Goal: Task Accomplishment & Management: Use online tool/utility

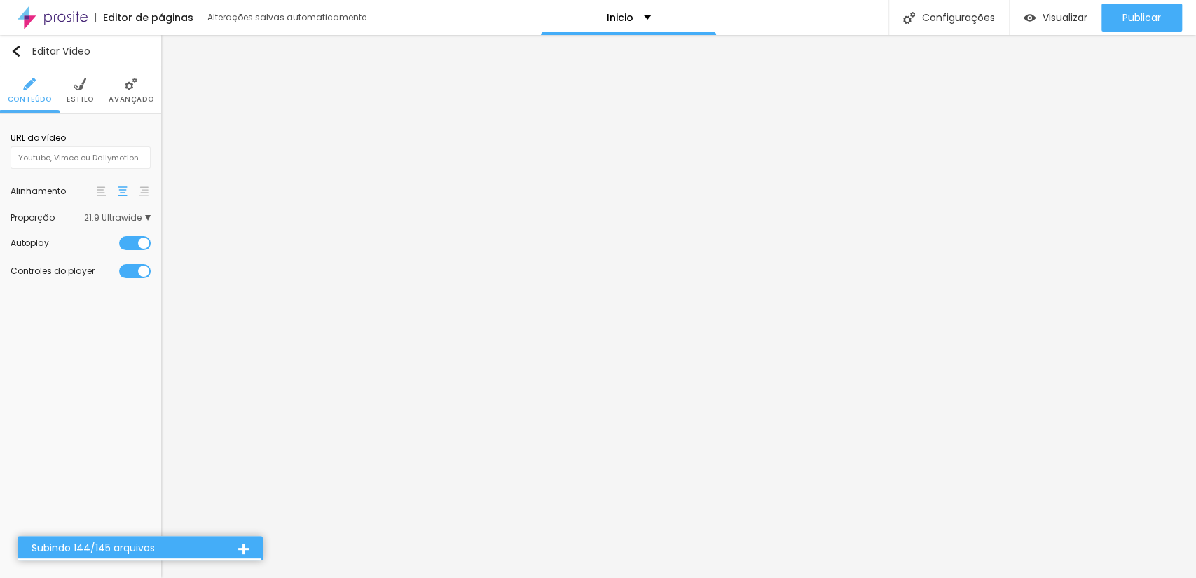
click at [74, 100] on span "Estilo" at bounding box center [80, 99] width 27 height 7
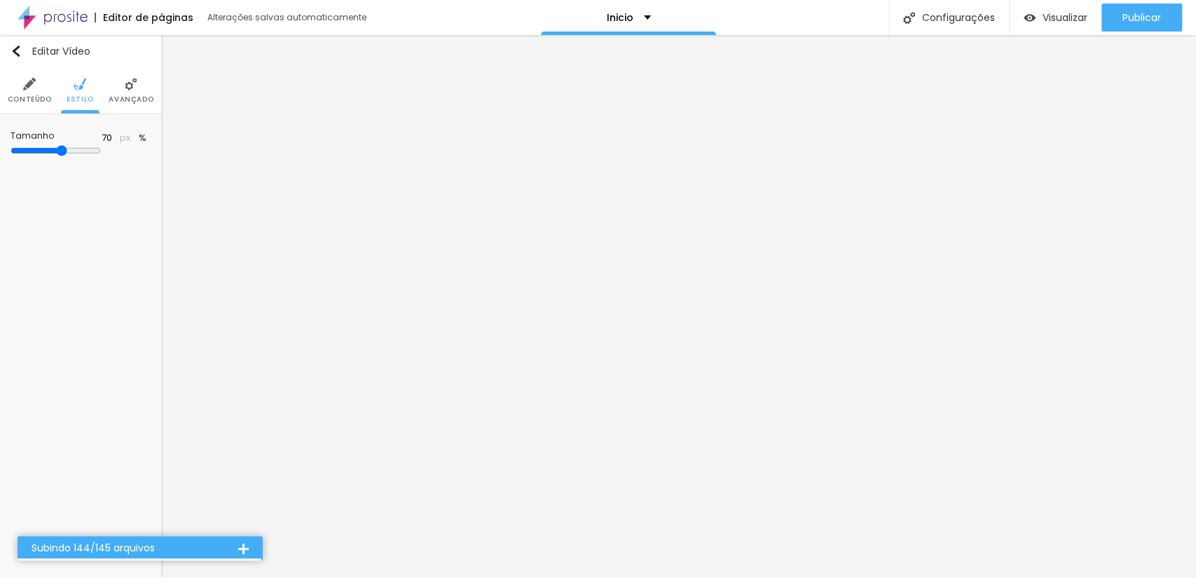
click at [115, 92] on li "Avançado" at bounding box center [131, 90] width 45 height 46
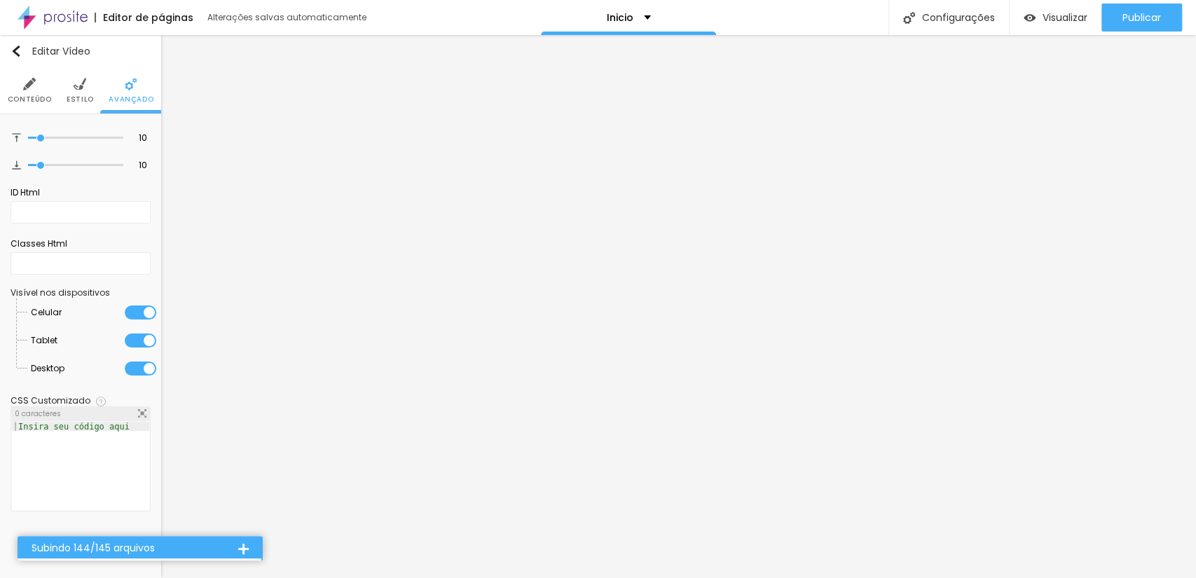
click at [69, 88] on li "Estilo" at bounding box center [80, 90] width 27 height 46
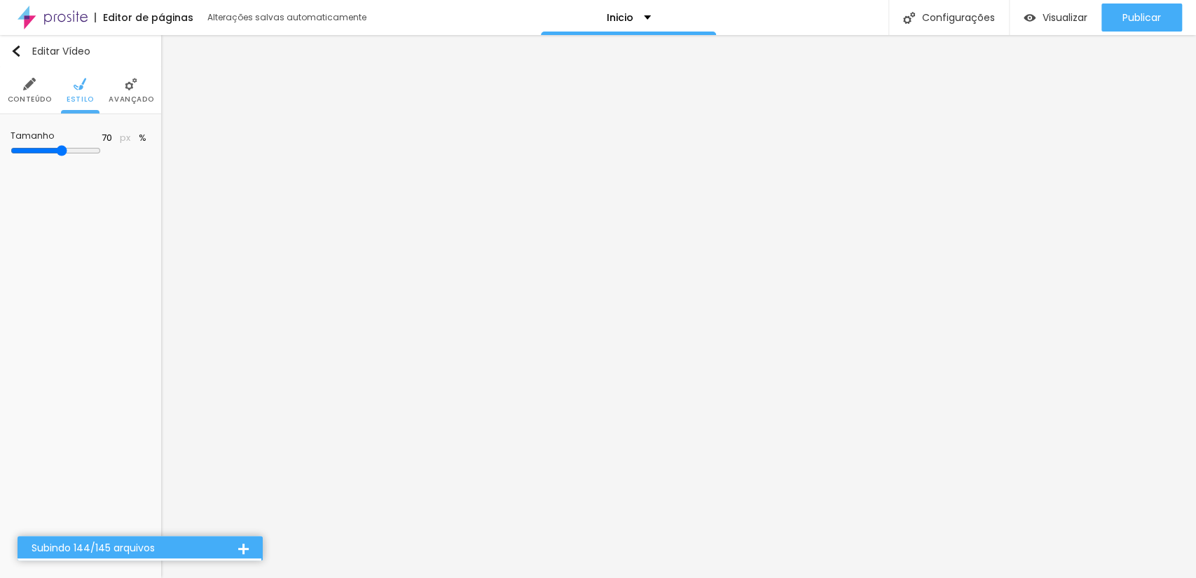
click at [32, 91] on li "Conteúdo" at bounding box center [30, 90] width 44 height 46
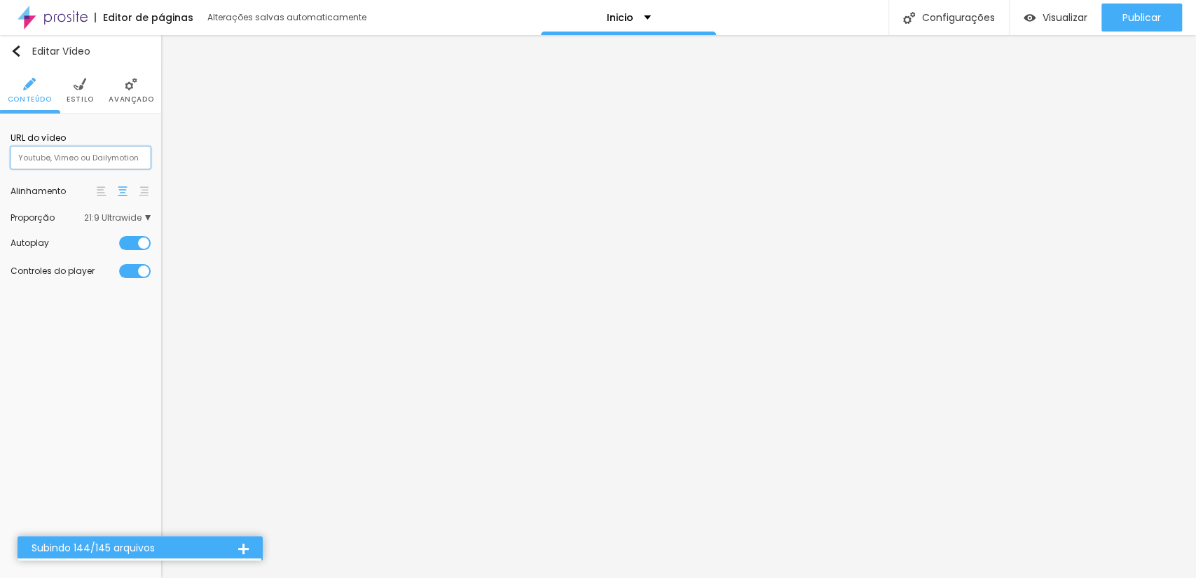
click at [70, 152] on input "text" at bounding box center [81, 157] width 140 height 22
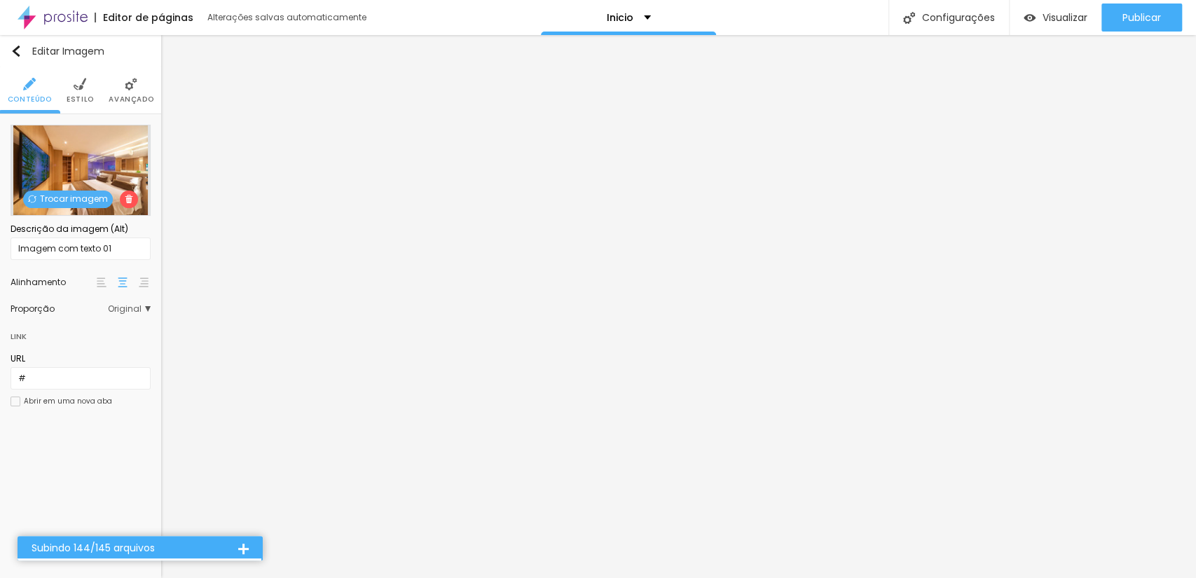
click at [33, 193] on span "Trocar imagem" at bounding box center [68, 200] width 90 height 18
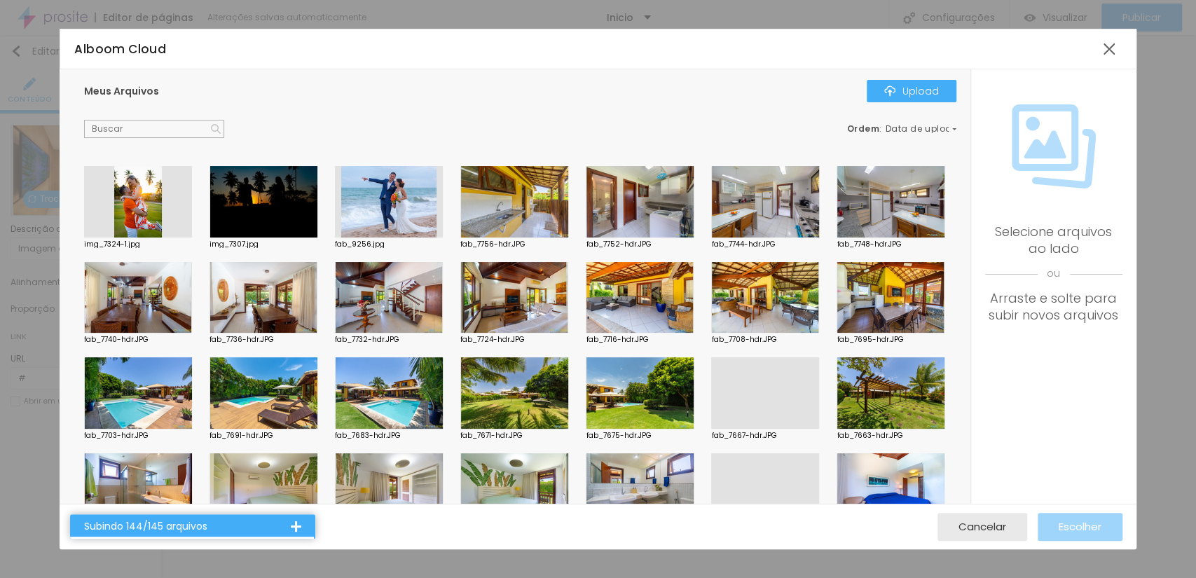
click at [358, 211] on div at bounding box center [389, 201] width 108 height 71
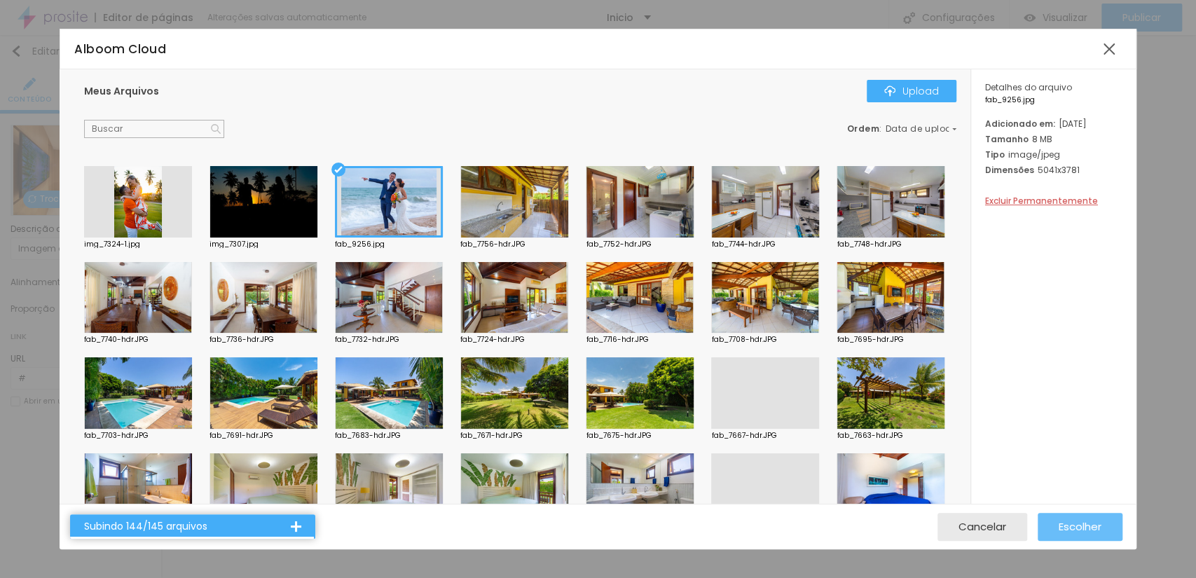
click at [1061, 521] on span "Escolher" at bounding box center [1080, 527] width 43 height 12
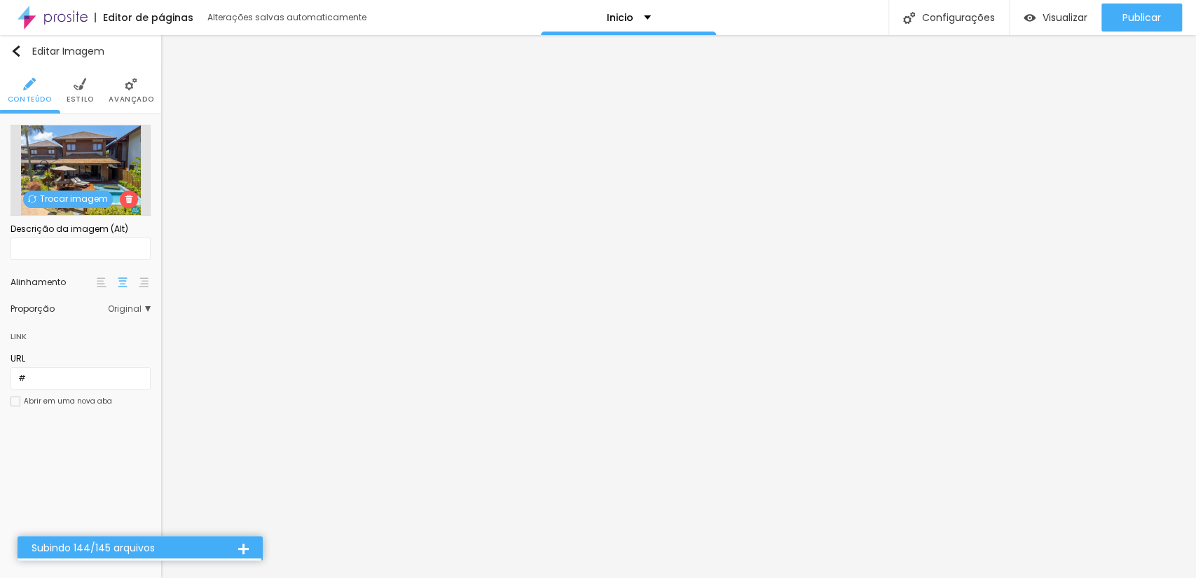
click at [54, 196] on span "Trocar imagem" at bounding box center [68, 200] width 90 height 18
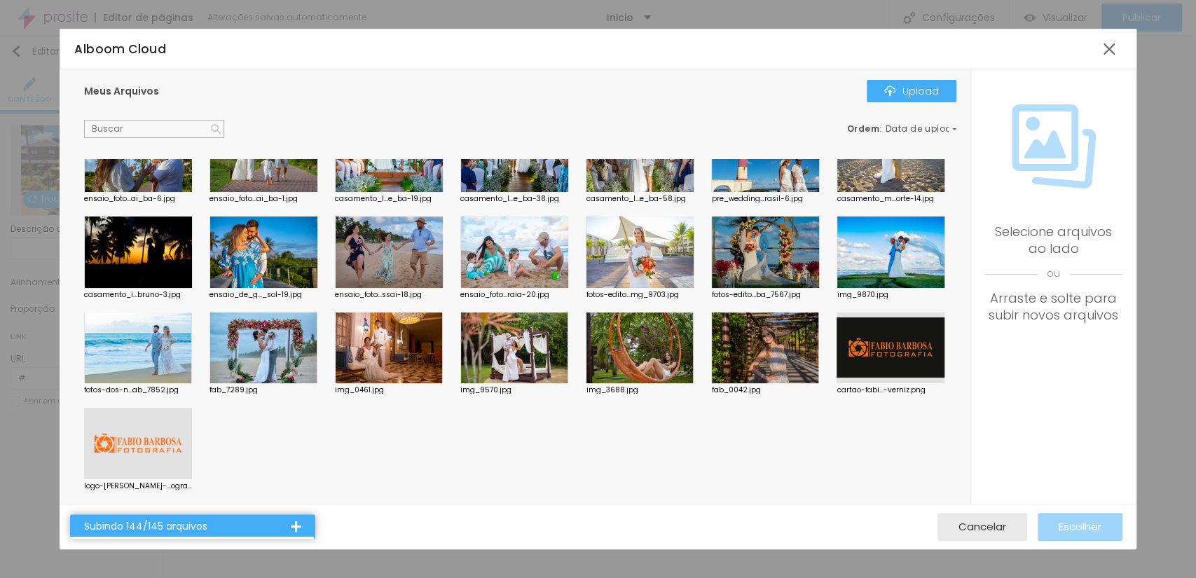
scroll to position [4913, 0]
click at [837, 97] on div at bounding box center [891, 60] width 108 height 71
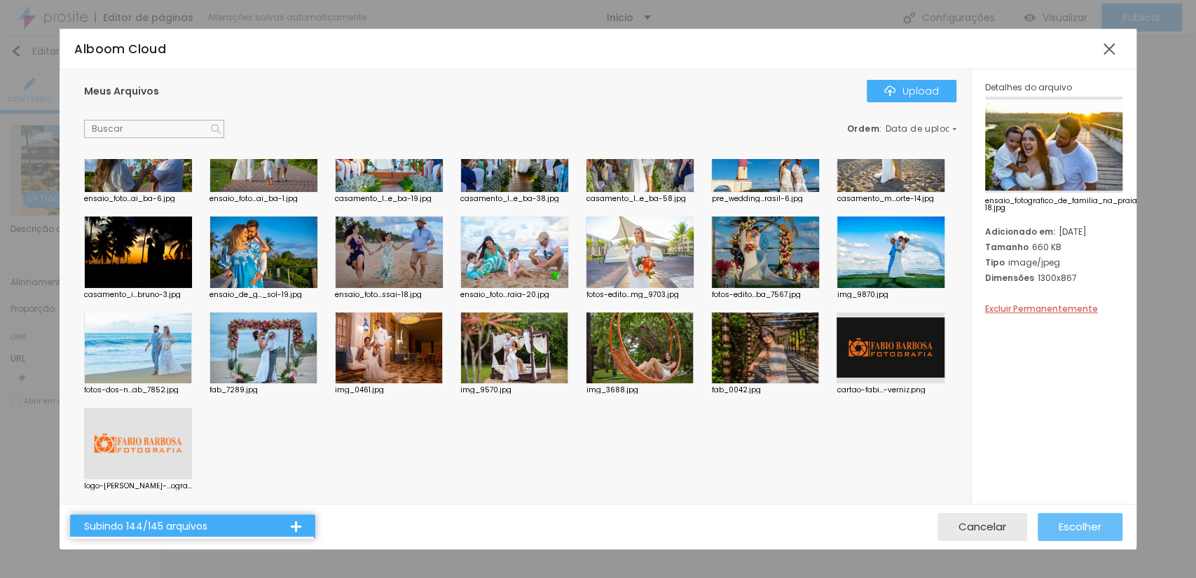
click at [1060, 537] on div "Escolher" at bounding box center [1080, 527] width 43 height 28
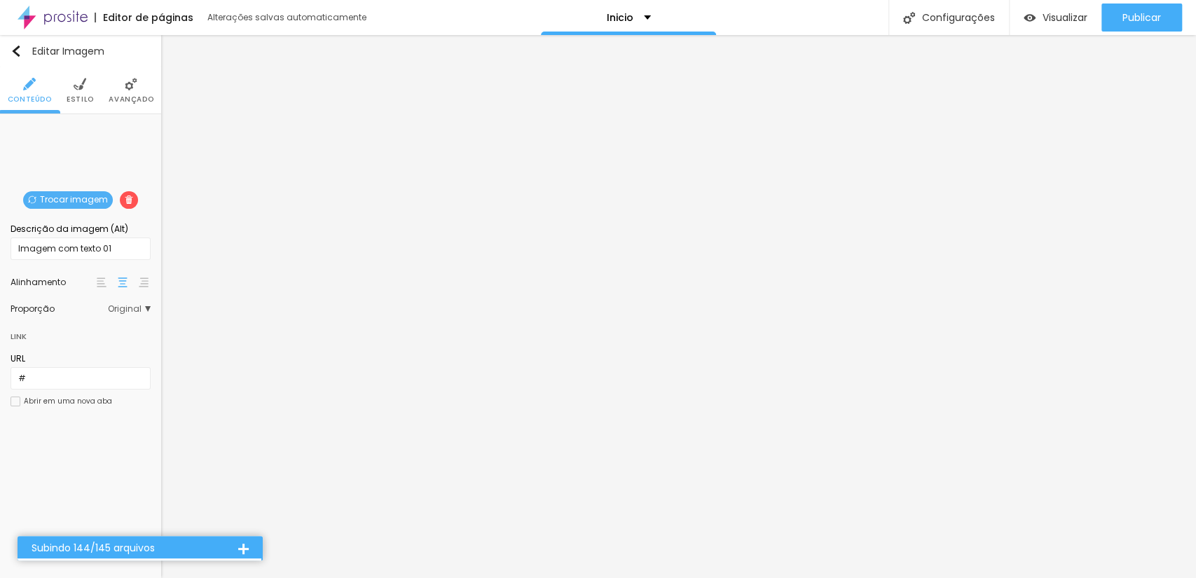
click at [131, 305] on span "Original" at bounding box center [129, 309] width 43 height 8
click at [123, 359] on div "Quadrado 1:1" at bounding box center [91, 367] width 118 height 18
click at [125, 332] on span "Cinema" at bounding box center [92, 329] width 79 height 8
click at [123, 346] on span "Padrão" at bounding box center [94, 348] width 83 height 8
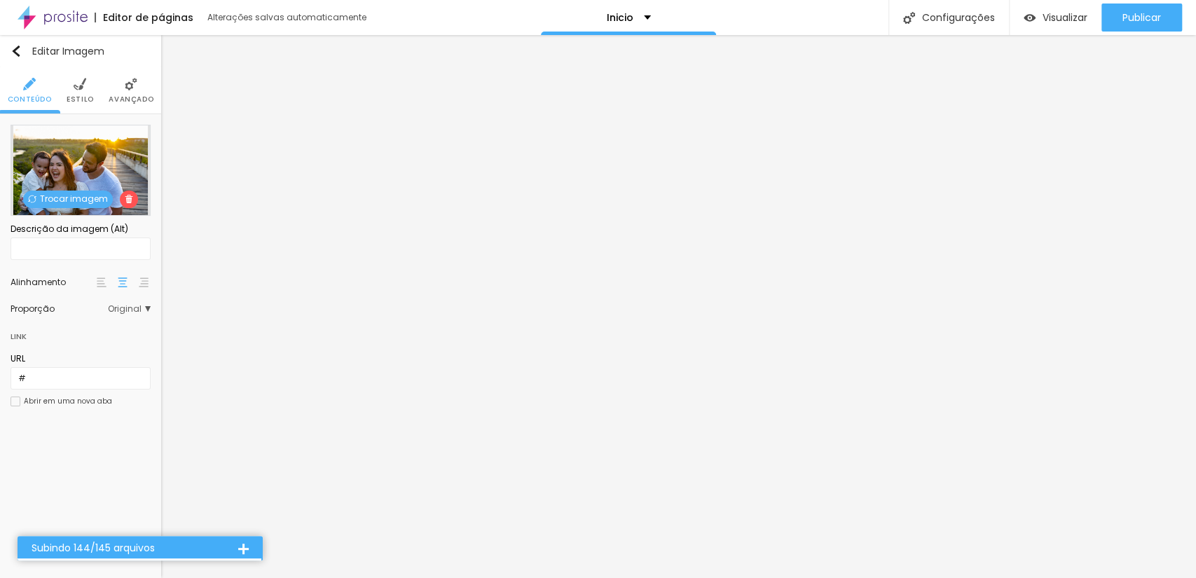
click at [146, 306] on span "Original" at bounding box center [129, 309] width 43 height 8
click at [107, 339] on div "Padrão 4:3" at bounding box center [91, 348] width 118 height 18
click at [78, 88] on img at bounding box center [80, 84] width 13 height 13
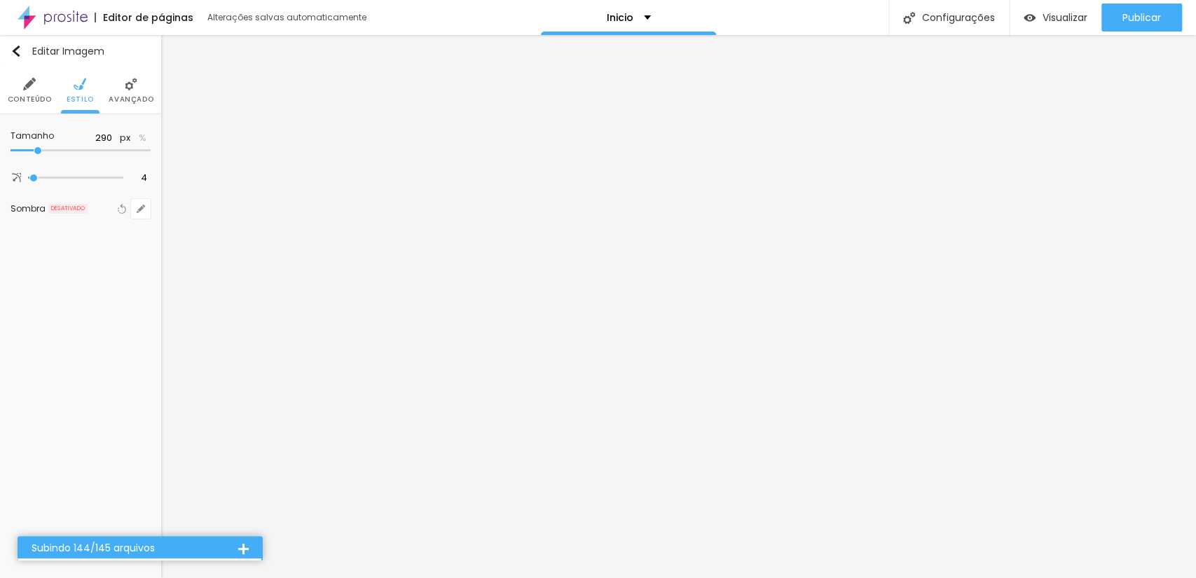
type input "280"
type input "290"
type input "310"
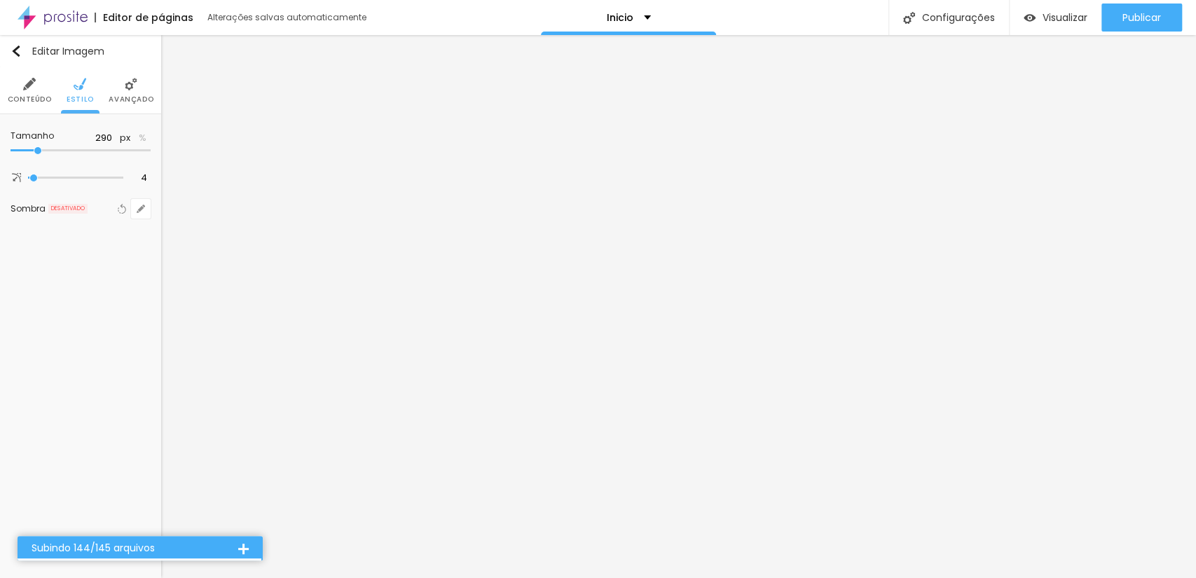
type input "310"
type input "330"
click at [42, 151] on input "range" at bounding box center [81, 150] width 140 height 7
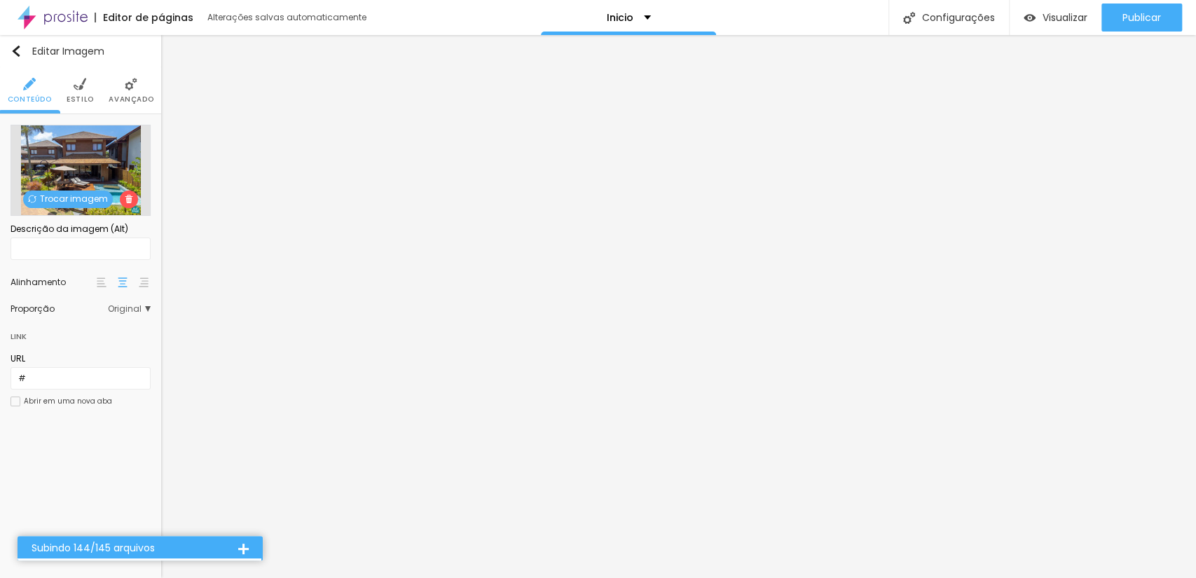
click at [76, 100] on span "Estilo" at bounding box center [80, 99] width 27 height 7
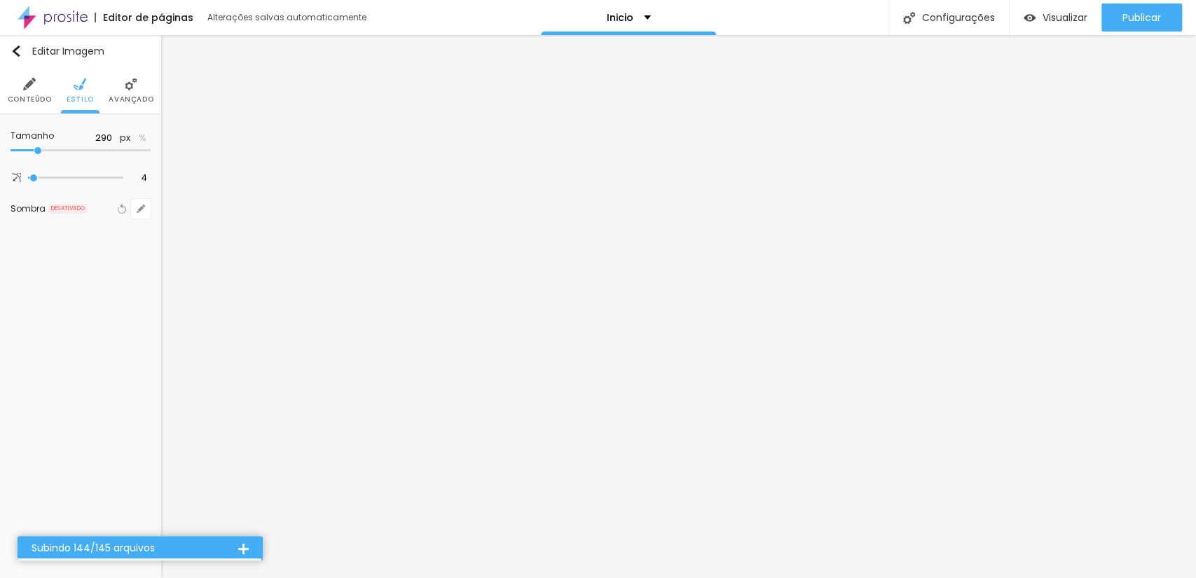
type input "310"
type input "320"
type input "330"
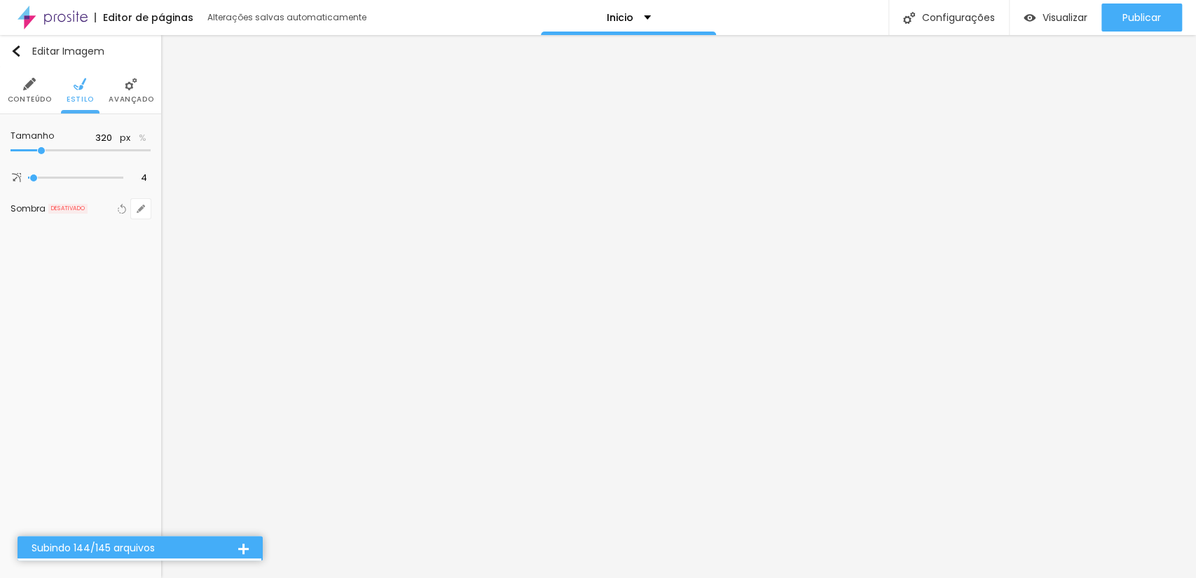
type input "330"
type input "340"
type input "330"
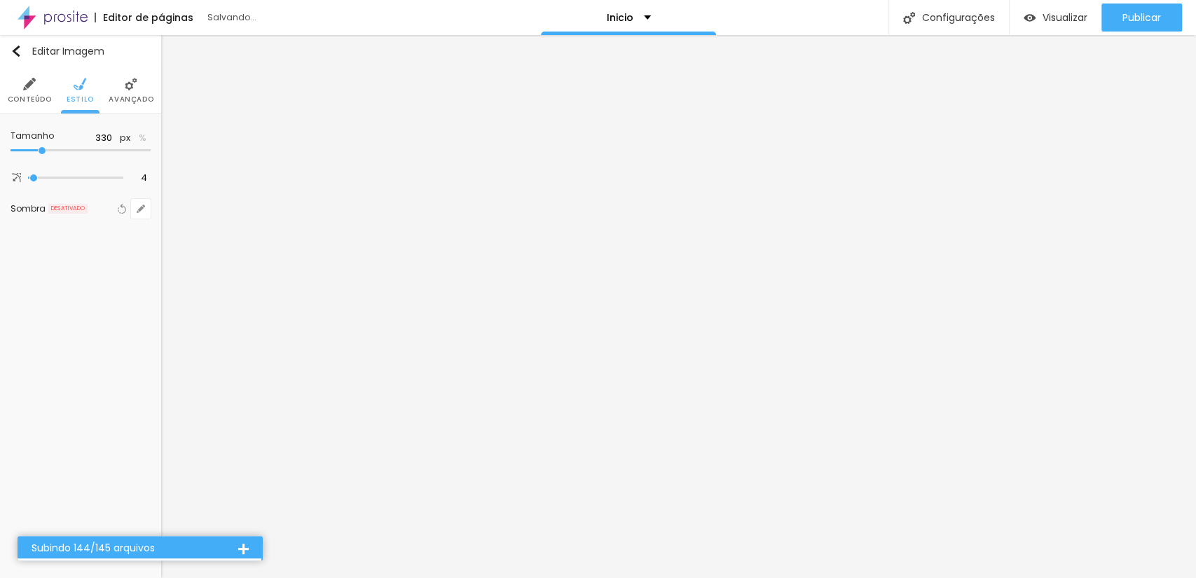
click at [43, 147] on input "range" at bounding box center [81, 150] width 140 height 7
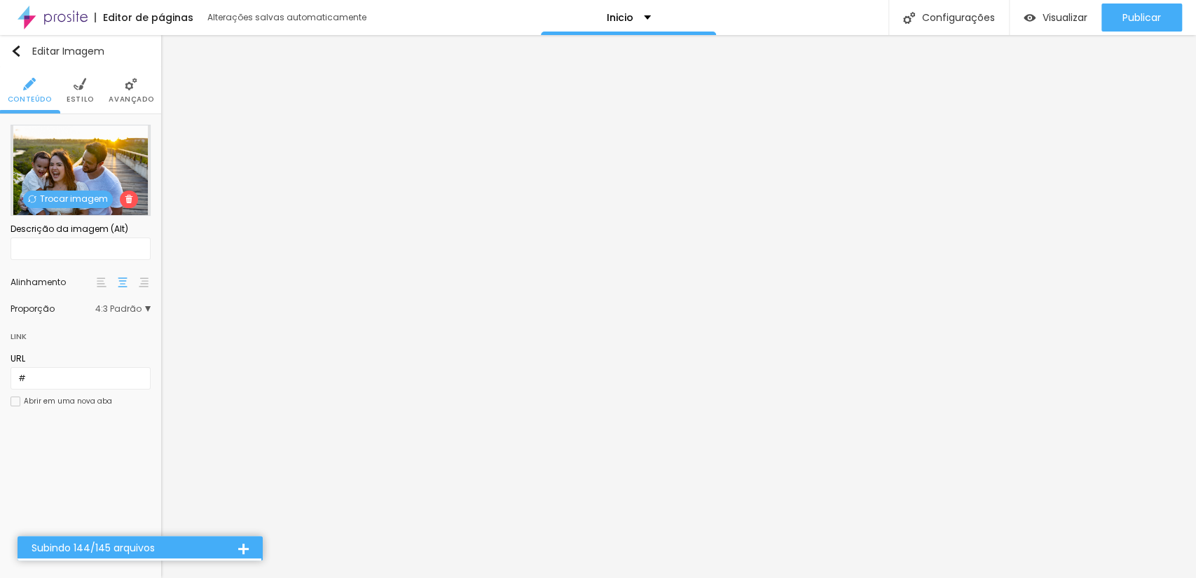
click at [79, 101] on span "Estilo" at bounding box center [80, 99] width 27 height 7
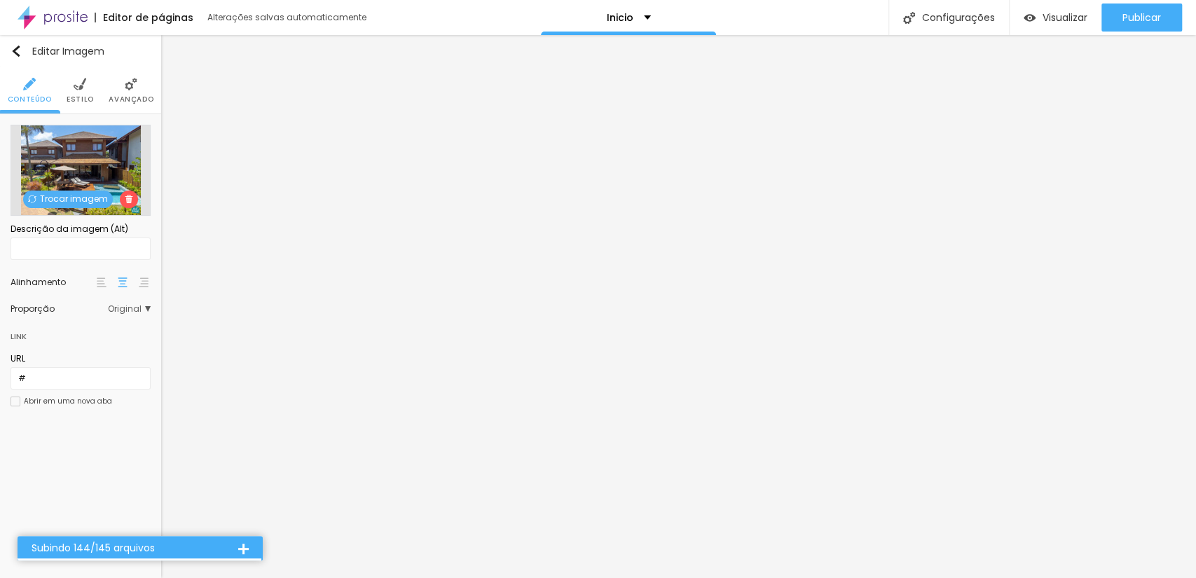
click at [79, 103] on span "Estilo" at bounding box center [80, 99] width 27 height 7
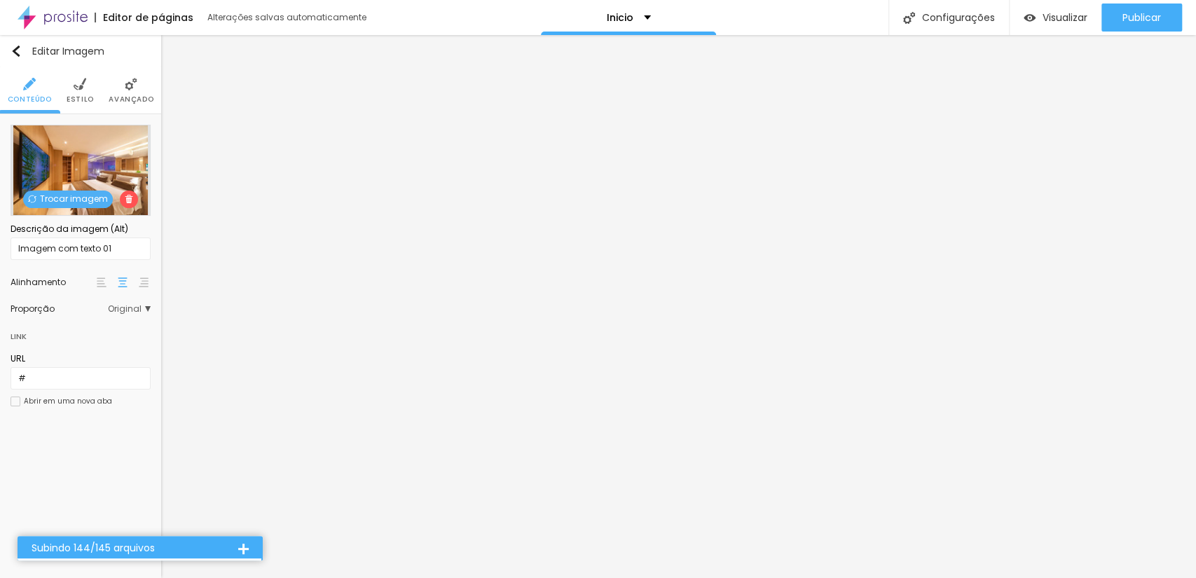
click at [82, 88] on img at bounding box center [80, 84] width 13 height 13
click at [131, 307] on span "Original" at bounding box center [129, 309] width 43 height 8
click at [128, 332] on span "Cinema" at bounding box center [92, 329] width 79 height 8
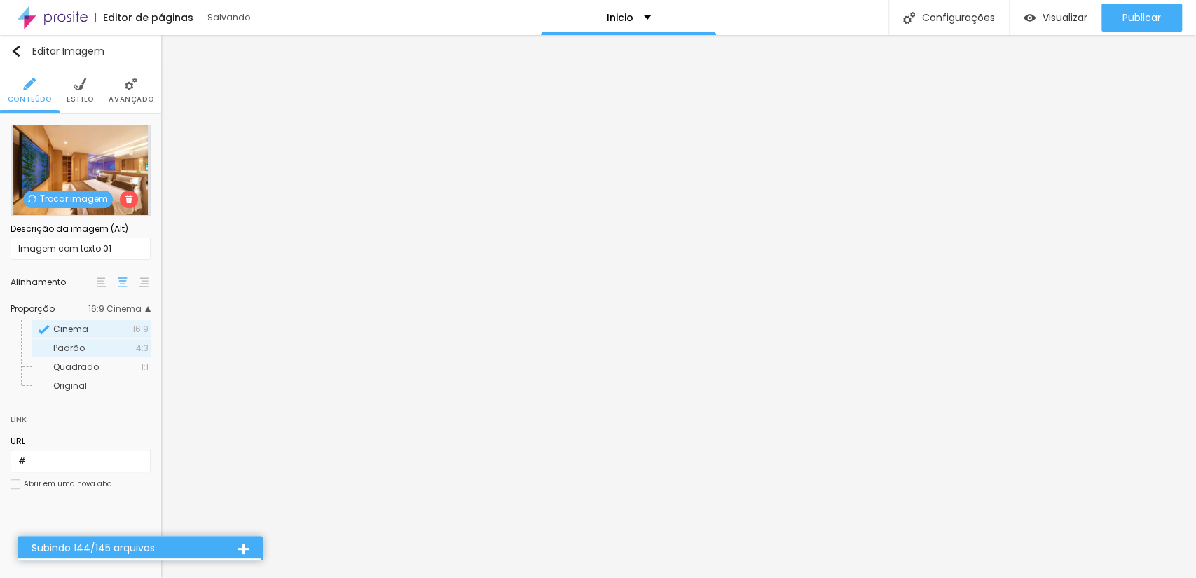
click at [114, 348] on span "Padrão" at bounding box center [94, 348] width 83 height 8
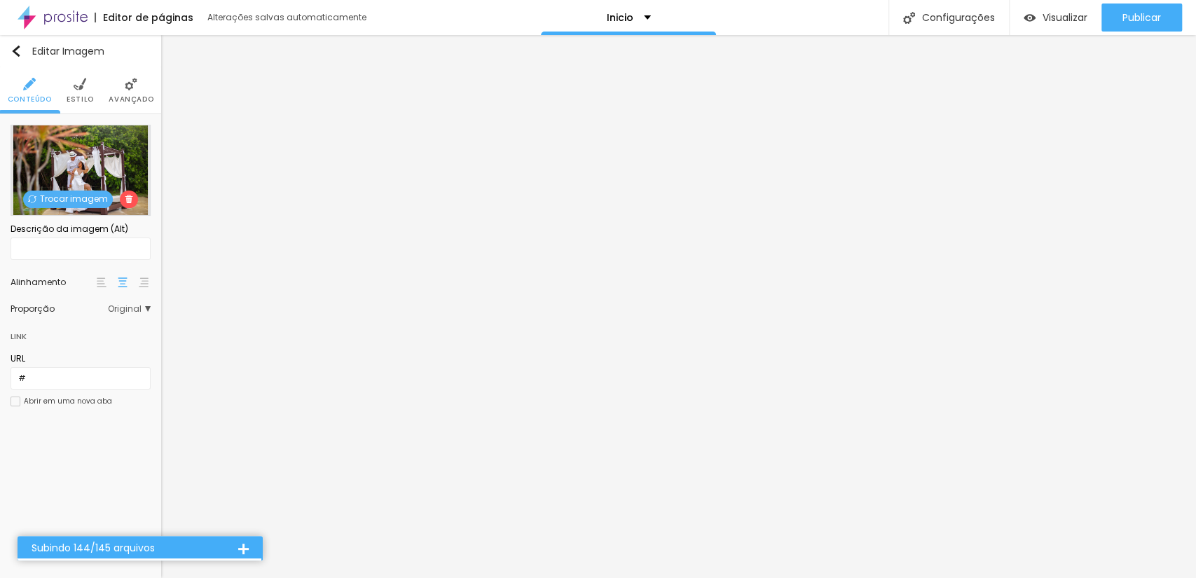
click at [138, 305] on span "Original" at bounding box center [129, 309] width 43 height 8
click at [92, 356] on div "Padrão 4:3" at bounding box center [91, 348] width 118 height 18
click at [72, 92] on li "Estilo" at bounding box center [80, 90] width 27 height 46
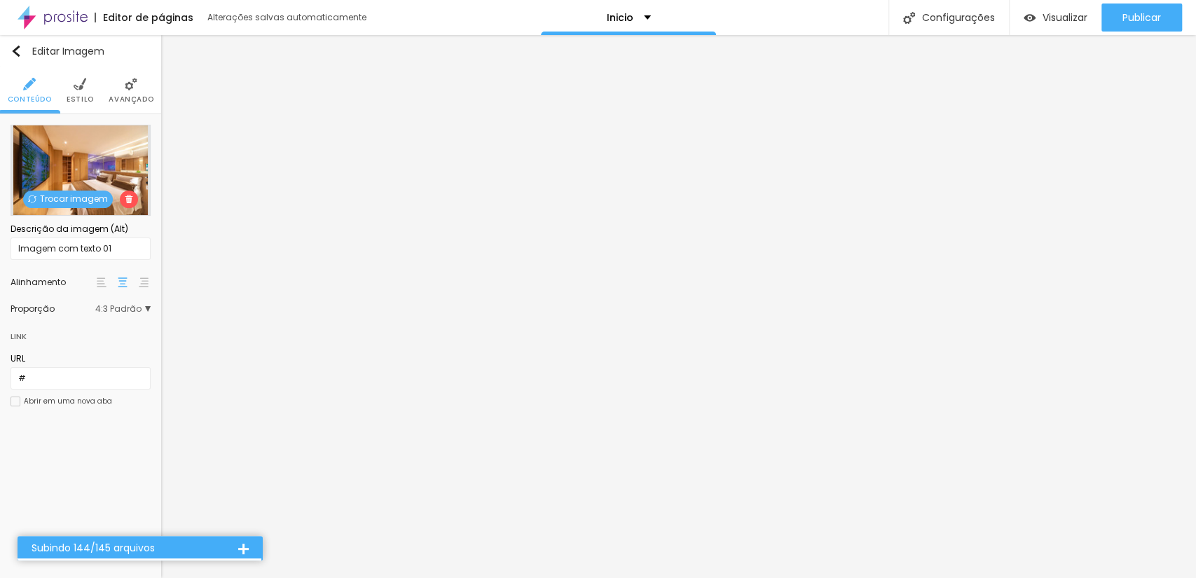
click at [71, 191] on span "Trocar imagem" at bounding box center [68, 200] width 90 height 18
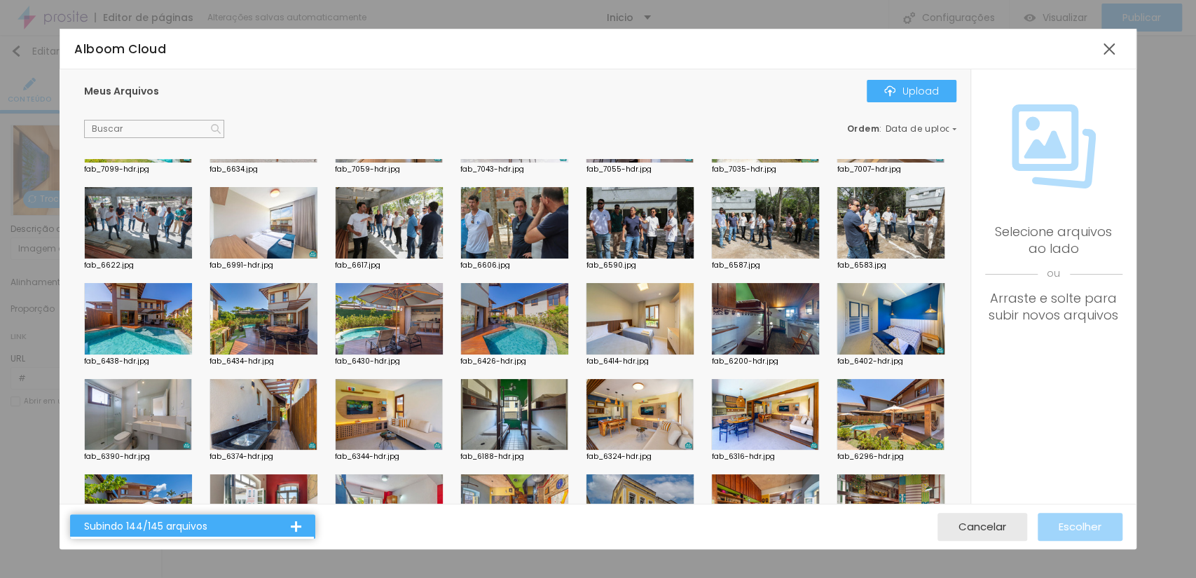
scroll to position [934, 0]
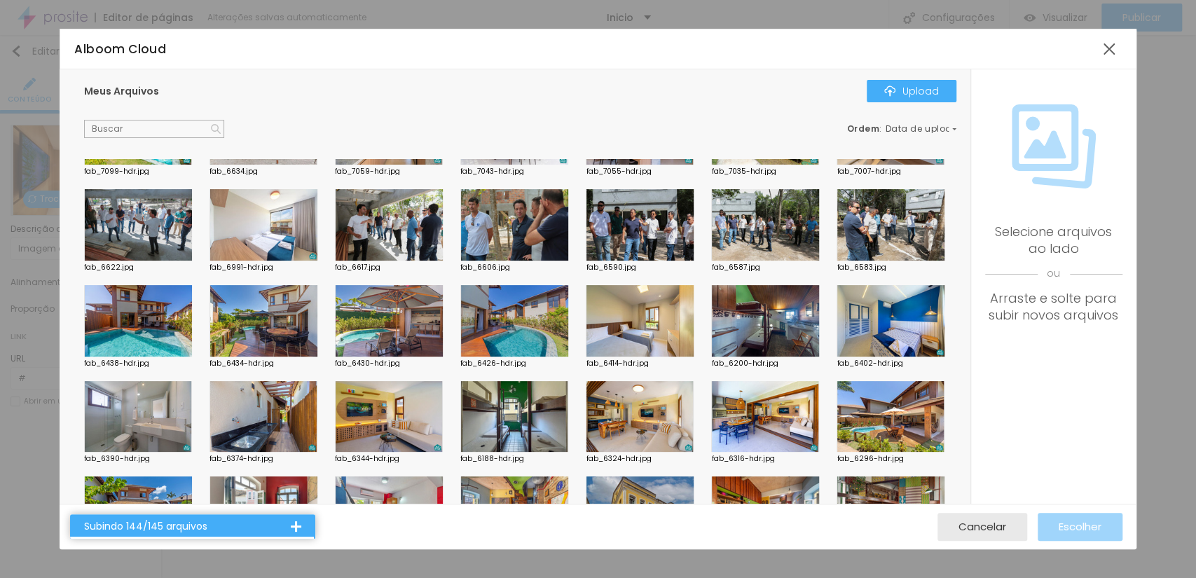
click at [318, 165] on div at bounding box center [264, 129] width 108 height 71
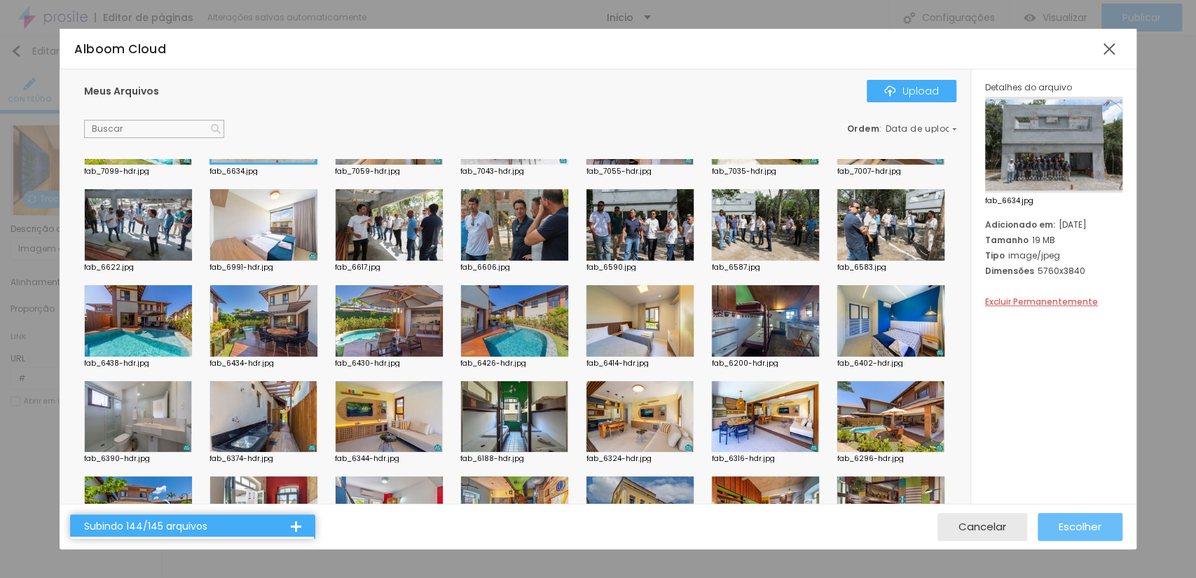
click at [1040, 517] on button "Escolher" at bounding box center [1080, 527] width 85 height 28
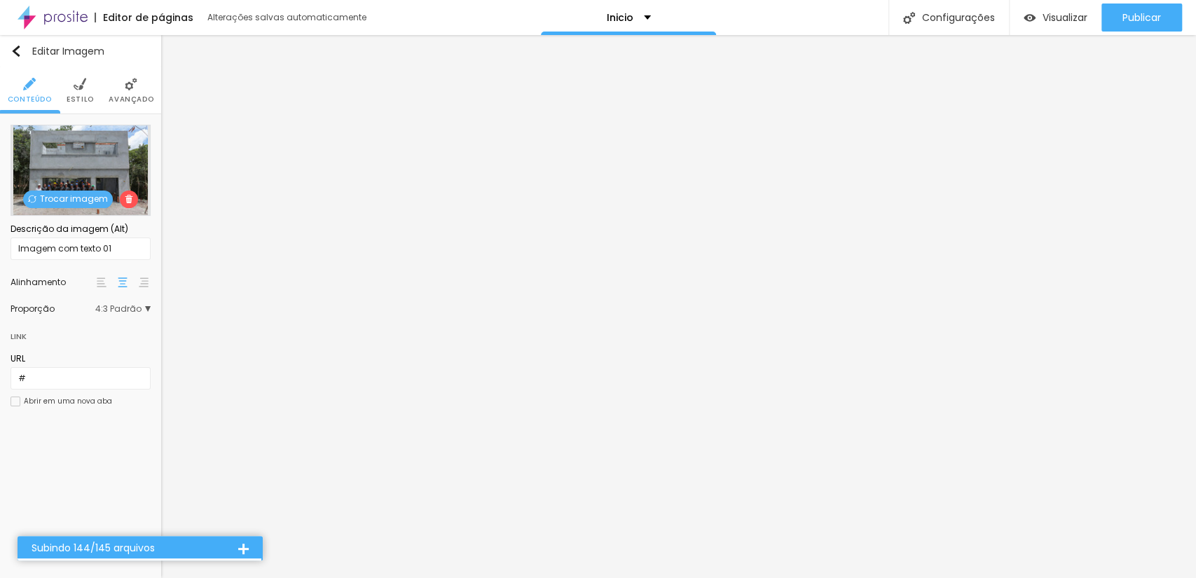
click at [40, 205] on span "Trocar imagem" at bounding box center [68, 200] width 90 height 18
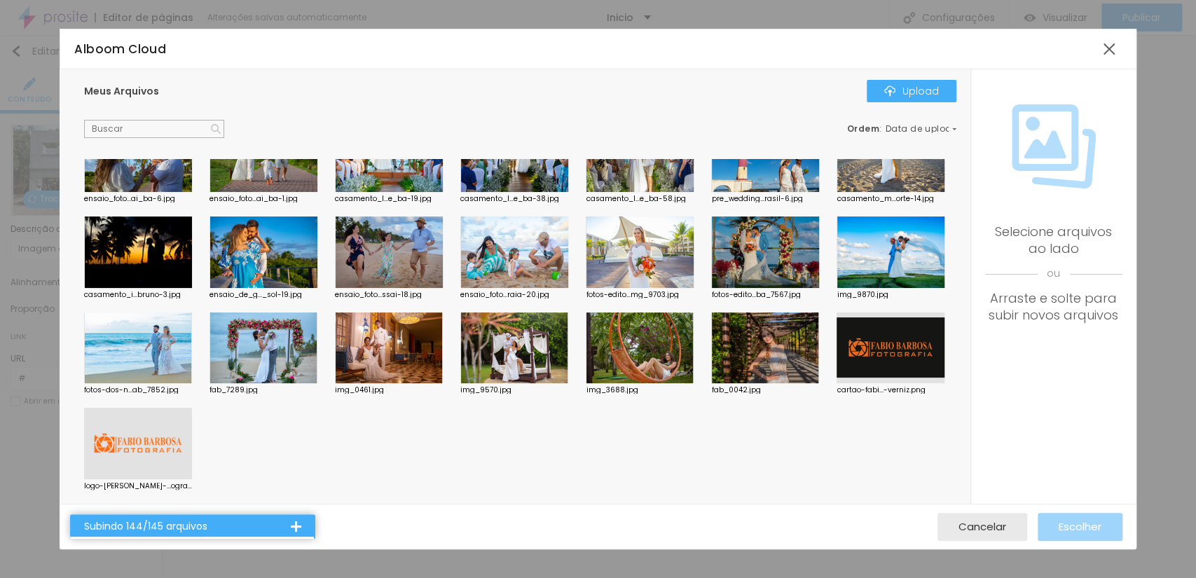
scroll to position [4913, 0]
click at [586, 192] on div at bounding box center [640, 156] width 108 height 71
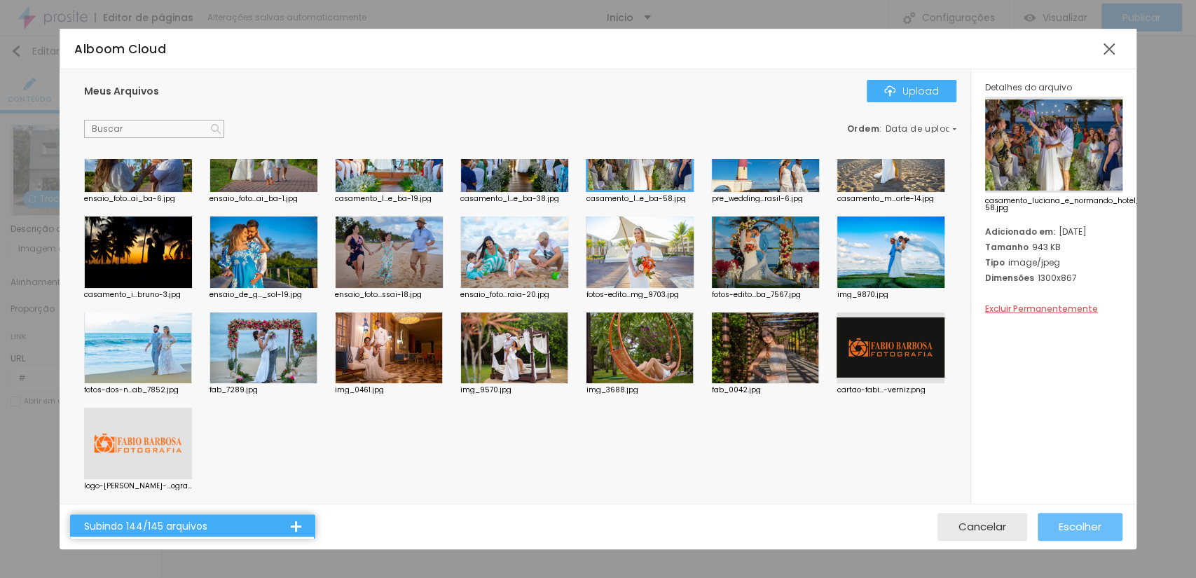
click at [1075, 525] on span "Escolher" at bounding box center [1080, 527] width 43 height 12
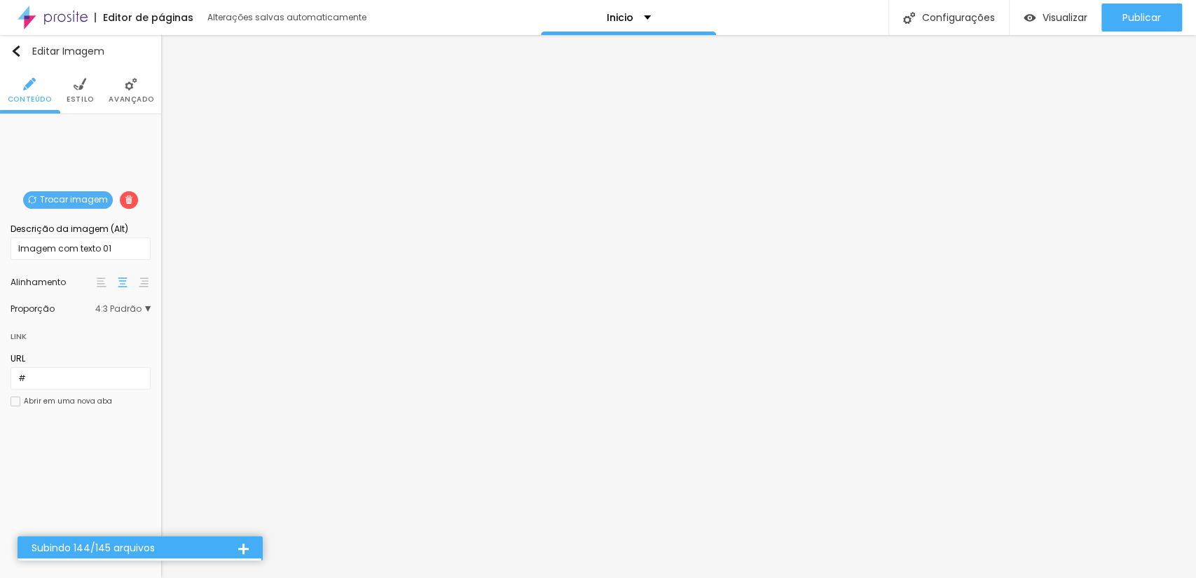
click at [62, 199] on span "Trocar imagem" at bounding box center [68, 200] width 90 height 18
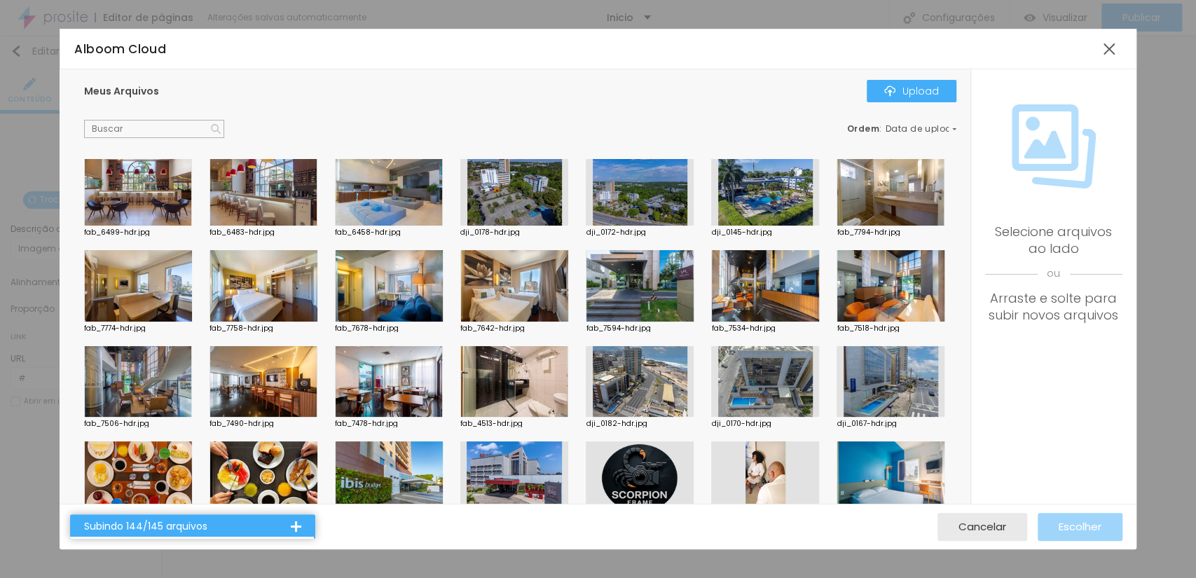
scroll to position [2213, 0]
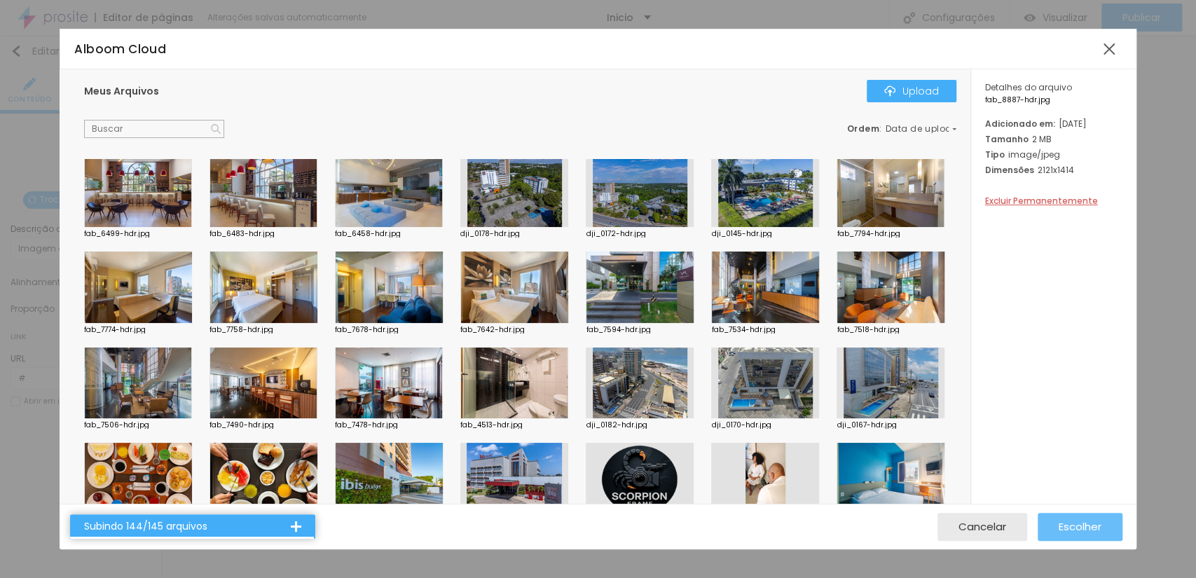
click at [1071, 526] on span "Escolher" at bounding box center [1080, 527] width 43 height 12
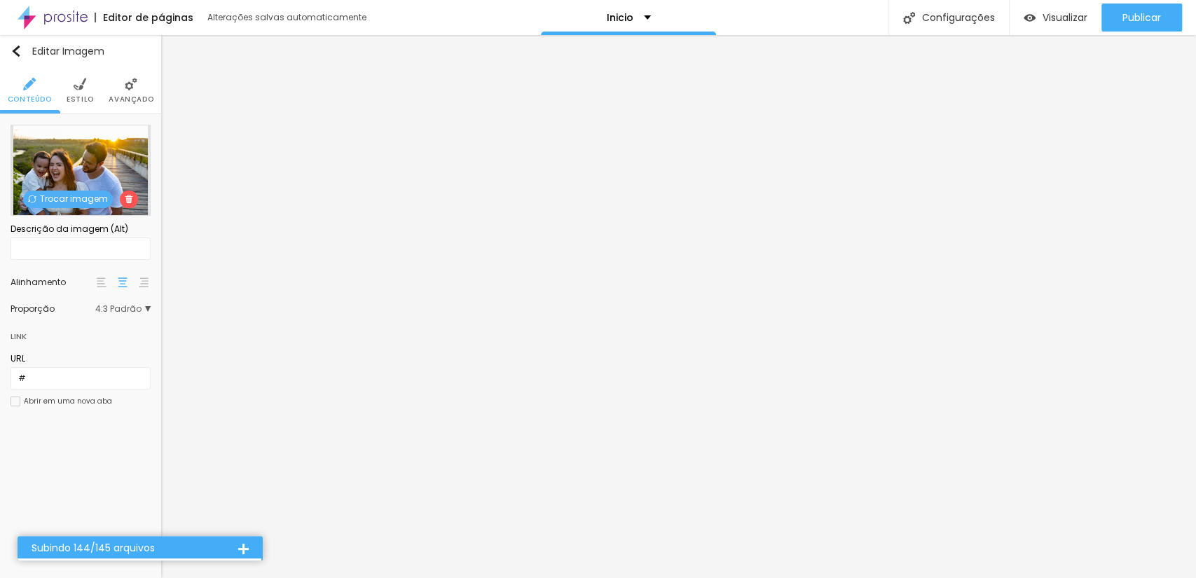
click at [54, 203] on span "Trocar imagem" at bounding box center [68, 200] width 90 height 18
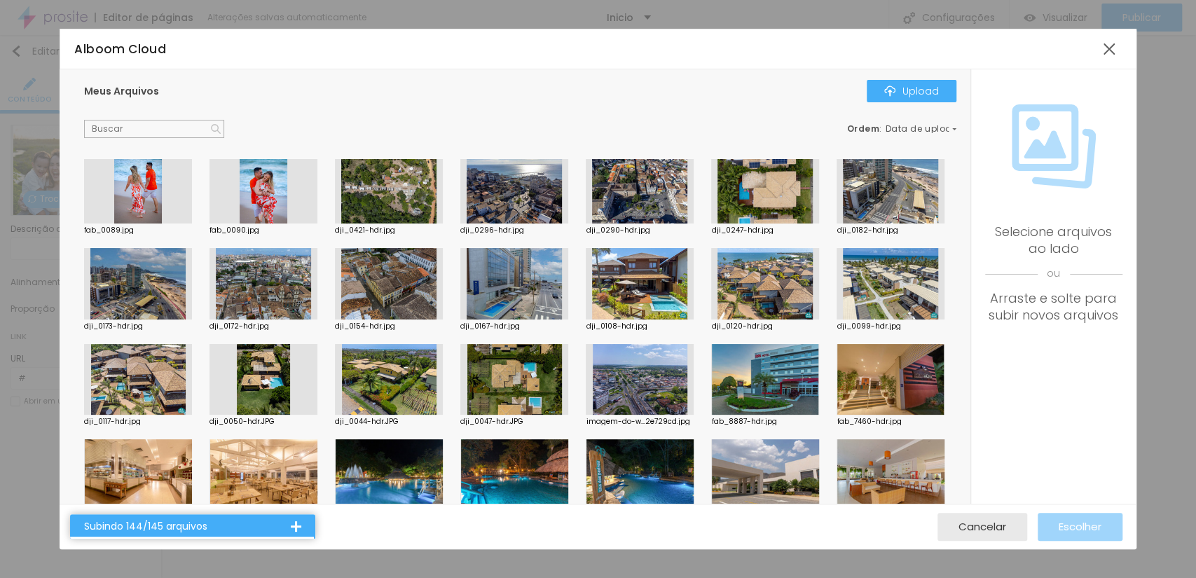
scroll to position [1765, 0]
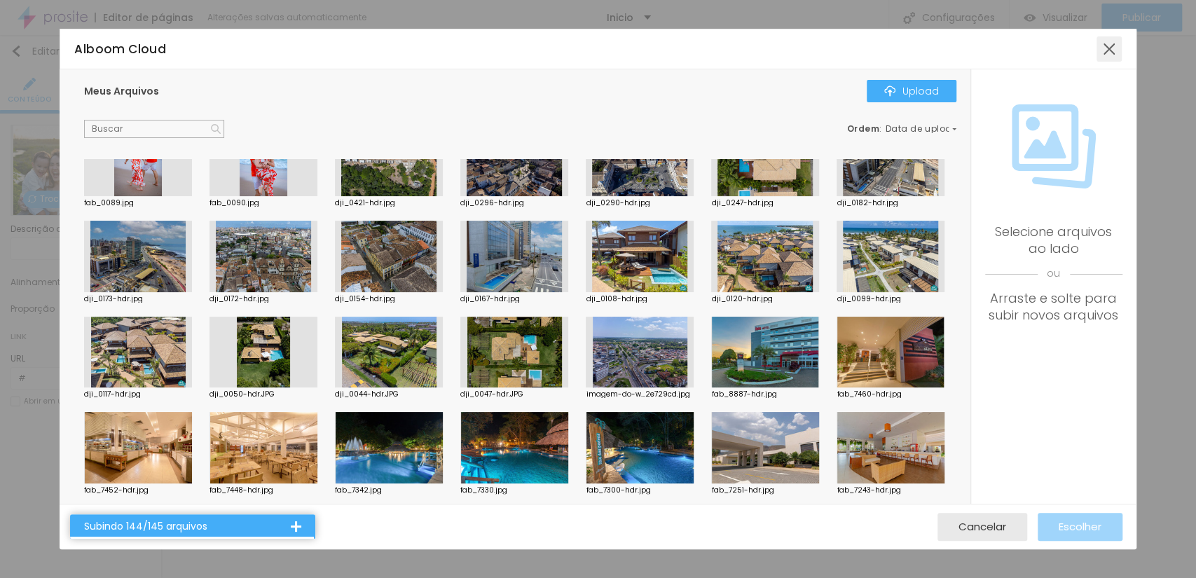
click at [1098, 46] on div at bounding box center [1109, 48] width 25 height 25
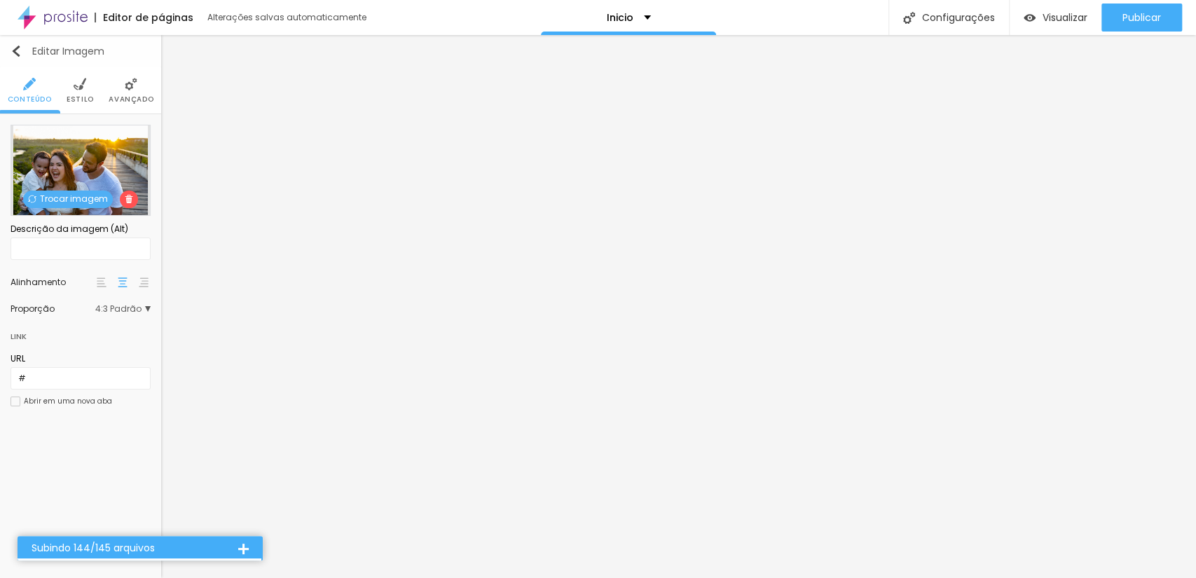
click at [17, 48] on img "button" at bounding box center [16, 51] width 11 height 11
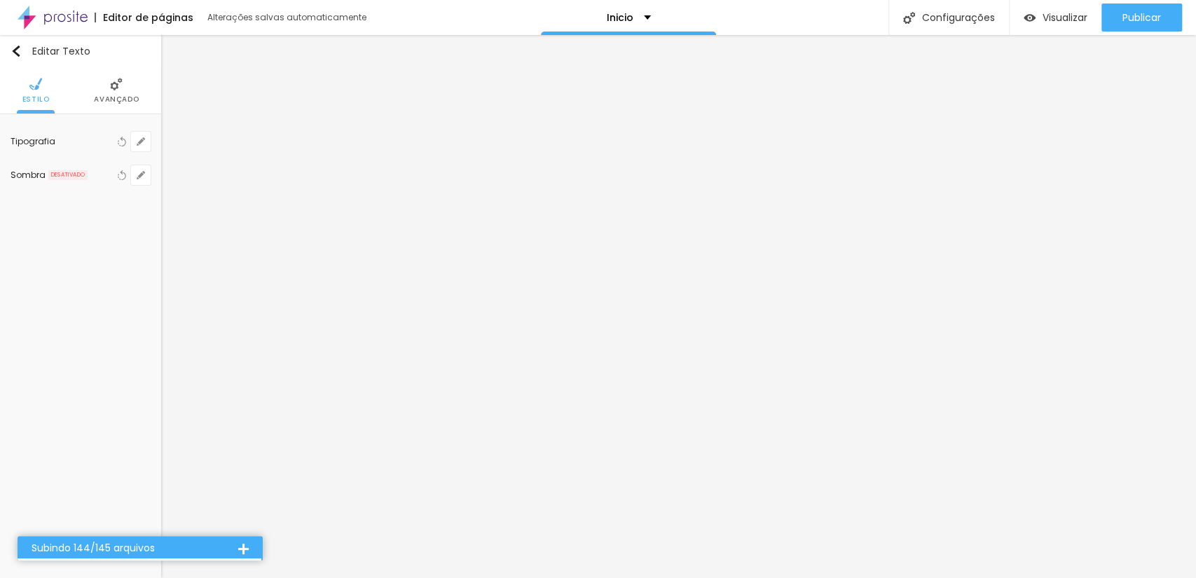
click at [110, 79] on img at bounding box center [116, 84] width 13 height 13
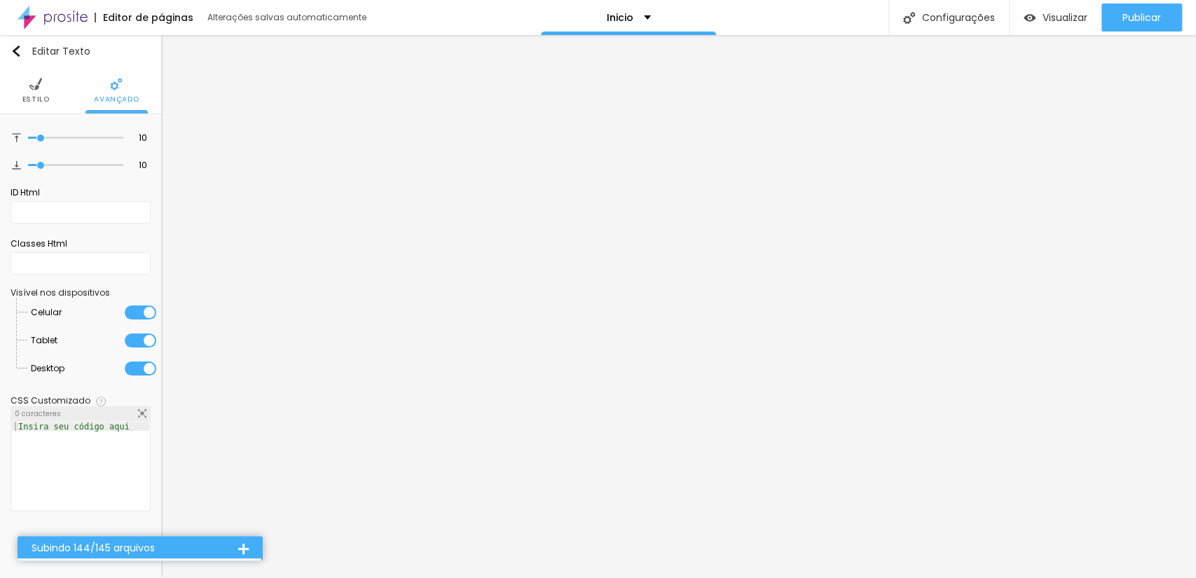
click at [22, 101] on span "Estilo" at bounding box center [35, 99] width 27 height 7
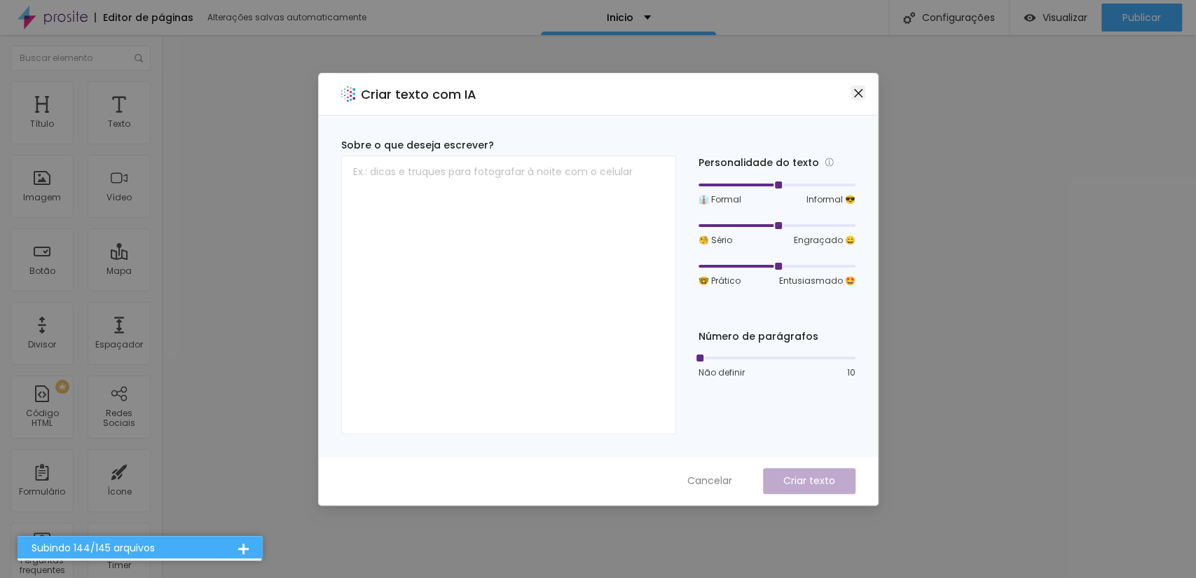
click at [853, 89] on icon "close" at bounding box center [858, 93] width 11 height 11
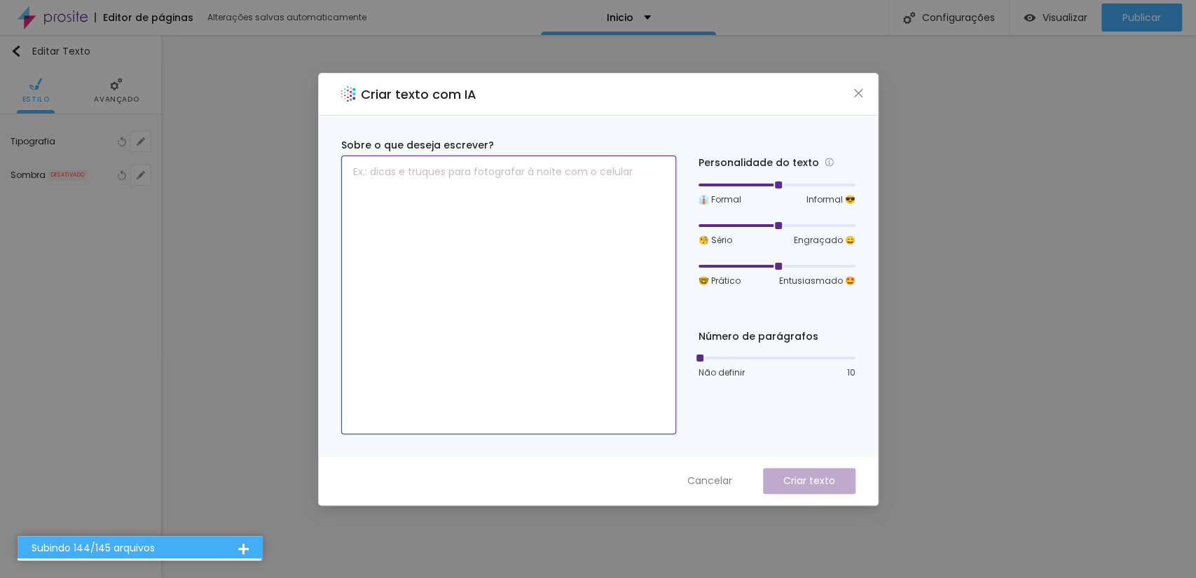
click at [538, 217] on textarea at bounding box center [508, 295] width 335 height 279
type textarea "x"
type textarea "C"
type textarea "c"
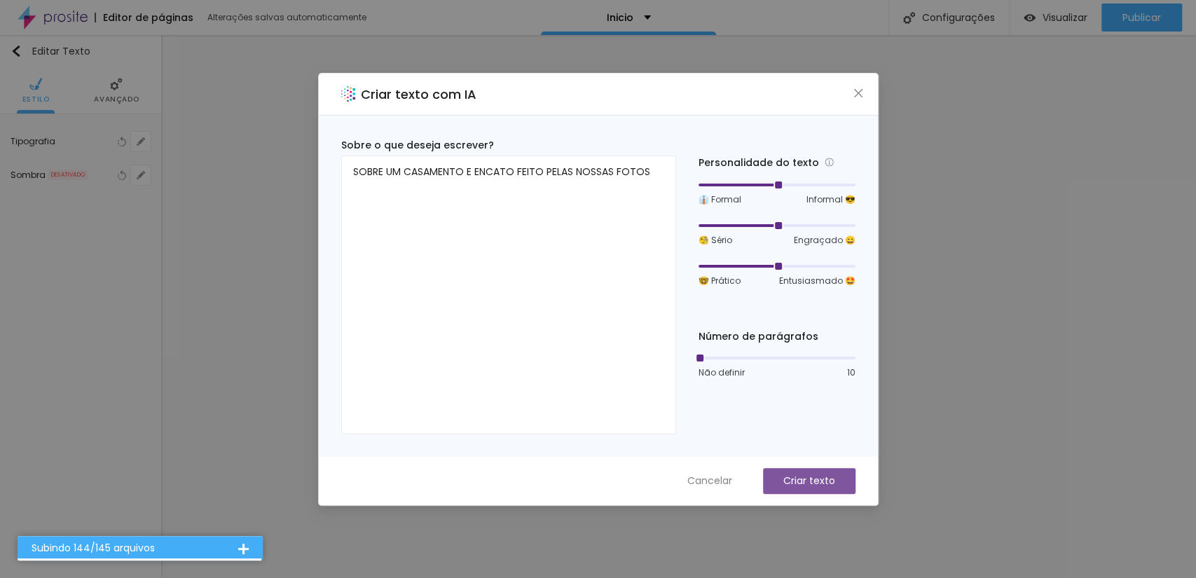
click at [812, 484] on p "Criar texto" at bounding box center [810, 481] width 52 height 15
click at [794, 493] on button "Criar texto" at bounding box center [809, 481] width 93 height 26
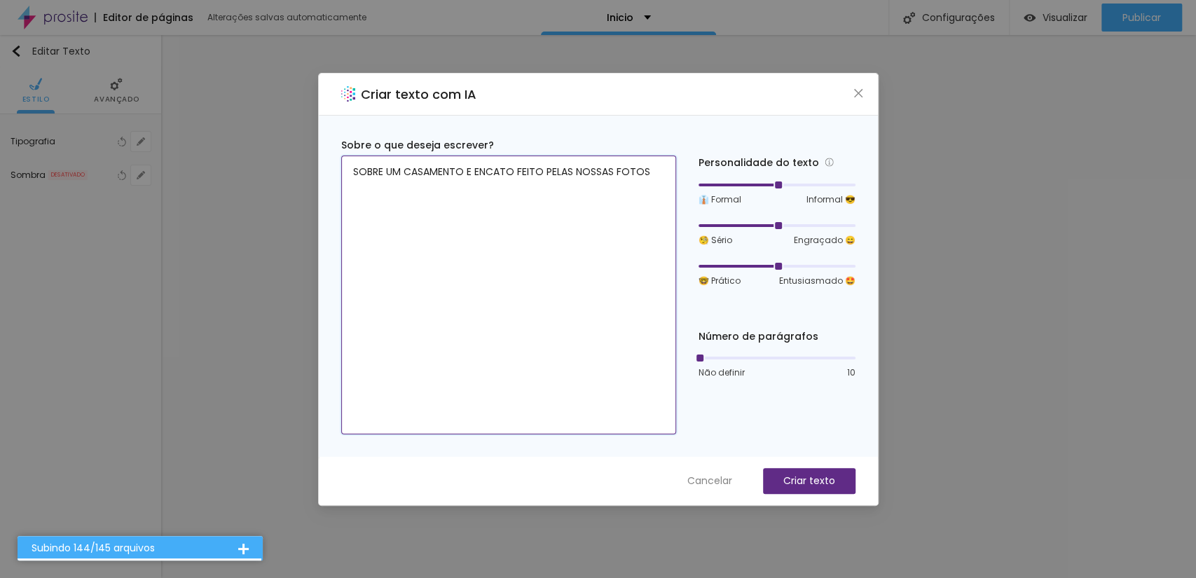
click at [645, 182] on textarea "SOBRE UM CASAMENTO E ENCATO FEITO PELAS NOSSAS FOTOS" at bounding box center [508, 295] width 335 height 279
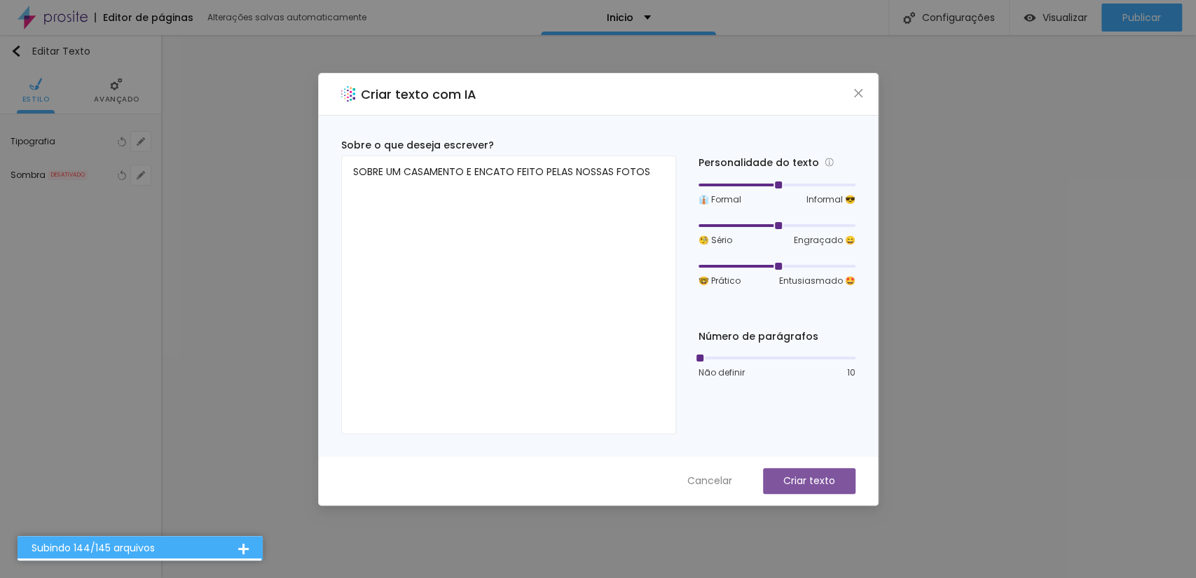
click at [789, 478] on p "Criar texto" at bounding box center [810, 481] width 52 height 15
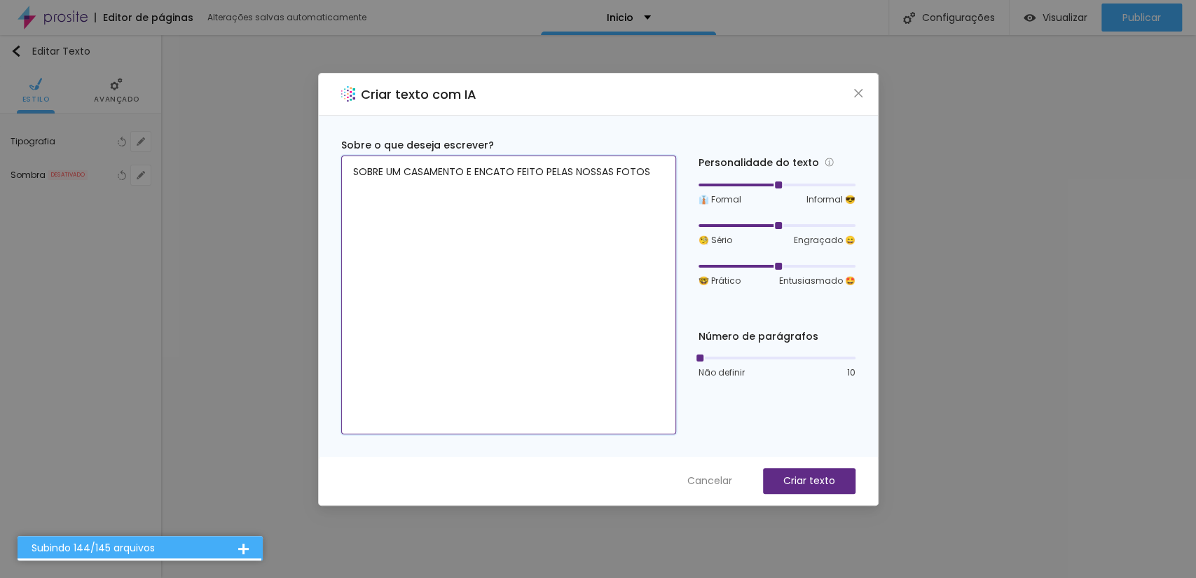
click at [638, 164] on textarea "SOBRE UM CASAMENTO E ENCATO FEITO PELAS NOSSAS FOTOS" at bounding box center [508, 295] width 335 height 279
drag, startPoint x: 646, startPoint y: 164, endPoint x: 453, endPoint y: 184, distance: 193.8
click at [453, 184] on textarea "SOBRE UM CASAMENTO E ENCATO FEITO PELAS NOSSAS FOTOS" at bounding box center [508, 295] width 335 height 279
click at [477, 176] on textarea "SOBRE UM CASAMENTO E ENCATO FEITO PELAS NOSSAS FOTOS" at bounding box center [508, 295] width 335 height 279
drag, startPoint x: 645, startPoint y: 169, endPoint x: 360, endPoint y: 179, distance: 285.5
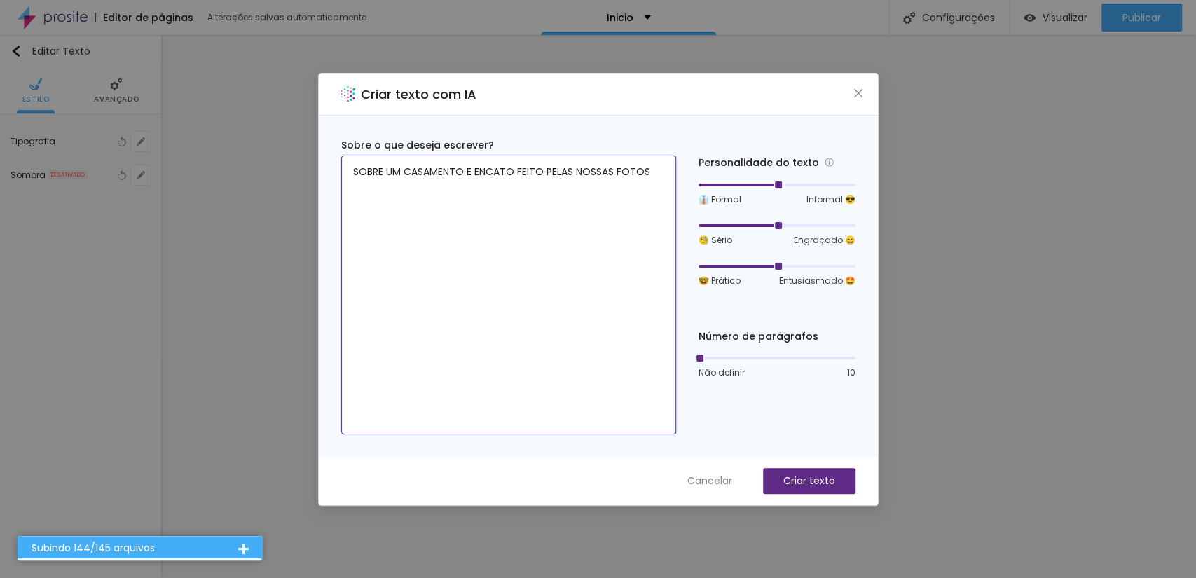
click at [360, 179] on textarea "SOBRE UM CASAMENTO E ENCATO FEITO PELAS NOSSAS FOTOS" at bounding box center [508, 295] width 335 height 279
click at [367, 177] on textarea "SOBRE UM CASAMENTO E ENCATO FEITO PELAS NOSSAS FOTOS" at bounding box center [508, 295] width 335 height 279
click at [380, 175] on textarea "SOBRE UM CASAMENTO E ENCATO FEITO PELAS NOSSAS FOTOS" at bounding box center [508, 295] width 335 height 279
drag, startPoint x: 635, startPoint y: 165, endPoint x: 539, endPoint y: 177, distance: 96.9
drag, startPoint x: 501, startPoint y: 169, endPoint x: 358, endPoint y: 185, distance: 143.9
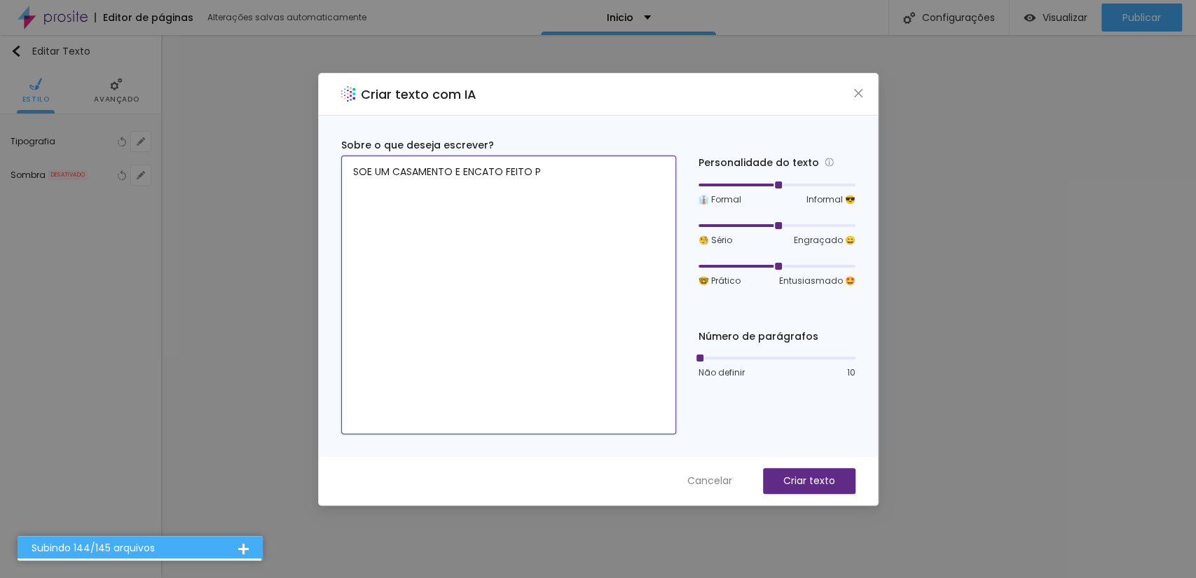
click at [358, 185] on textarea "SOE UM CASAMENTO E ENCATO FEITO P" at bounding box center [508, 295] width 335 height 279
type textarea "S"
type textarea "CaSAMENTO"
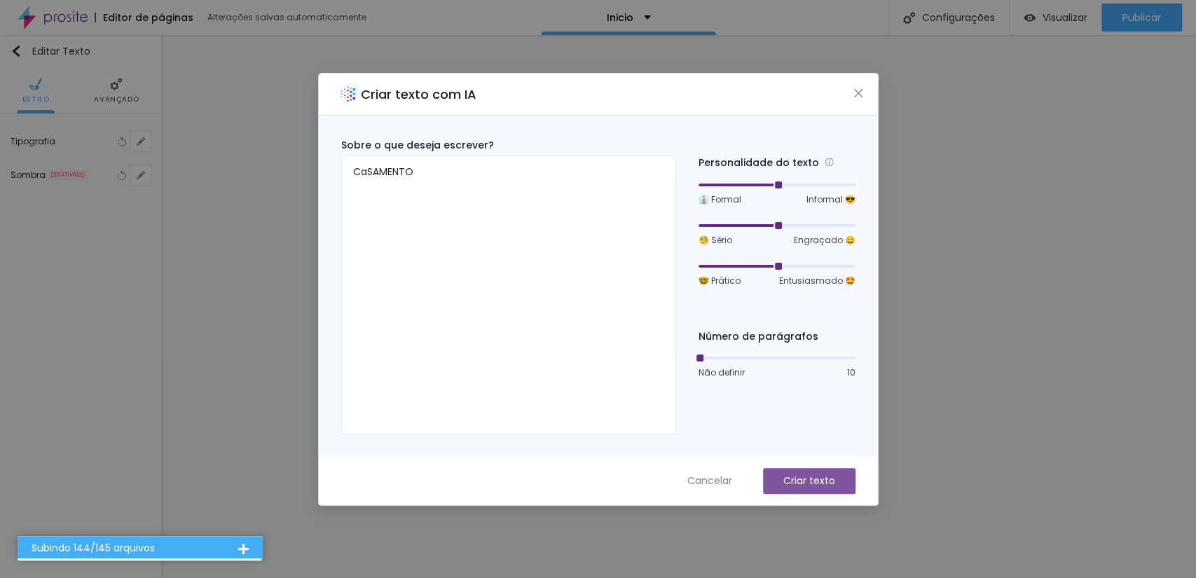
click at [828, 482] on p "Criar texto" at bounding box center [810, 481] width 52 height 15
click at [829, 479] on p "Criar texto" at bounding box center [810, 481] width 52 height 15
click at [854, 93] on icon "close" at bounding box center [858, 93] width 11 height 11
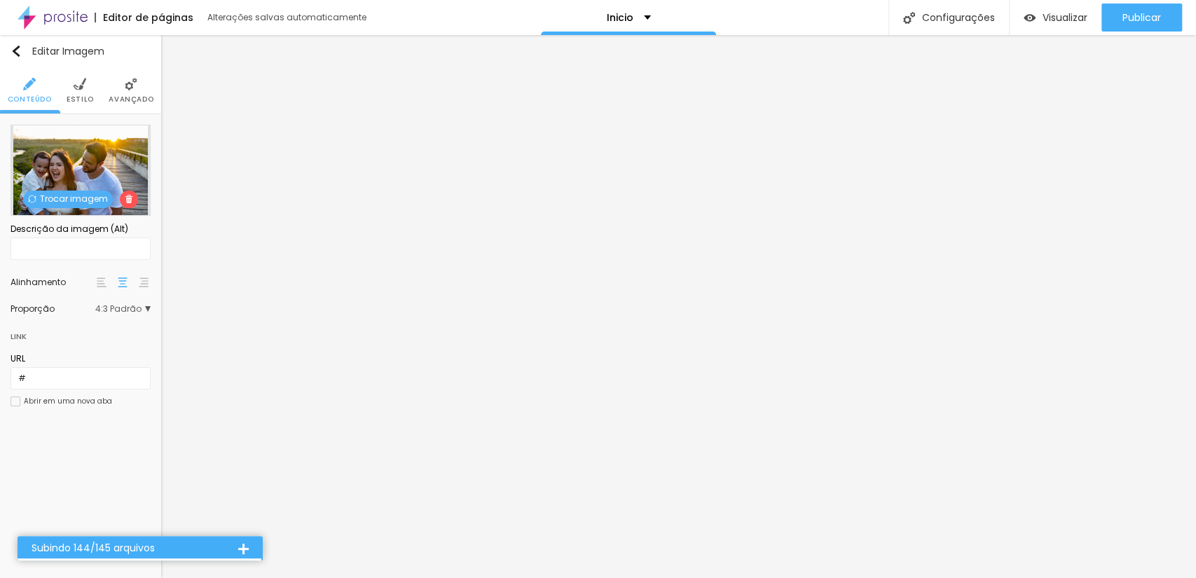
click at [89, 199] on span "Trocar imagem" at bounding box center [68, 200] width 90 height 18
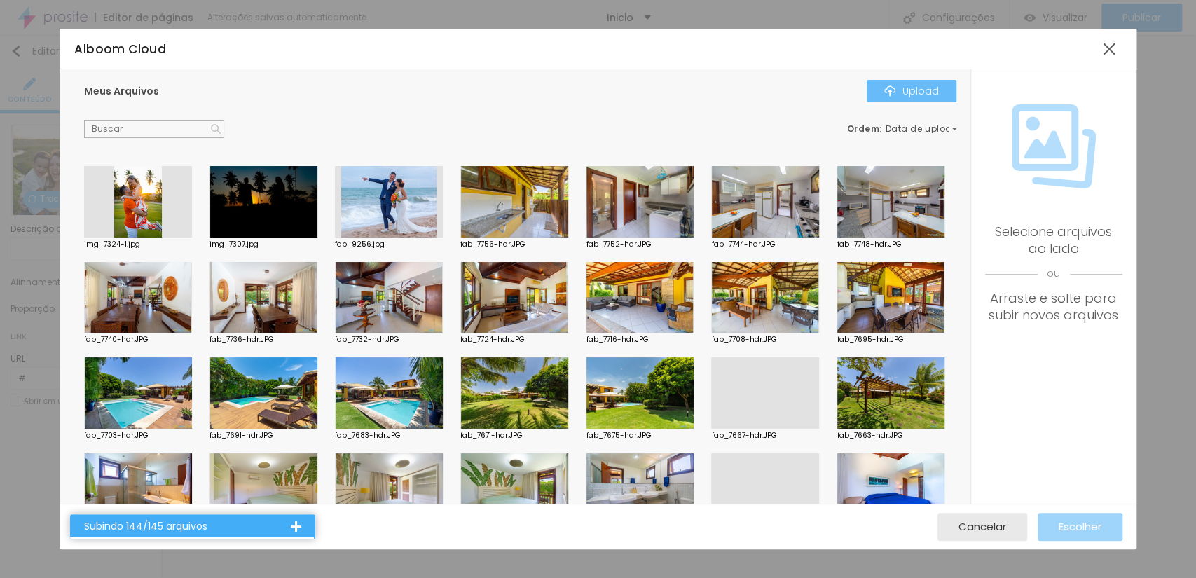
click at [892, 83] on button "Upload" at bounding box center [912, 91] width 90 height 22
click at [889, 77] on div "Meus Arquivos Upload Ordem : Data de upload img_7324-1.jpg img_7307.jpg fab_925…" at bounding box center [515, 286] width 910 height 435
click at [891, 86] on img "button" at bounding box center [890, 91] width 11 height 11
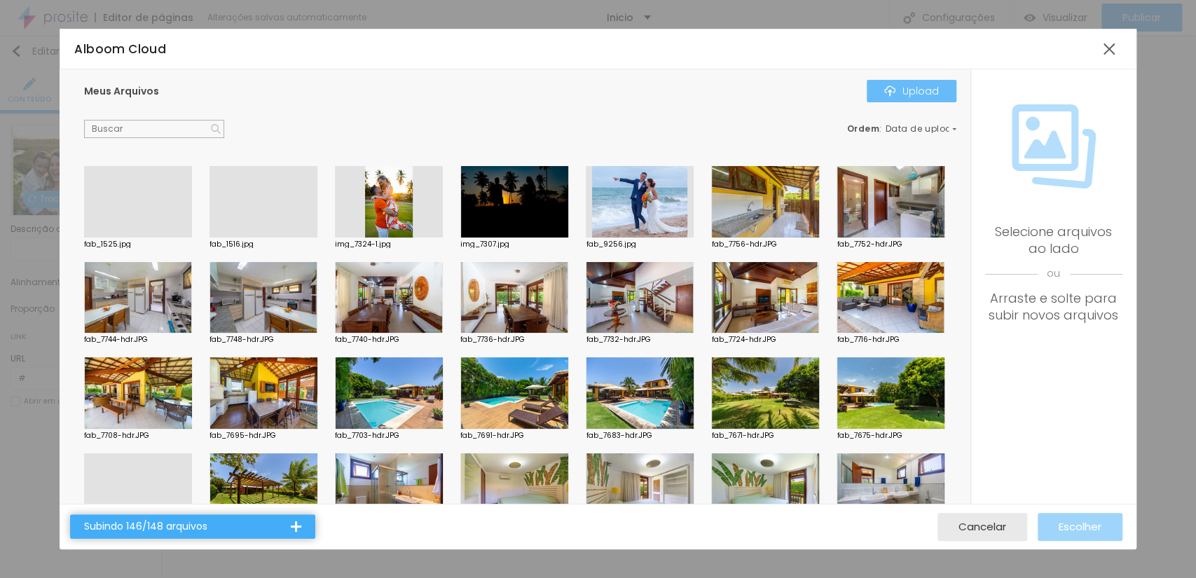
click at [919, 89] on div "Upload" at bounding box center [912, 91] width 55 height 11
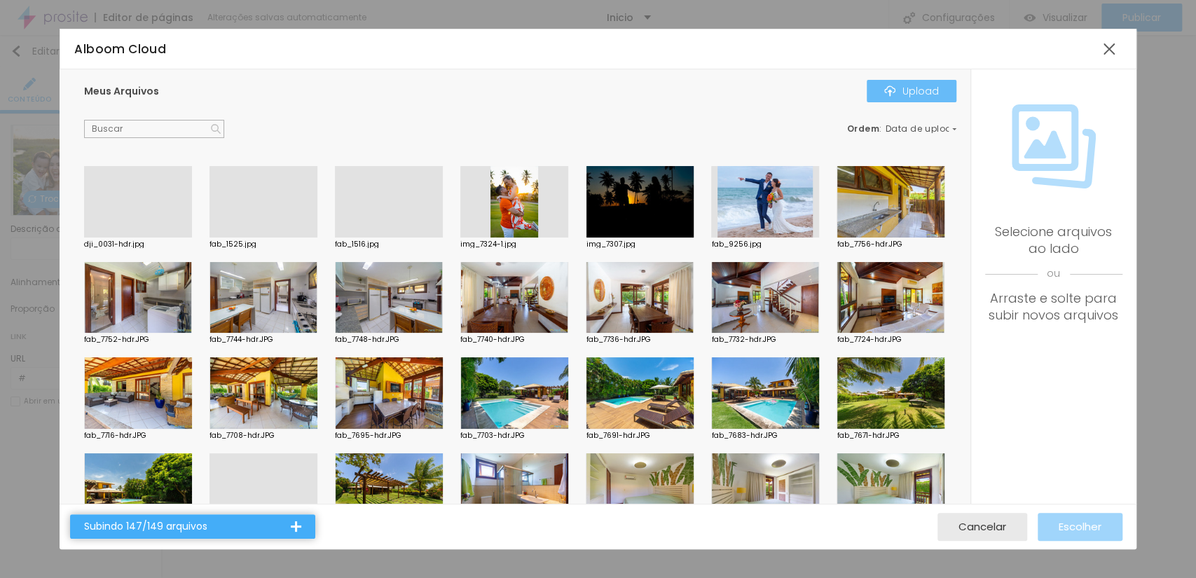
click at [900, 88] on div "Upload" at bounding box center [912, 91] width 55 height 11
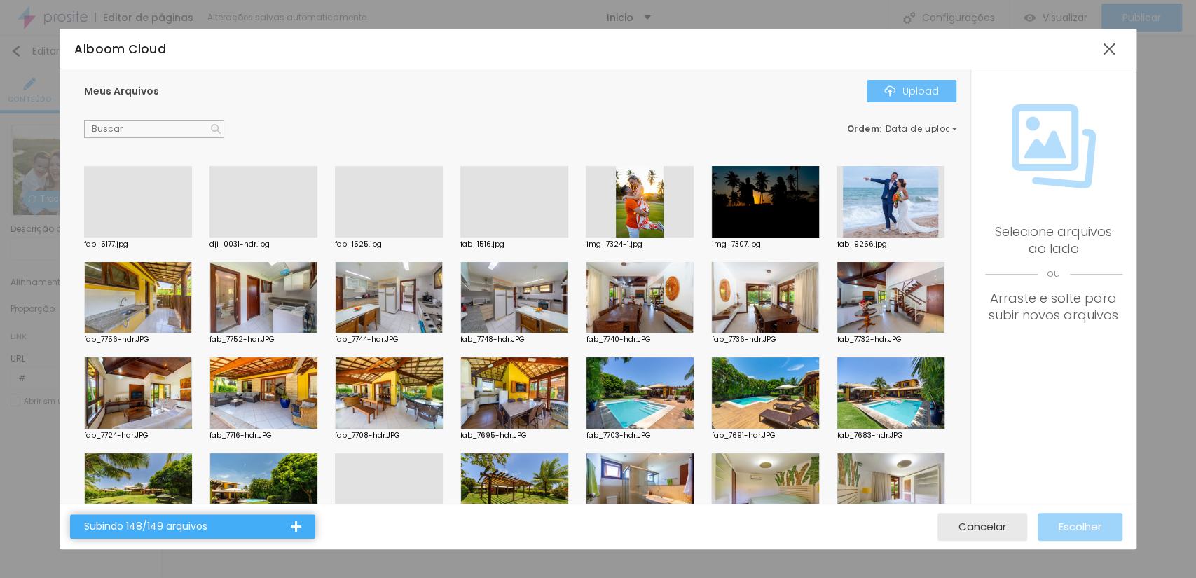
click at [889, 93] on img "button" at bounding box center [890, 91] width 11 height 11
click at [915, 95] on div "Upload" at bounding box center [912, 91] width 55 height 11
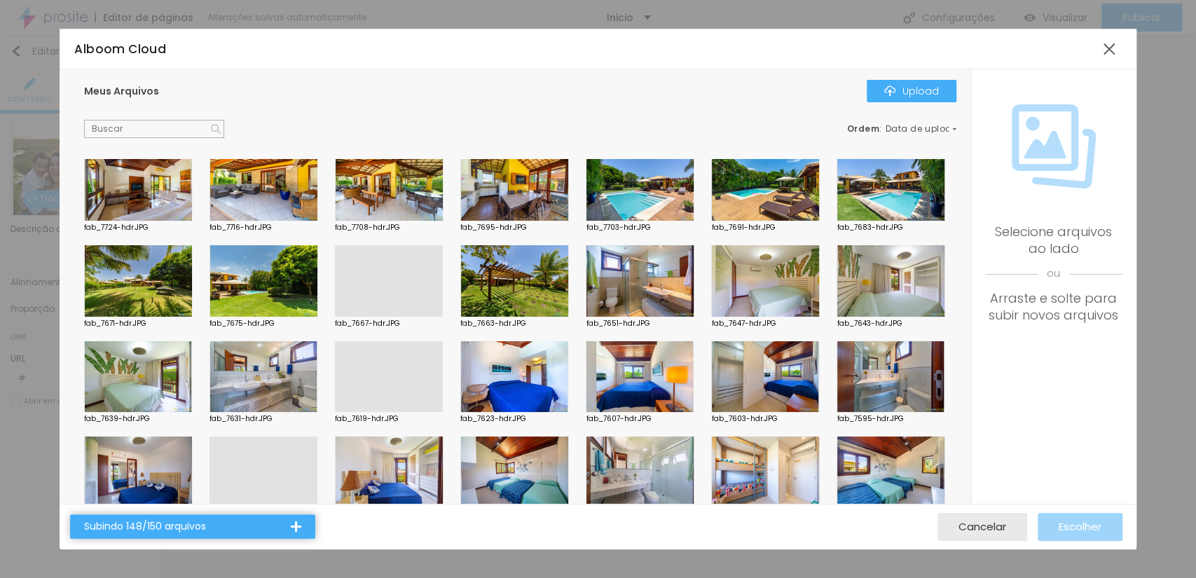
scroll to position [0, 0]
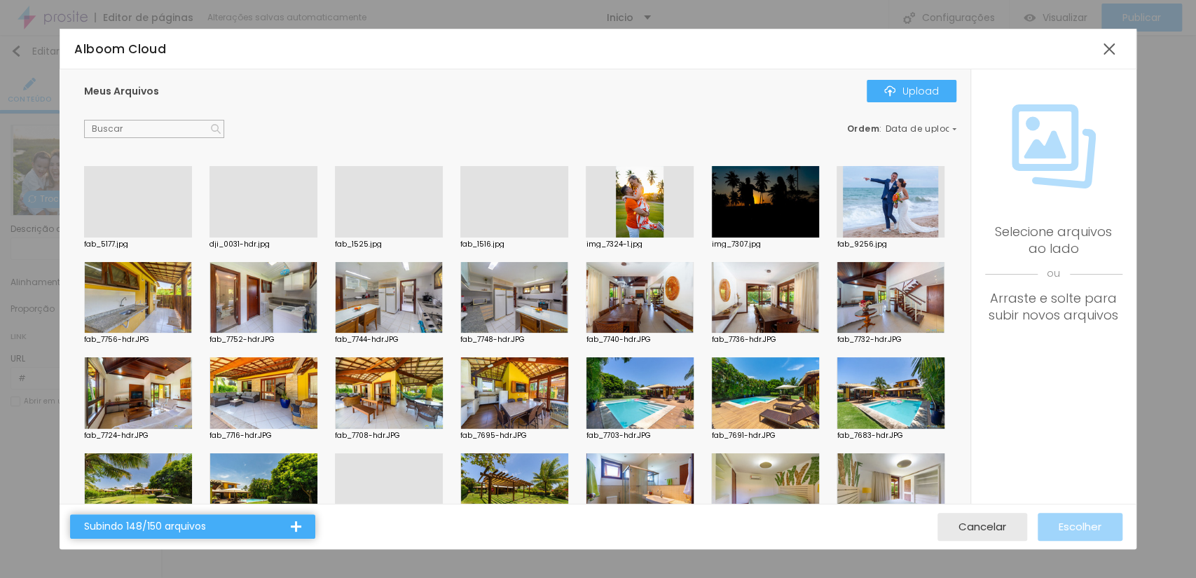
click at [296, 530] on div at bounding box center [296, 526] width 11 height 11
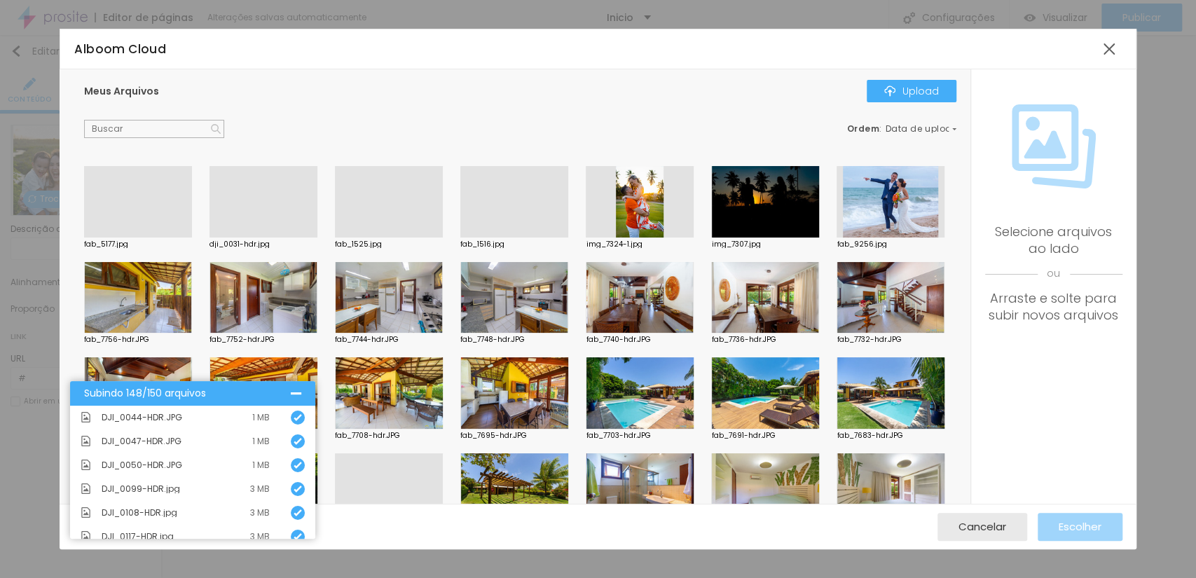
click at [295, 396] on div at bounding box center [296, 393] width 11 height 11
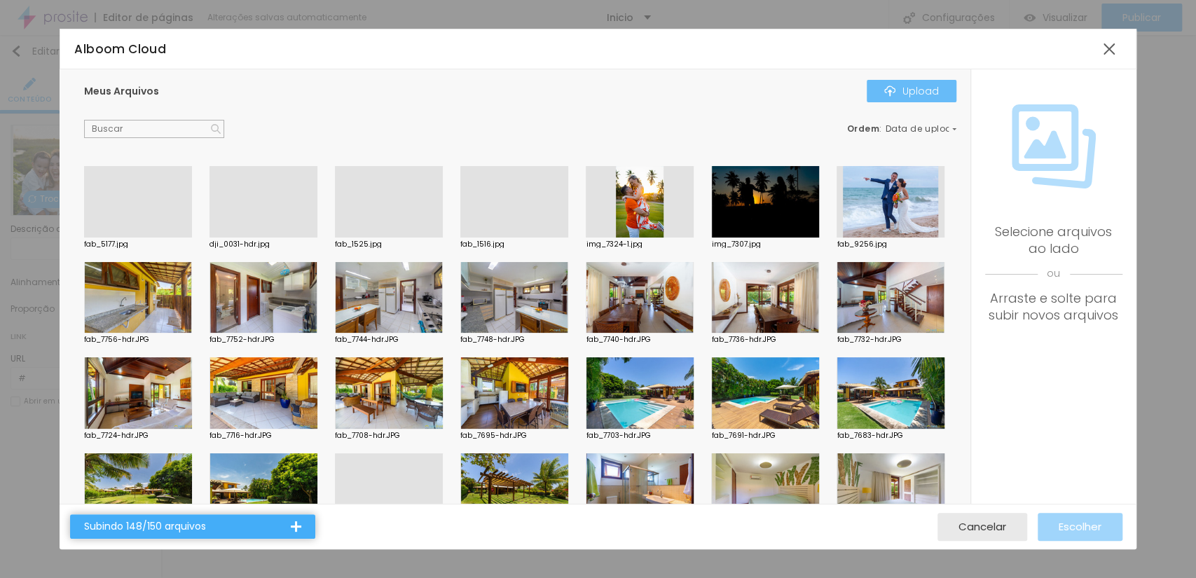
click at [928, 88] on div "Upload" at bounding box center [912, 91] width 55 height 11
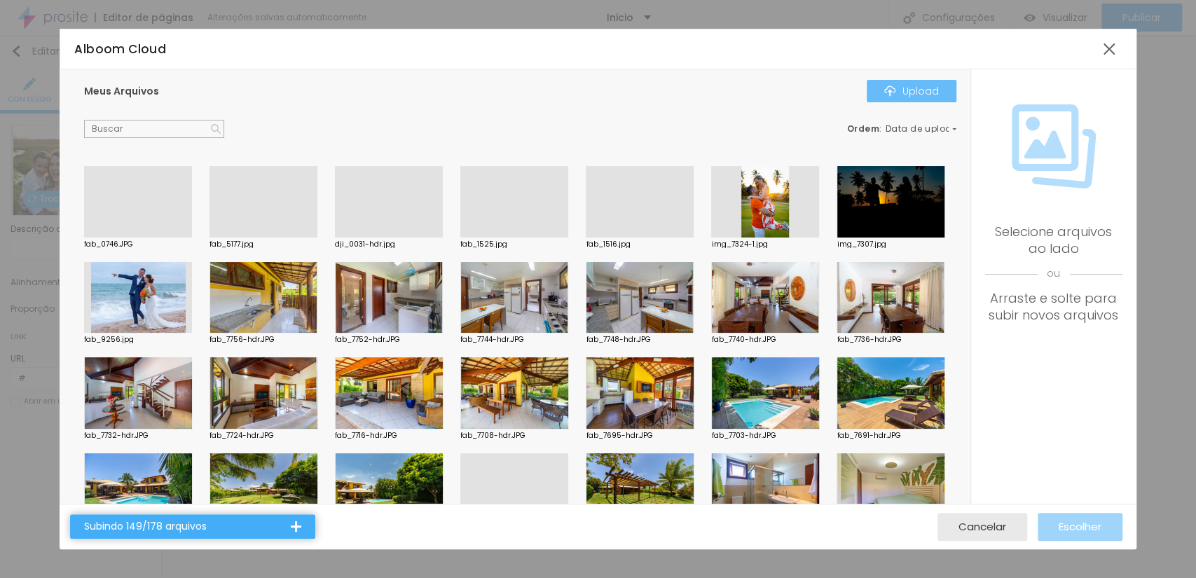
click at [917, 89] on div "Upload" at bounding box center [912, 91] width 55 height 11
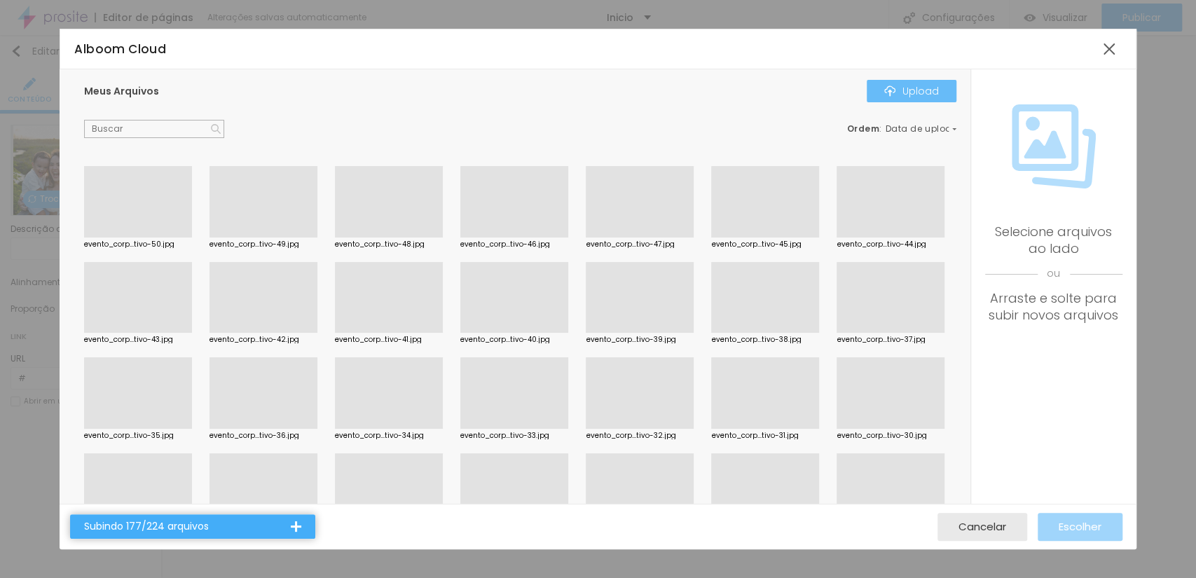
click at [903, 98] on button "Upload" at bounding box center [912, 91] width 90 height 22
click at [925, 82] on button "Upload" at bounding box center [912, 91] width 90 height 22
click at [934, 94] on div "Upload" at bounding box center [912, 91] width 55 height 11
click at [270, 238] on div at bounding box center [264, 238] width 108 height 0
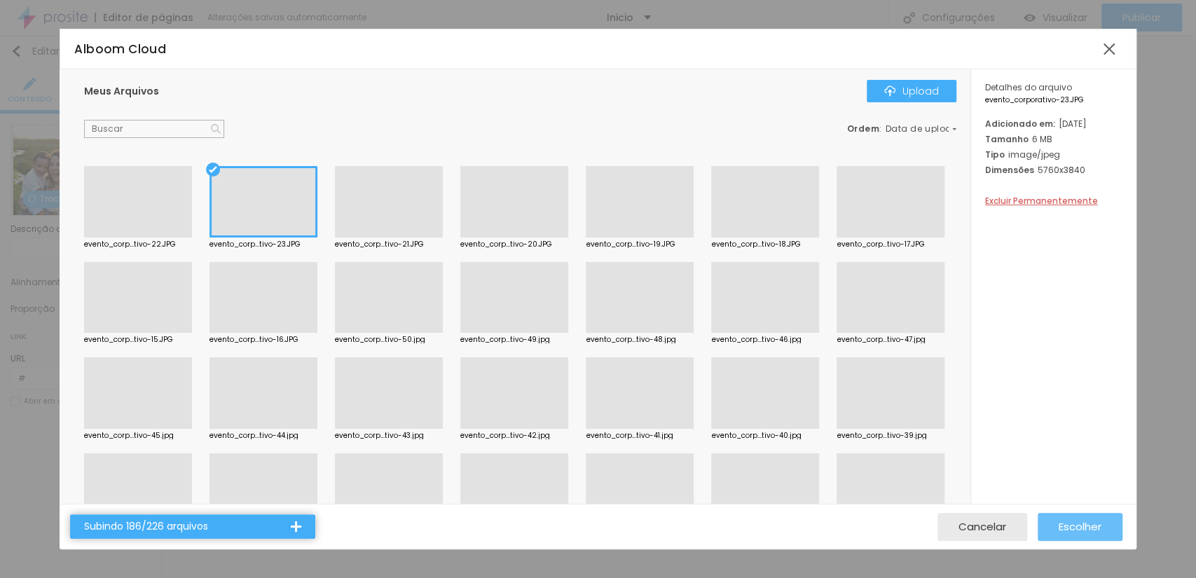
click at [1062, 530] on span "Escolher" at bounding box center [1080, 527] width 43 height 12
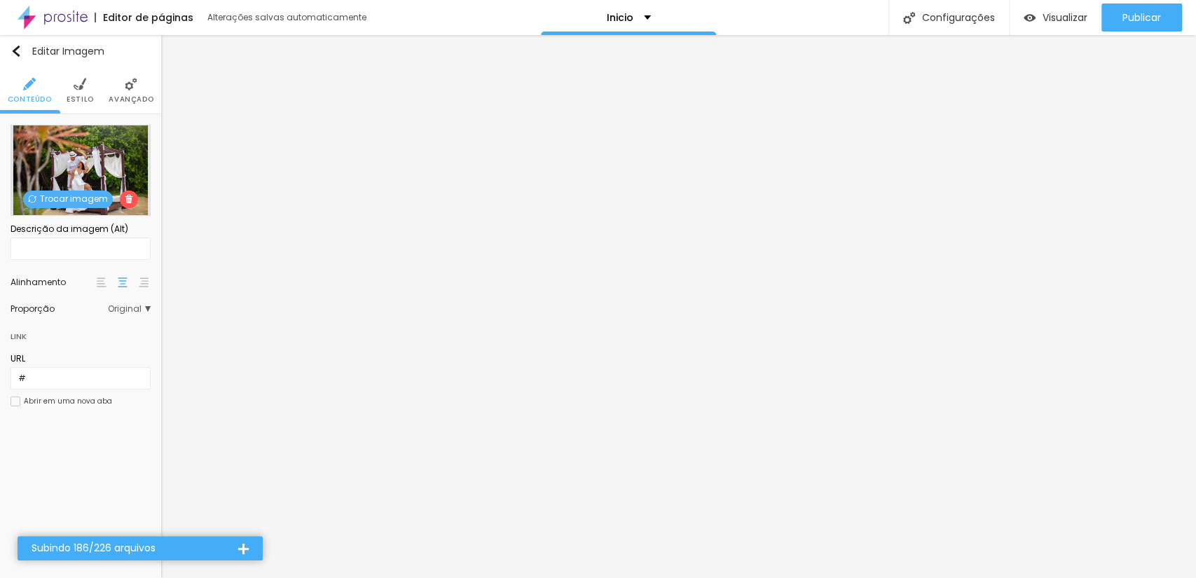
click at [87, 193] on span "Trocar imagem" at bounding box center [68, 200] width 90 height 18
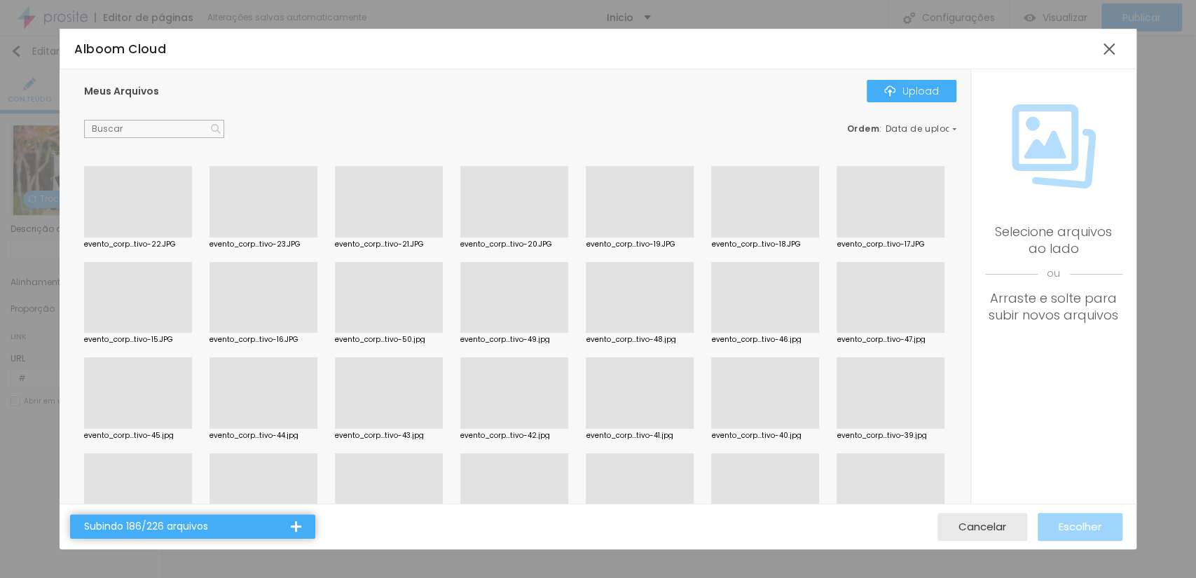
click at [568, 333] on div at bounding box center [515, 333] width 108 height 0
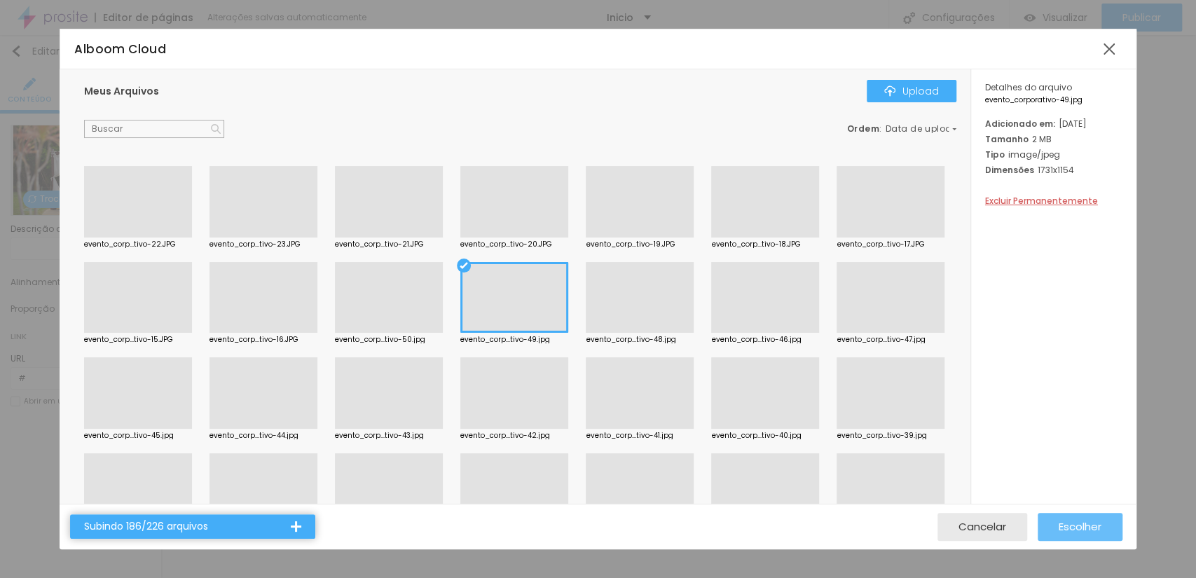
click at [1075, 536] on div "Escolher" at bounding box center [1080, 527] width 43 height 28
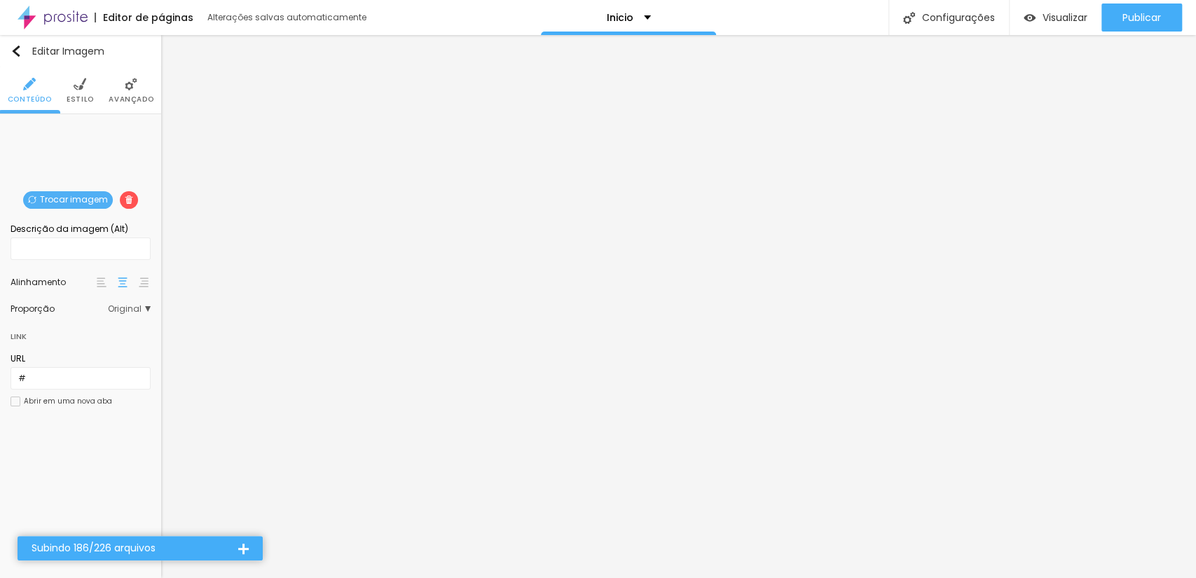
click at [71, 200] on span "Trocar imagem" at bounding box center [68, 200] width 90 height 18
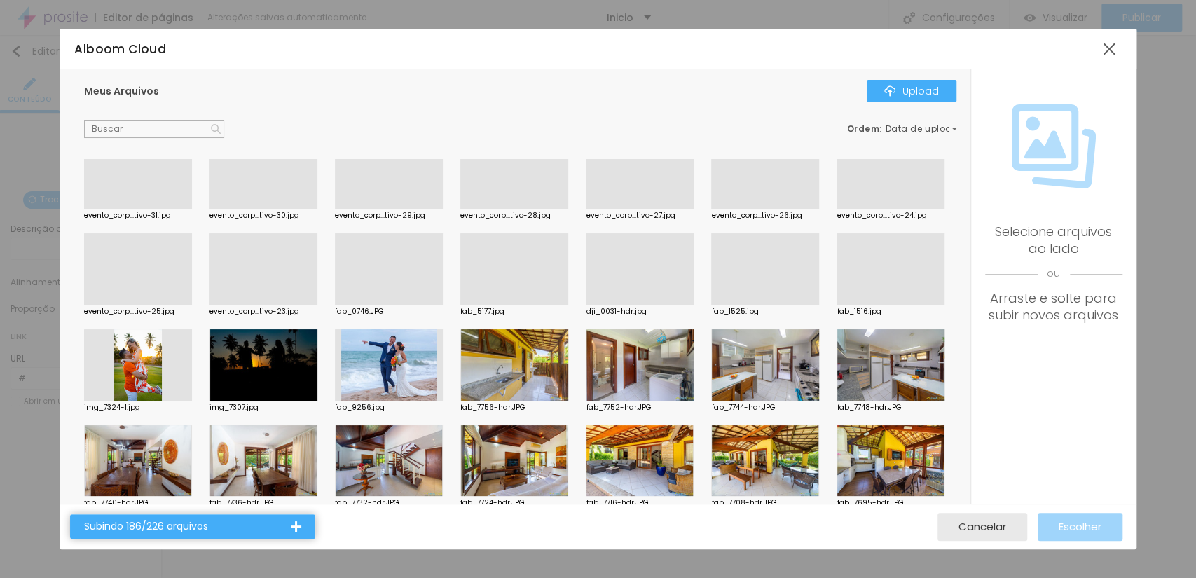
scroll to position [415, 0]
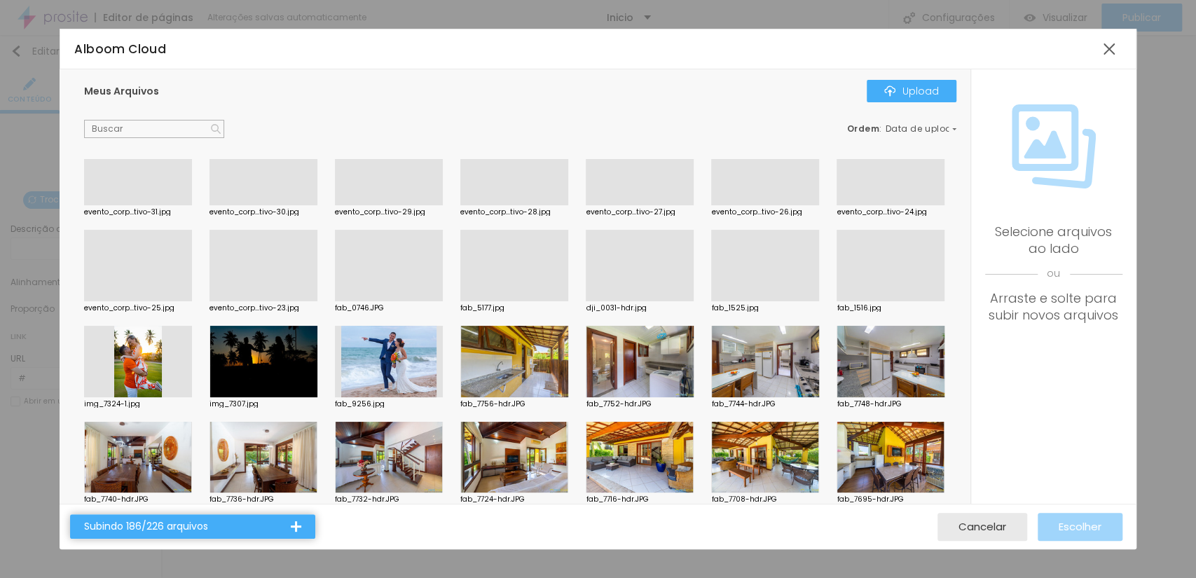
click at [461, 301] on div at bounding box center [515, 301] width 108 height 0
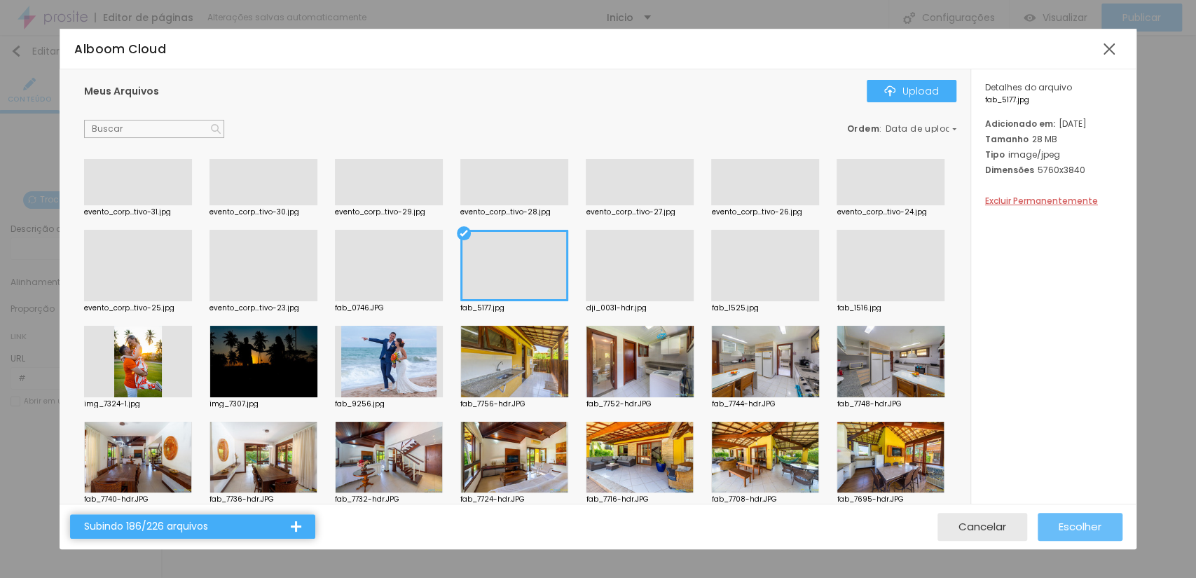
click at [1073, 526] on span "Escolher" at bounding box center [1080, 527] width 43 height 12
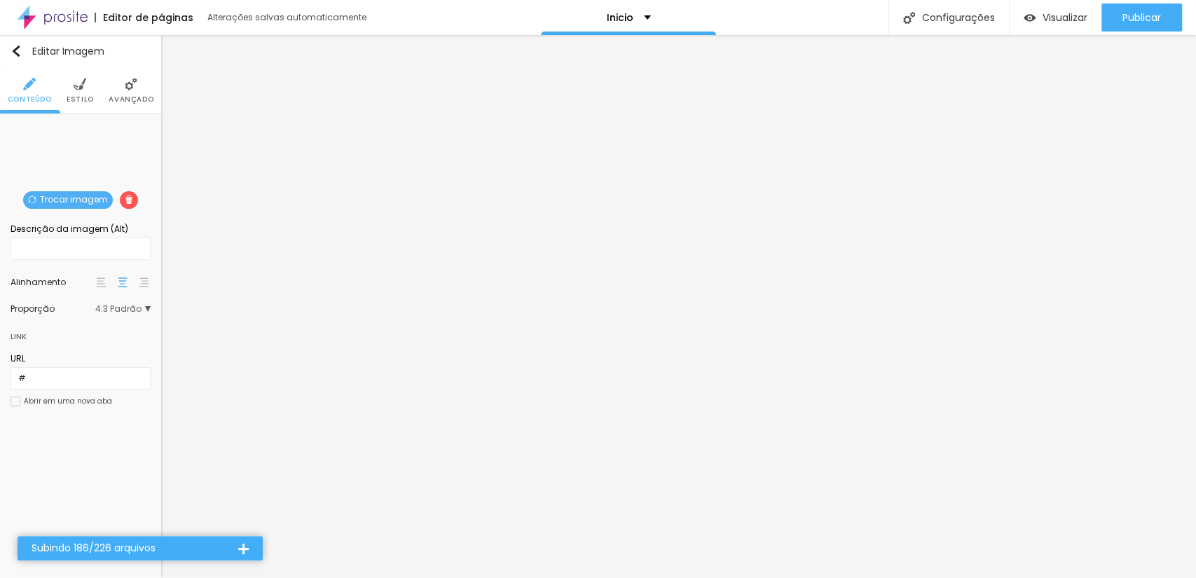
click at [69, 197] on span "Trocar imagem" at bounding box center [68, 200] width 90 height 18
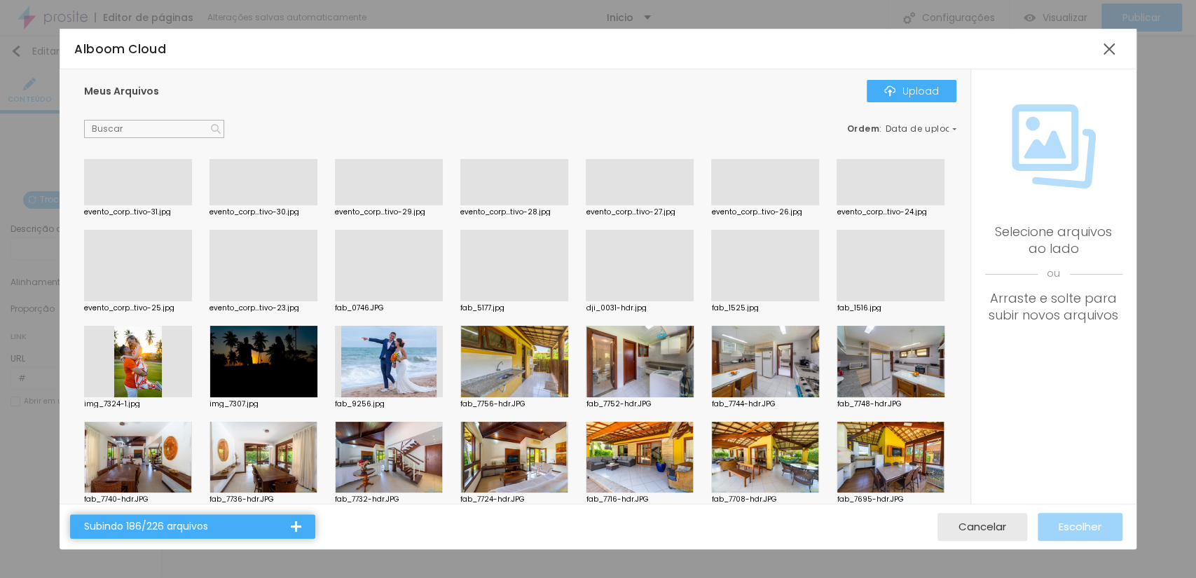
click at [461, 301] on div at bounding box center [515, 301] width 108 height 0
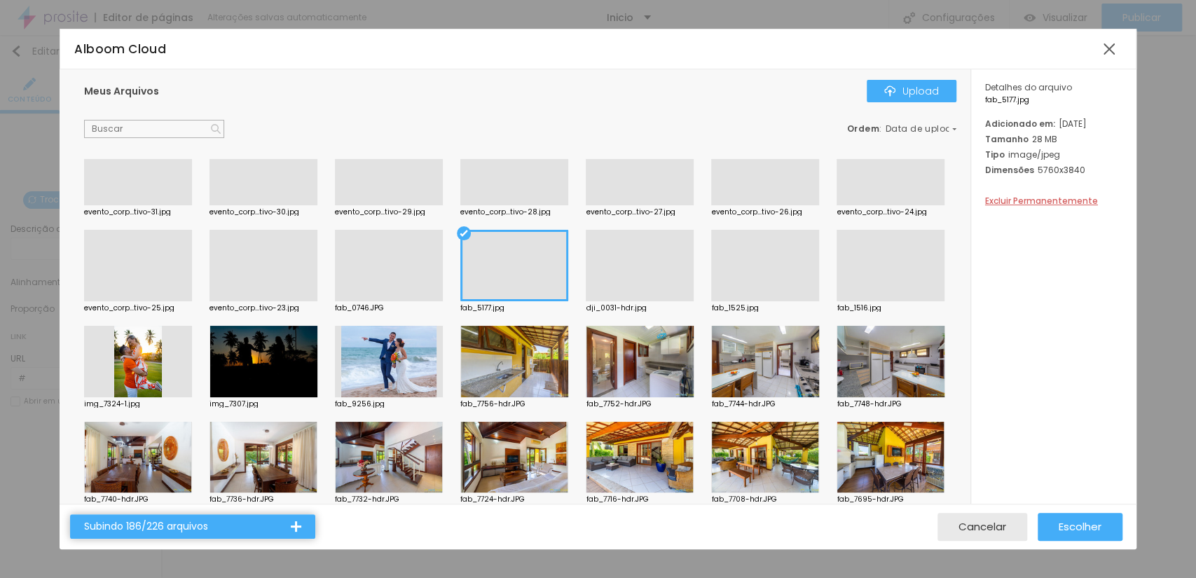
click at [837, 301] on div at bounding box center [891, 301] width 108 height 0
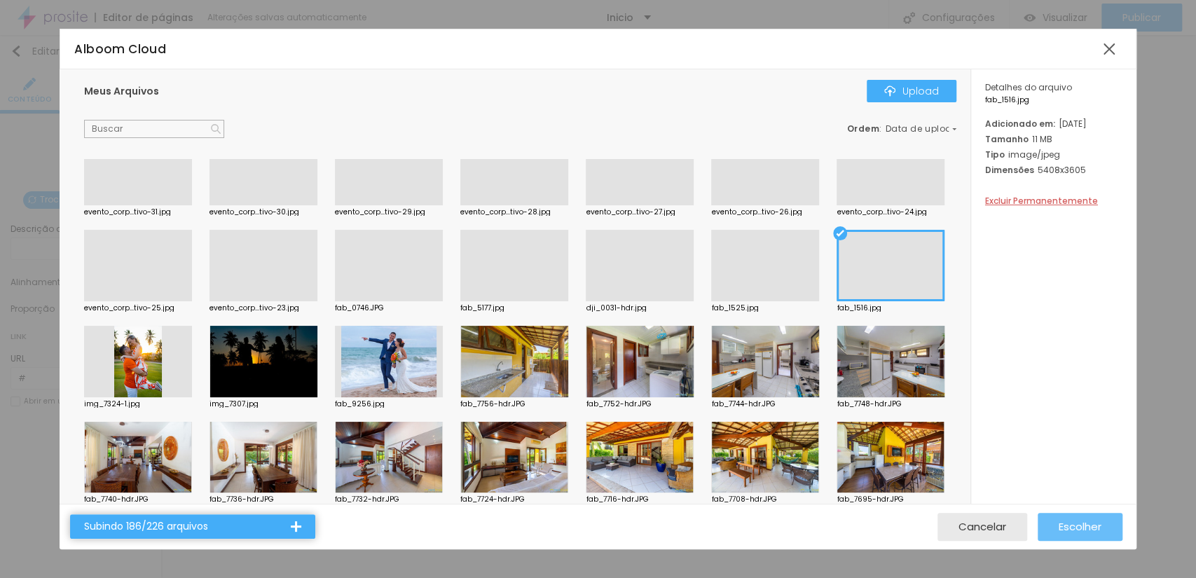
click at [1075, 532] on span "Escolher" at bounding box center [1080, 527] width 43 height 12
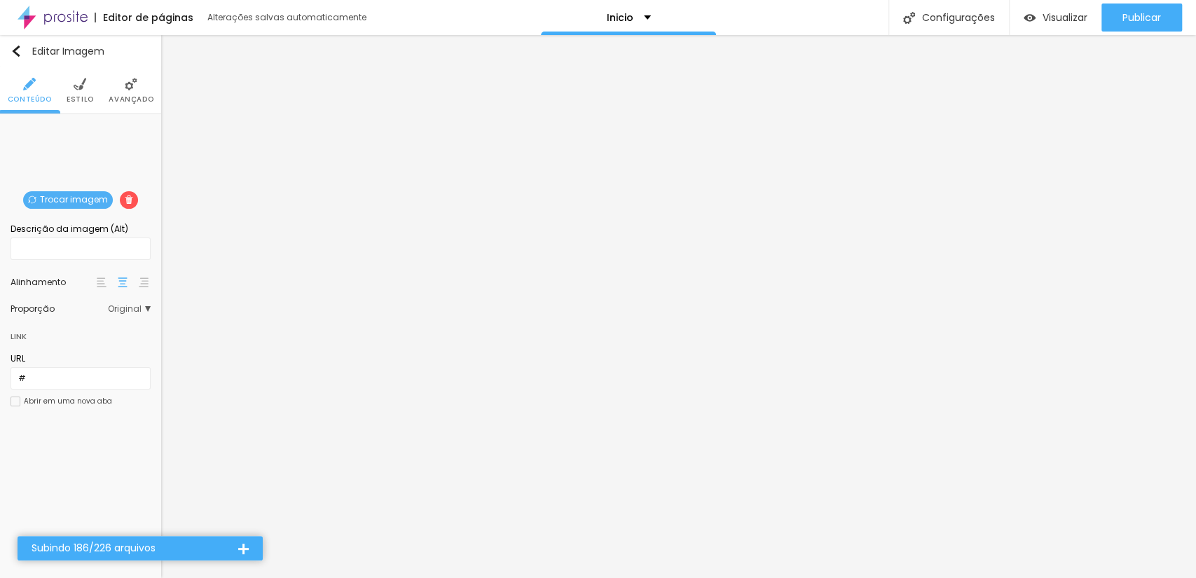
click at [35, 198] on img at bounding box center [32, 200] width 8 height 8
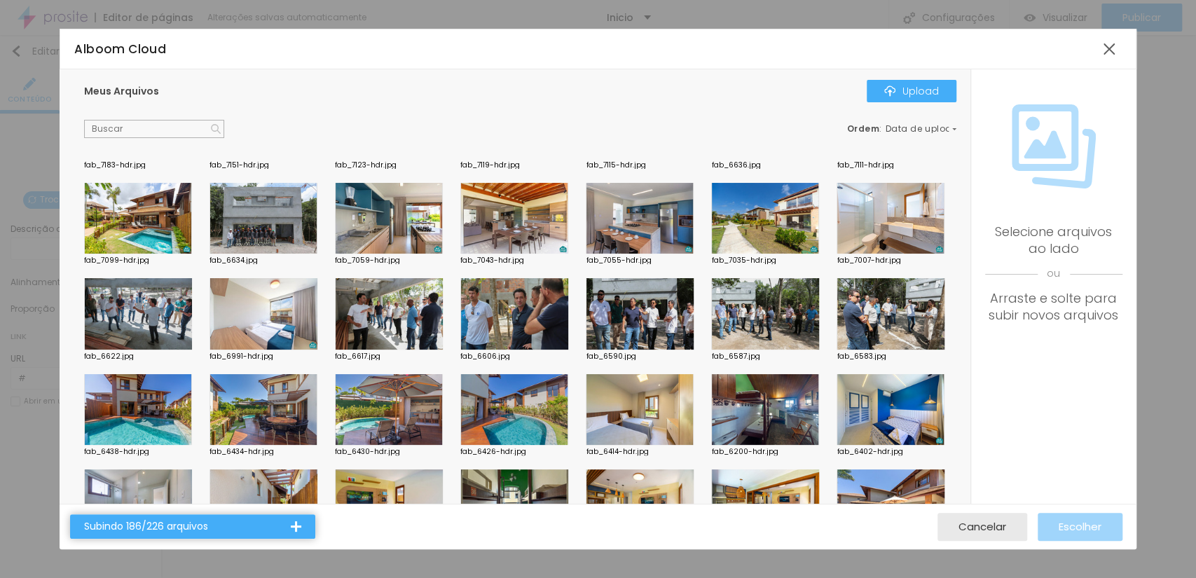
scroll to position [1453, 0]
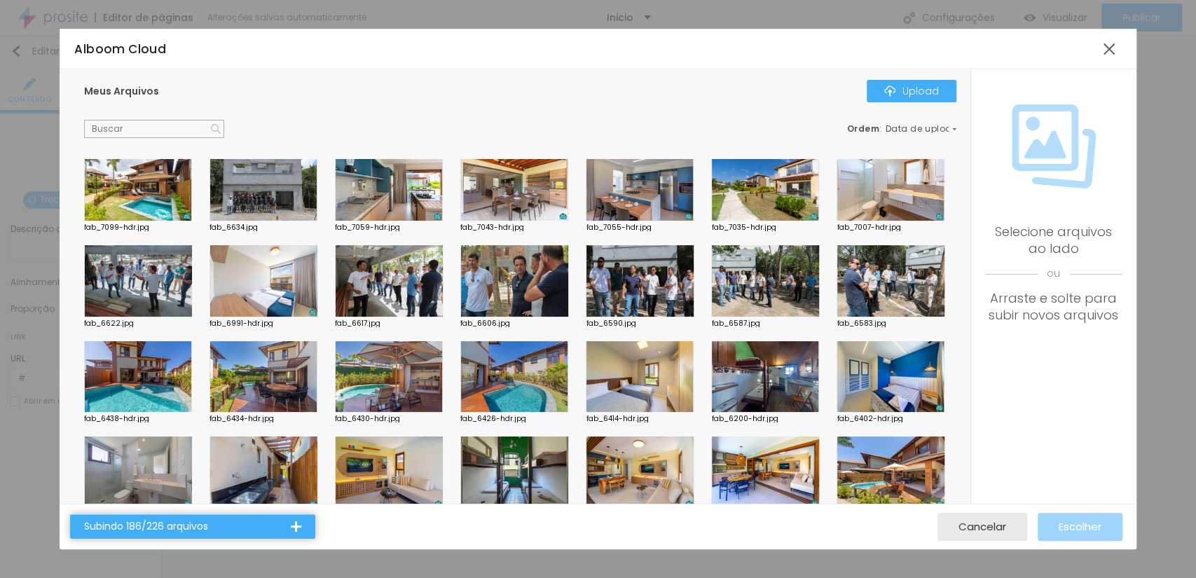
drag, startPoint x: 662, startPoint y: 374, endPoint x: 709, endPoint y: 378, distance: 47.8
click at [318, 221] on div at bounding box center [264, 185] width 108 height 71
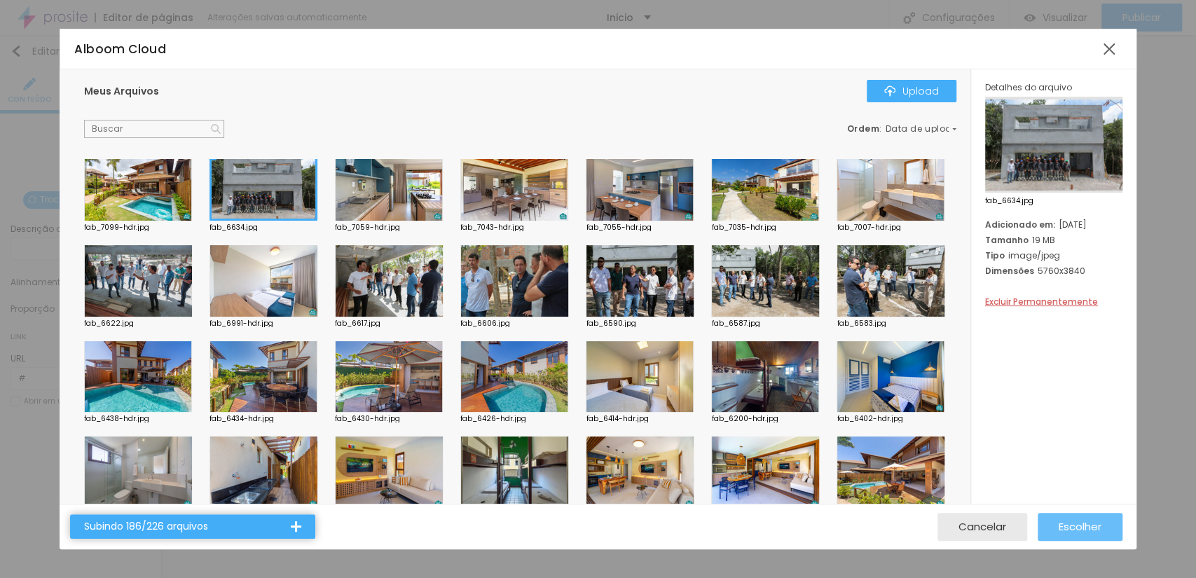
click at [1046, 521] on button "Escolher" at bounding box center [1080, 527] width 85 height 28
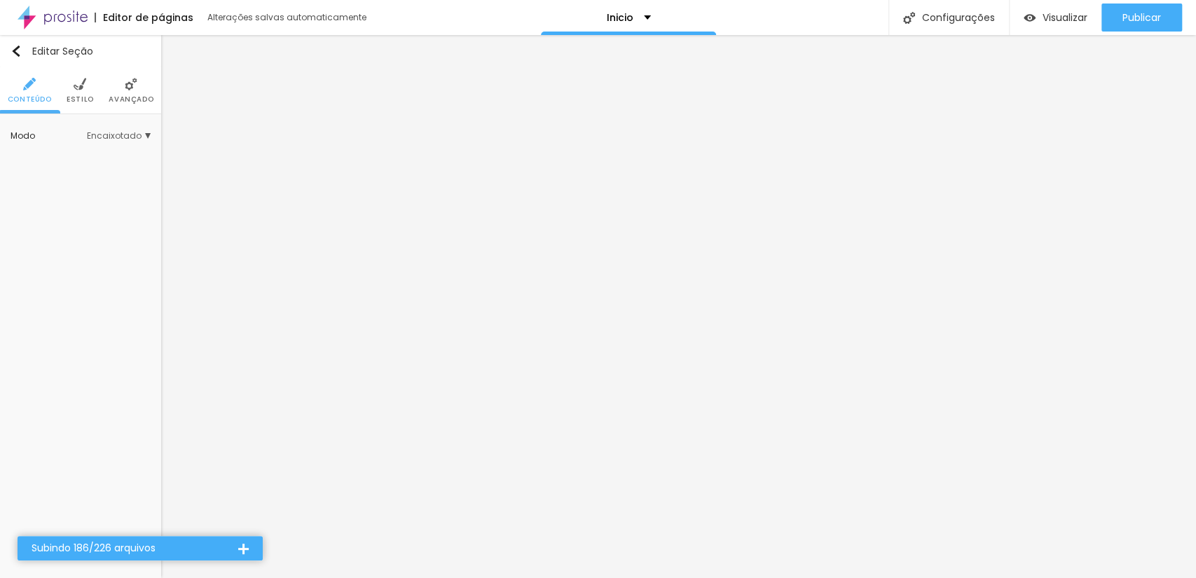
click at [114, 137] on span "Encaixotado" at bounding box center [119, 136] width 64 height 8
click at [112, 172] on span "Completo" at bounding box center [100, 175] width 95 height 8
click at [114, 163] on div "Encaixotado" at bounding box center [91, 156] width 118 height 18
click at [120, 97] on span "Avançado" at bounding box center [131, 99] width 45 height 7
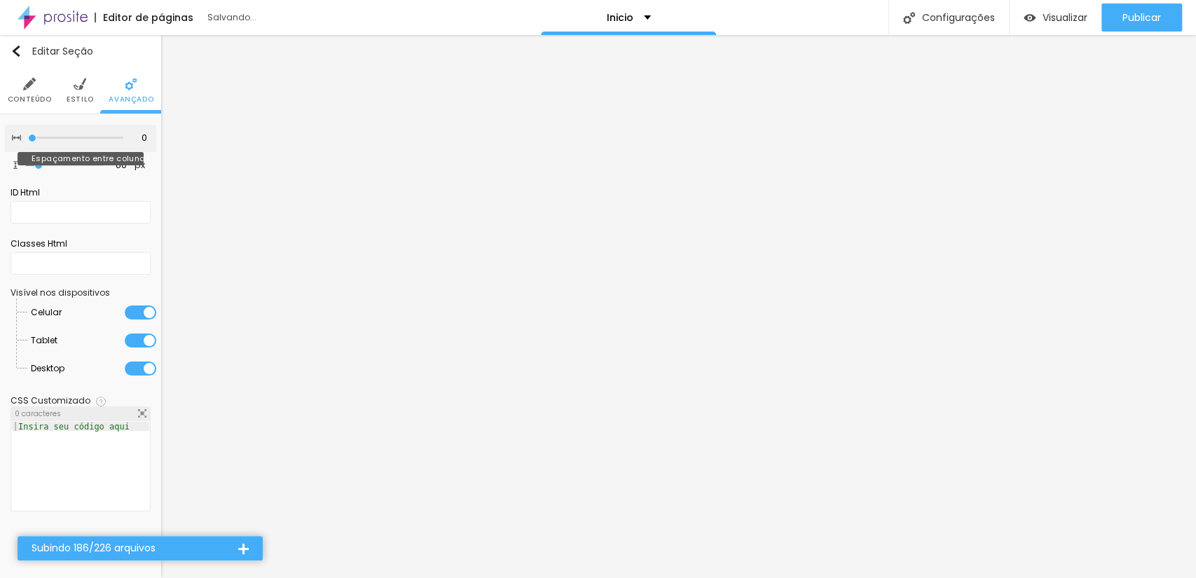
type input "5"
type input "10"
type input "15"
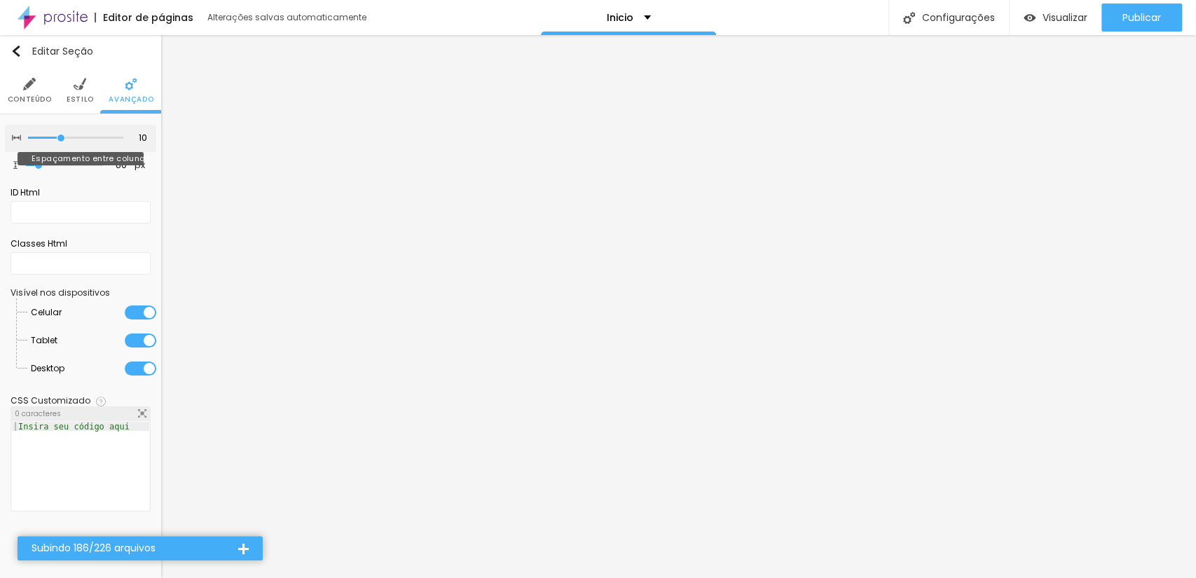
type input "15"
type input "20"
type input "25"
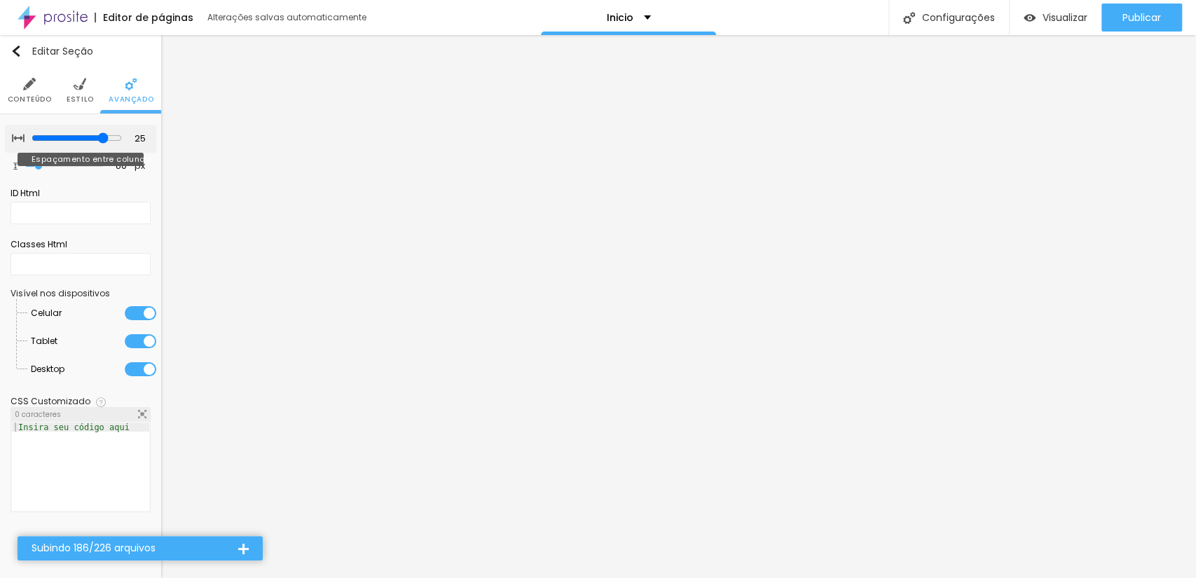
type input "30"
drag, startPoint x: 37, startPoint y: 136, endPoint x: 163, endPoint y: 135, distance: 125.5
type input "30"
click at [123, 135] on input "range" at bounding box center [75, 138] width 95 height 7
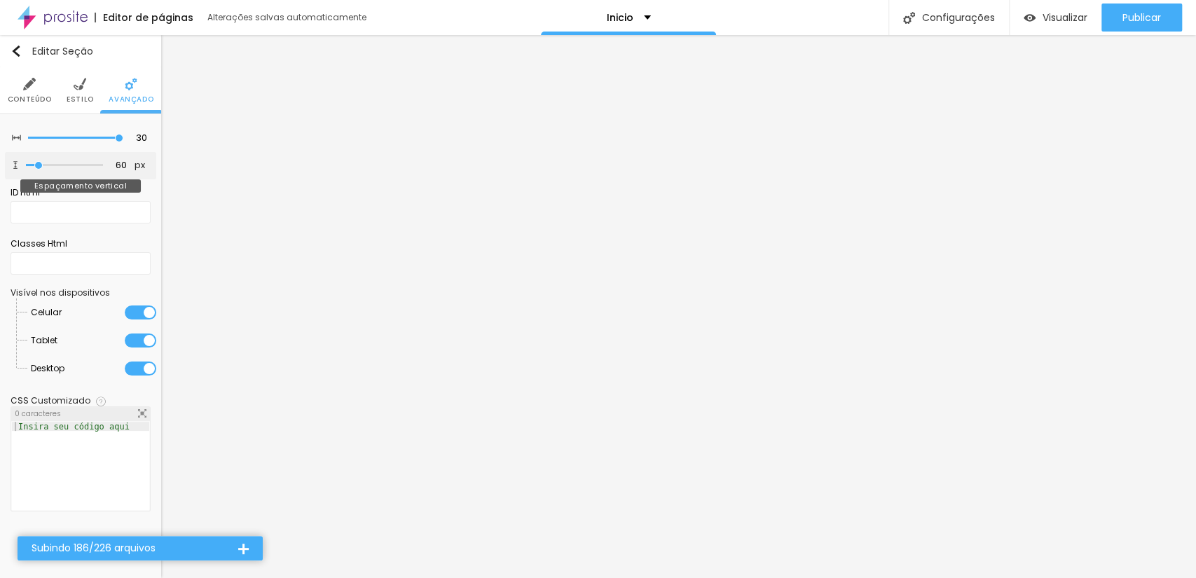
type input "144"
type input "257"
type input "500"
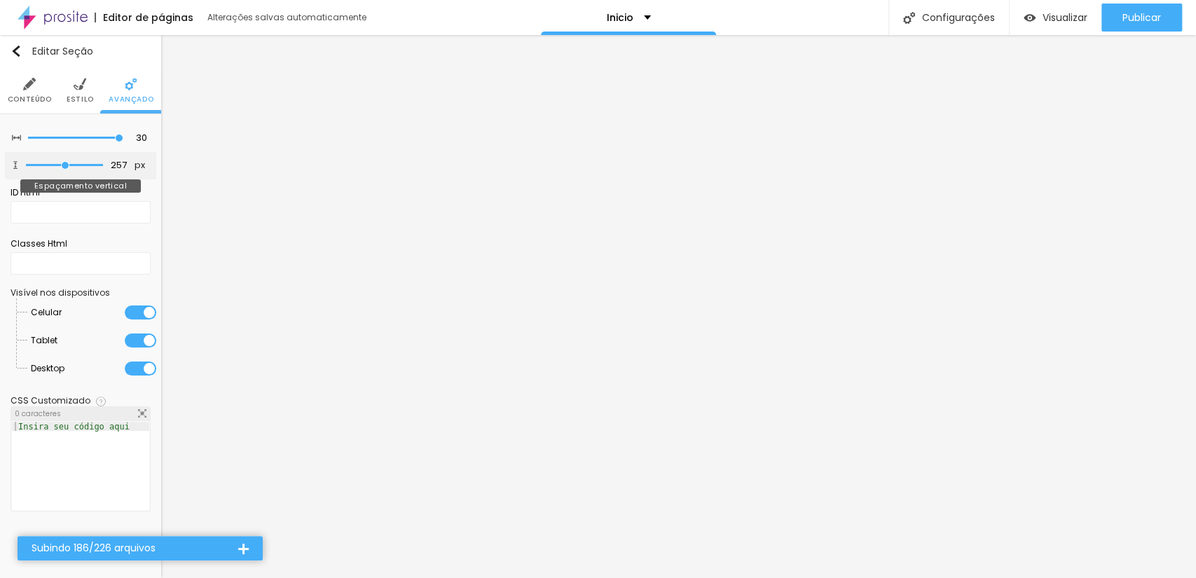
type input "500"
type input "491"
type input "196"
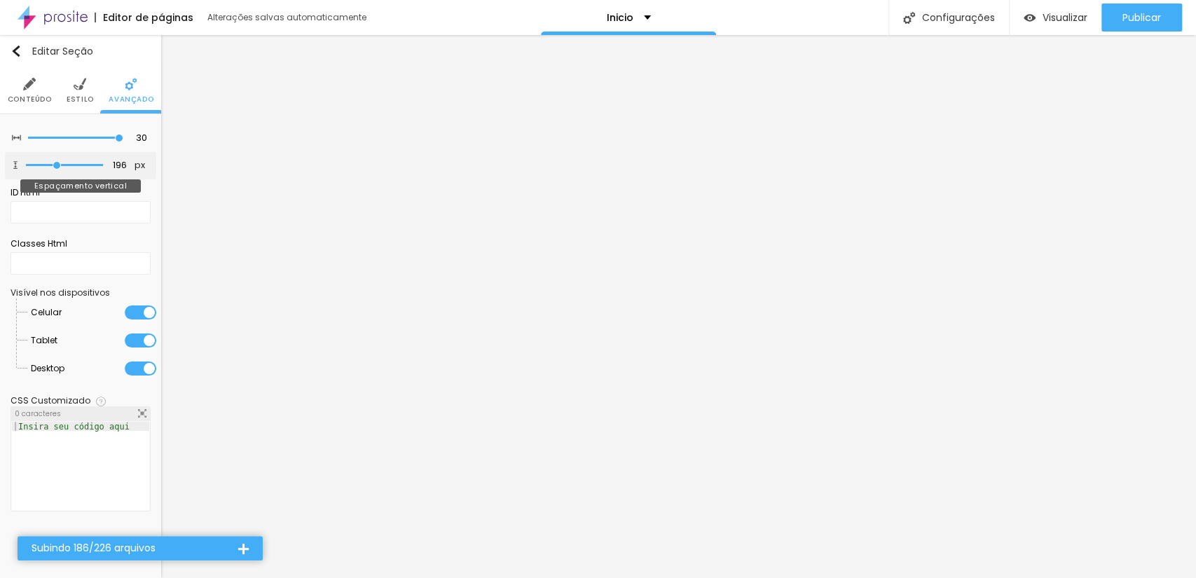
type input "191"
type input "112"
type input "55"
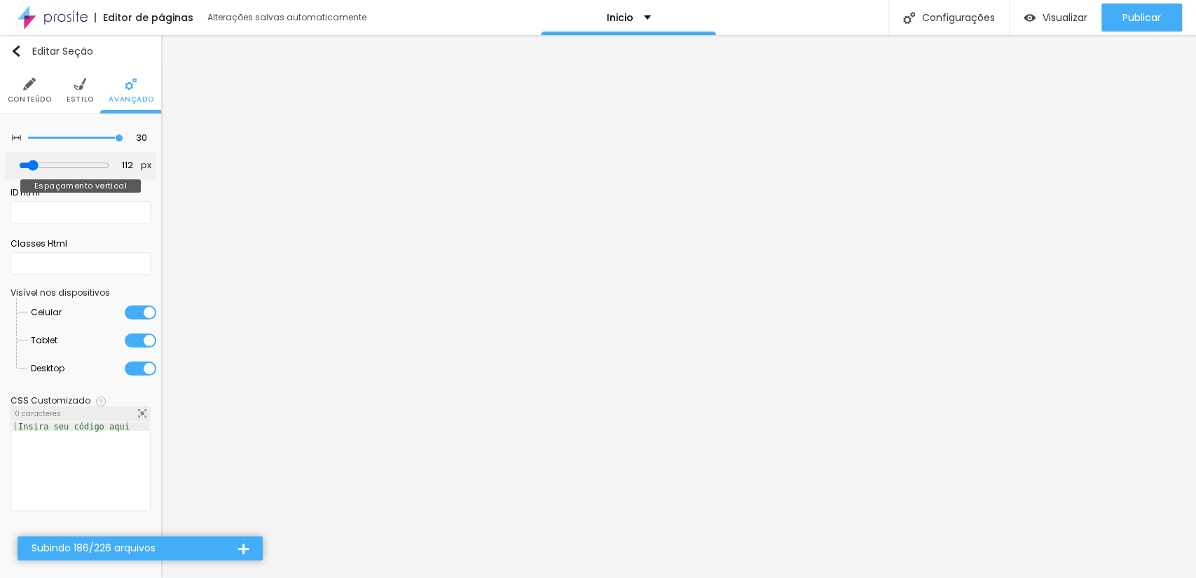
type input "55"
type input "9"
type input "0"
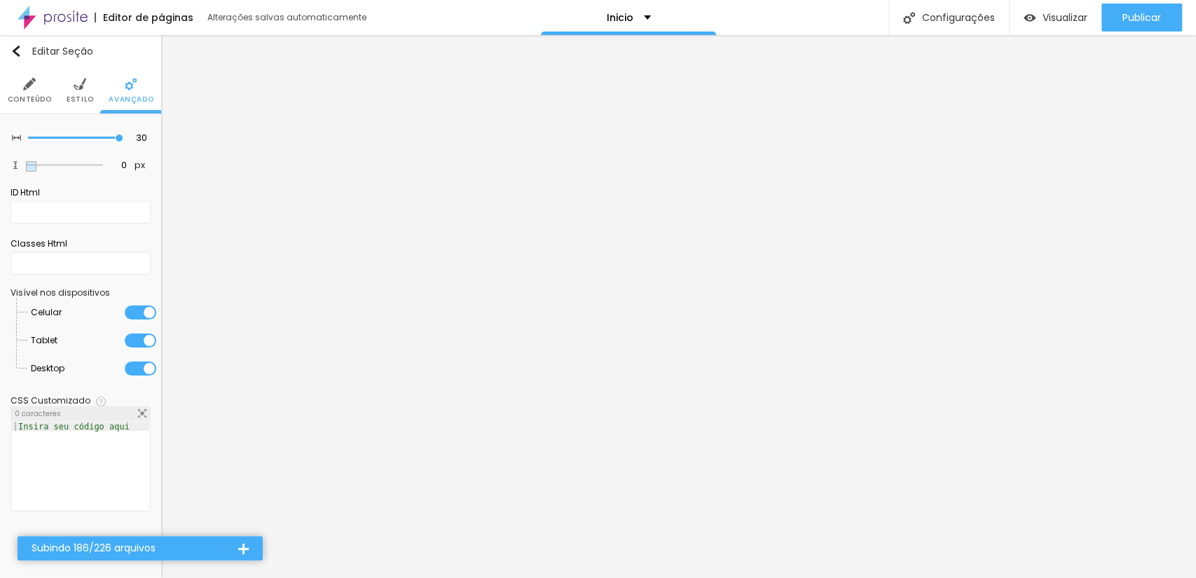
drag, startPoint x: 41, startPoint y: 163, endPoint x: 0, endPoint y: 202, distance: 56.0
type input "0"
click at [26, 169] on input "range" at bounding box center [64, 165] width 77 height 7
click at [118, 131] on div at bounding box center [75, 138] width 95 height 14
type input "25"
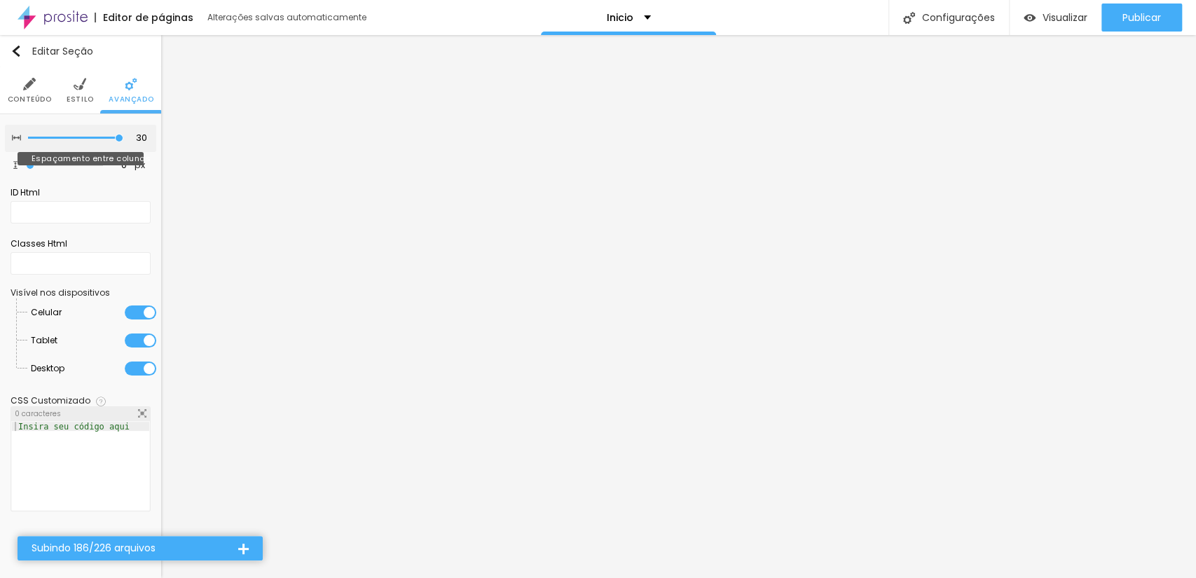
type input "25"
type input "20"
type input "15"
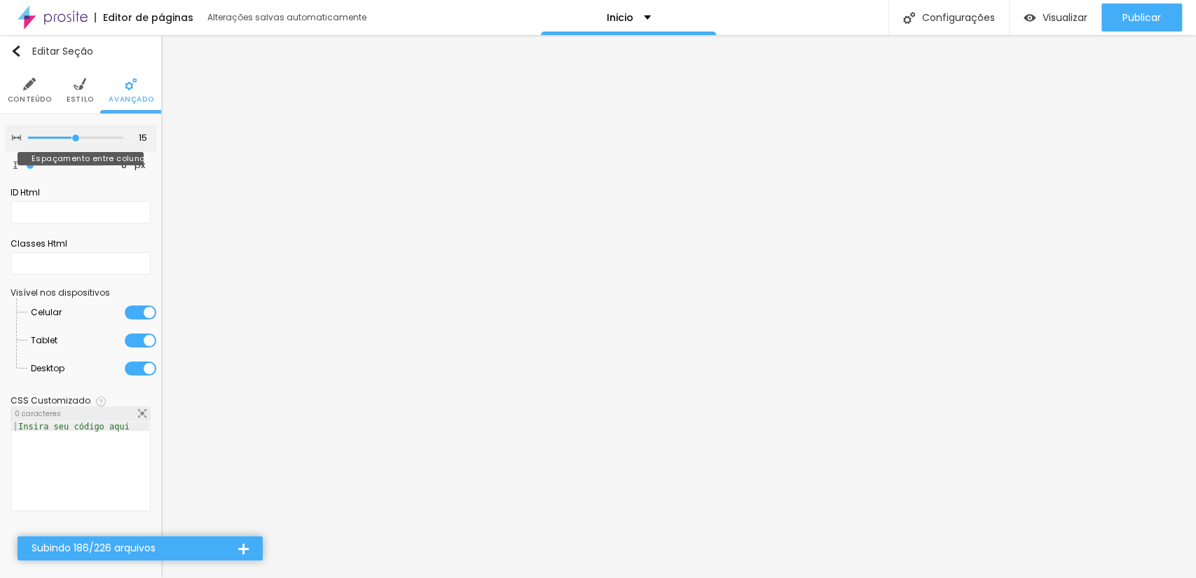
type input "10"
type input "5"
type input "0"
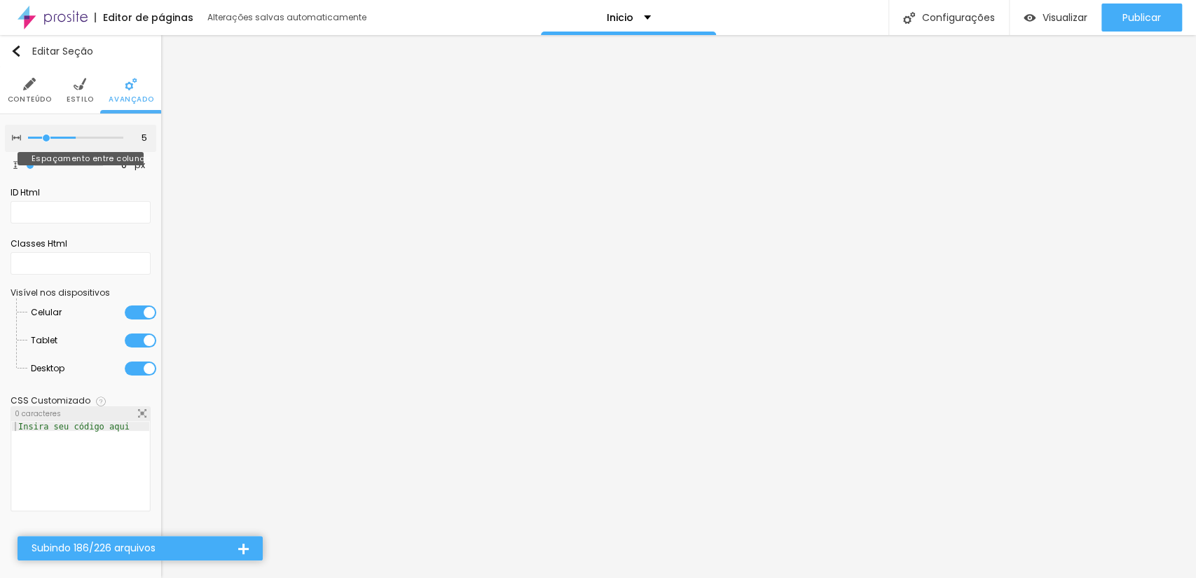
type input "0"
drag, startPoint x: 121, startPoint y: 136, endPoint x: 0, endPoint y: 186, distance: 131.3
type input "0"
click at [28, 142] on input "range" at bounding box center [75, 138] width 95 height 7
click at [83, 83] on img at bounding box center [80, 84] width 13 height 13
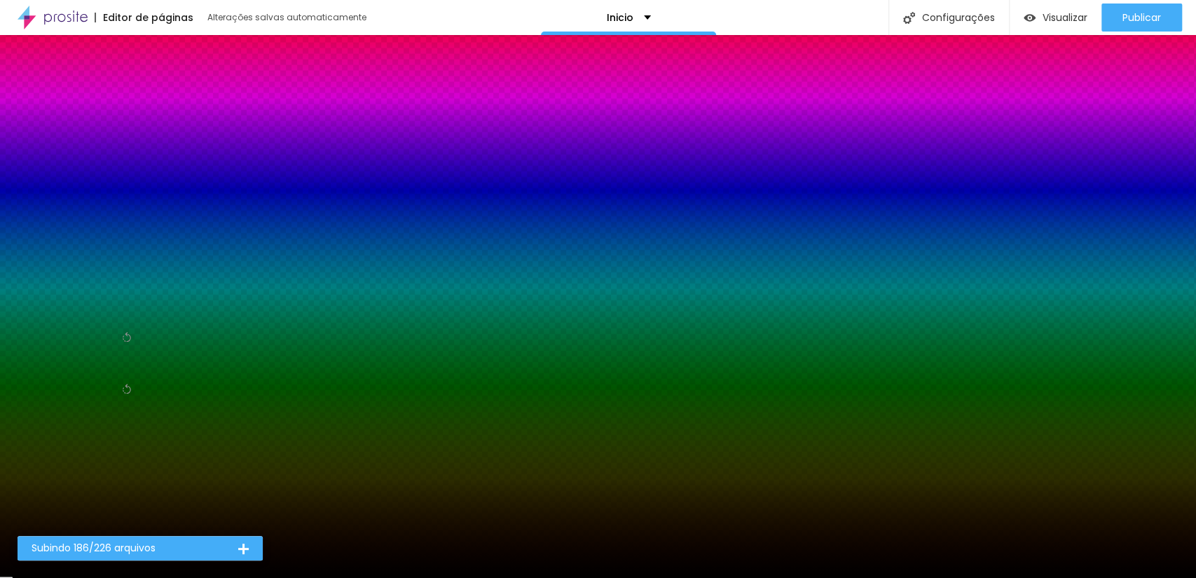
click at [140, 227] on span "Parallax" at bounding box center [128, 227] width 43 height 8
click at [79, 252] on span "Nenhum" at bounding box center [71, 247] width 36 height 12
click at [119, 99] on span "Avançado" at bounding box center [131, 99] width 45 height 7
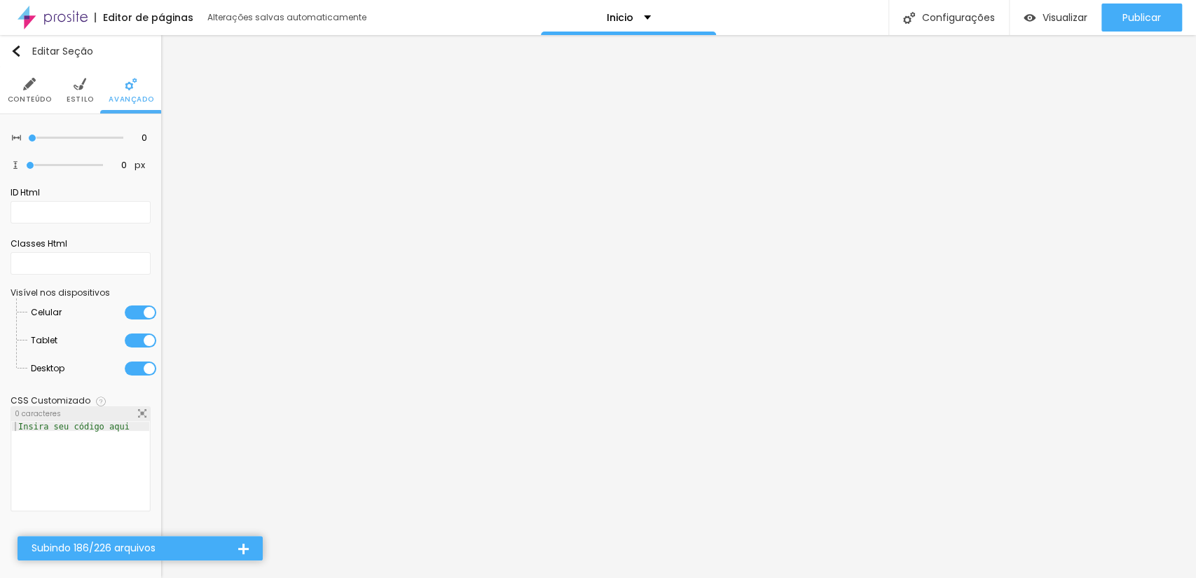
click at [29, 75] on li "Conteúdo" at bounding box center [30, 90] width 44 height 46
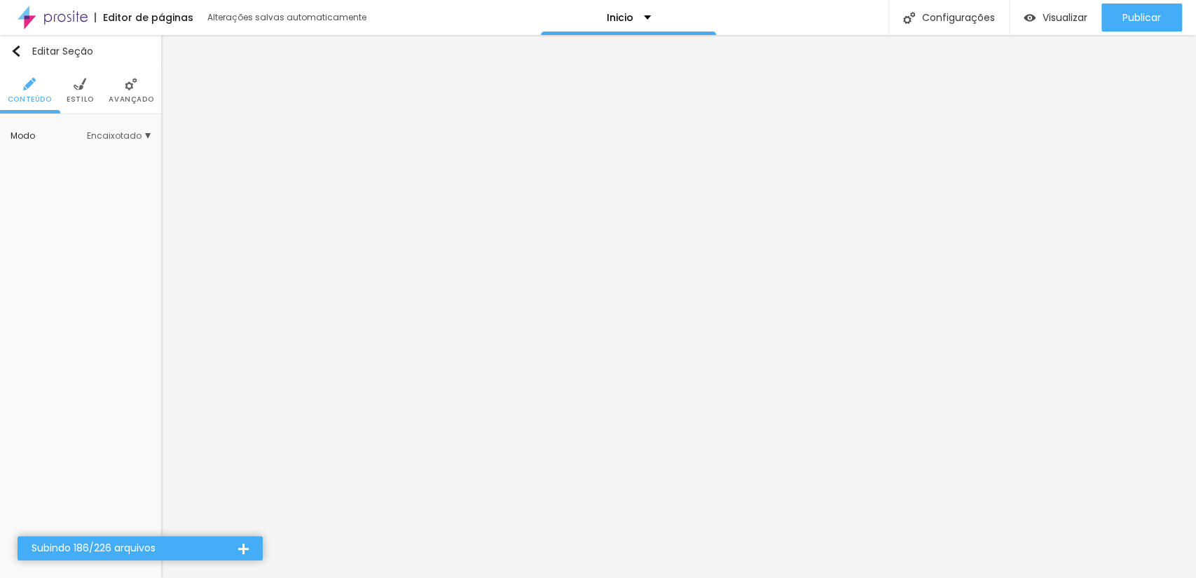
click at [90, 135] on span "Encaixotado" at bounding box center [119, 136] width 64 height 8
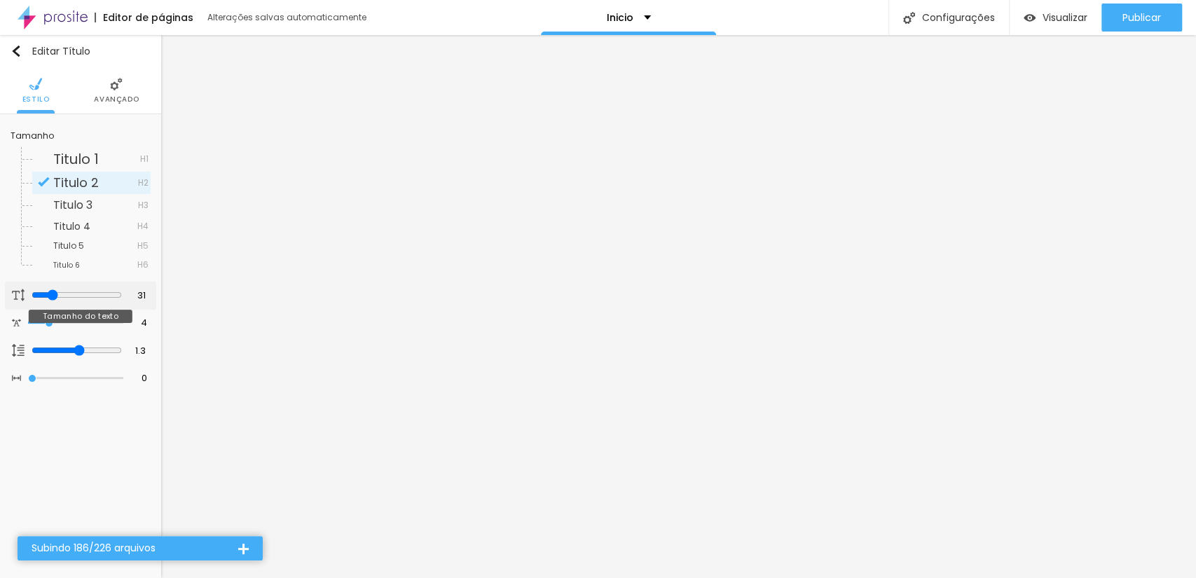
type input "26"
type input "19"
type input "18"
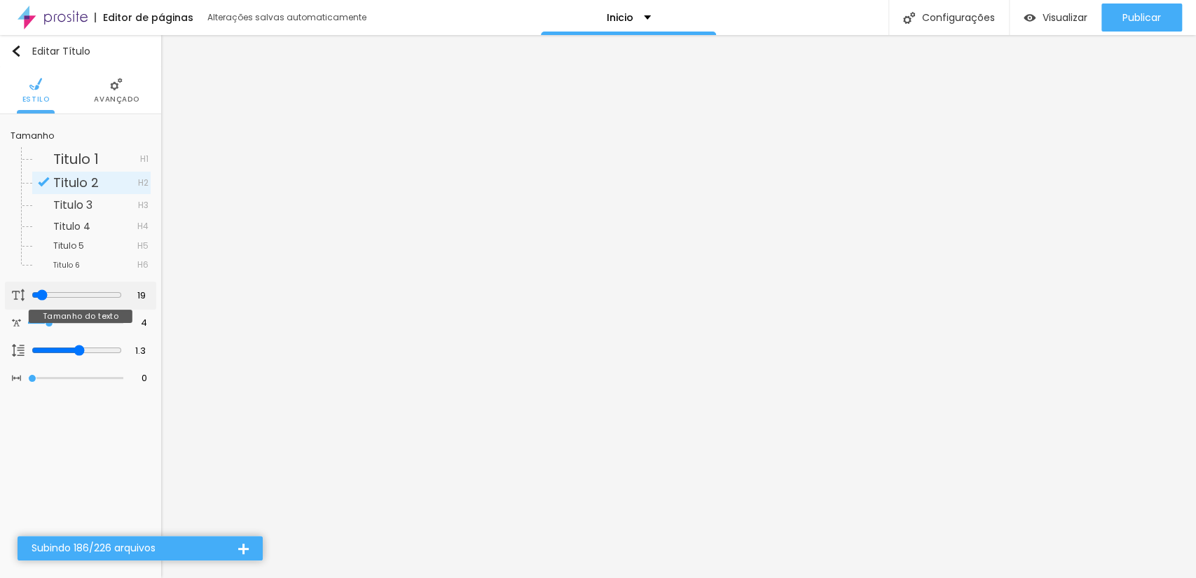
type input "18"
type input "14"
type input "18"
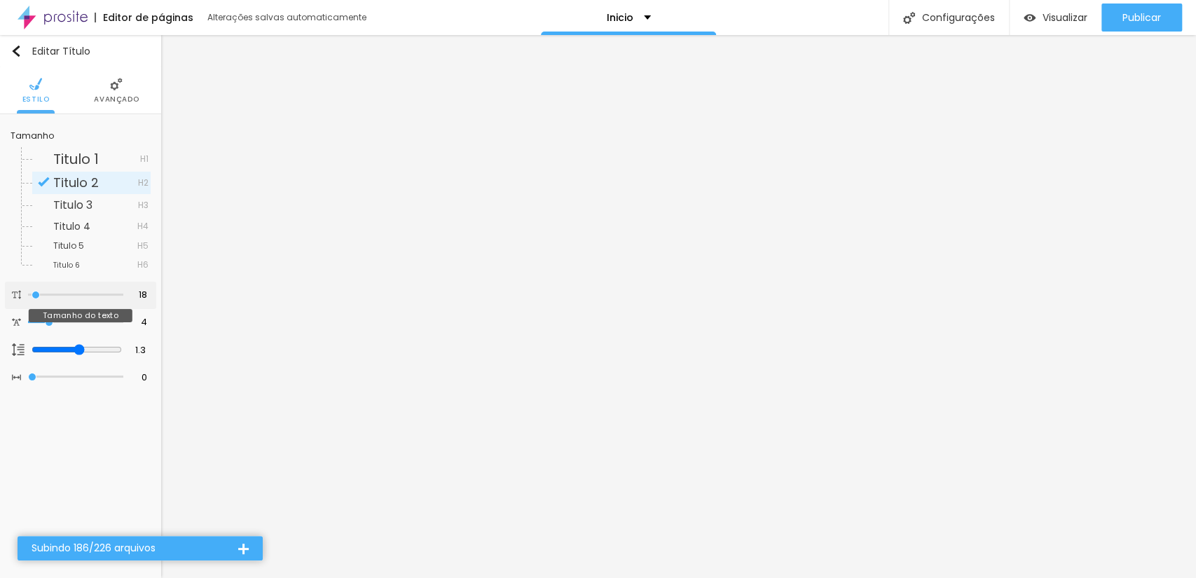
type input "19"
type input "20"
type input "22"
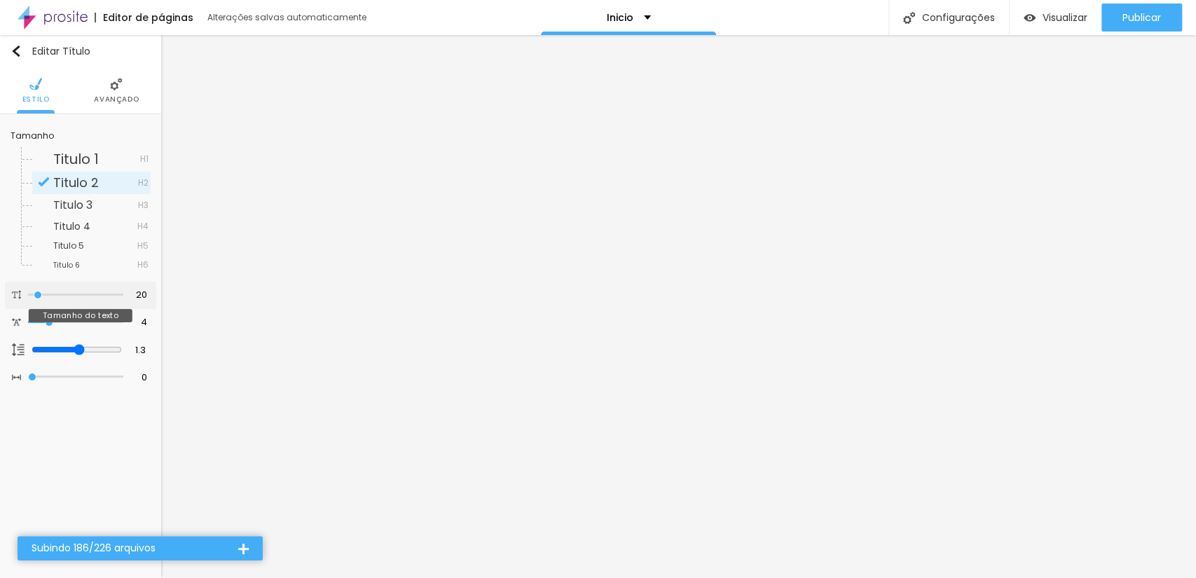
type input "22"
type input "23"
type input "24"
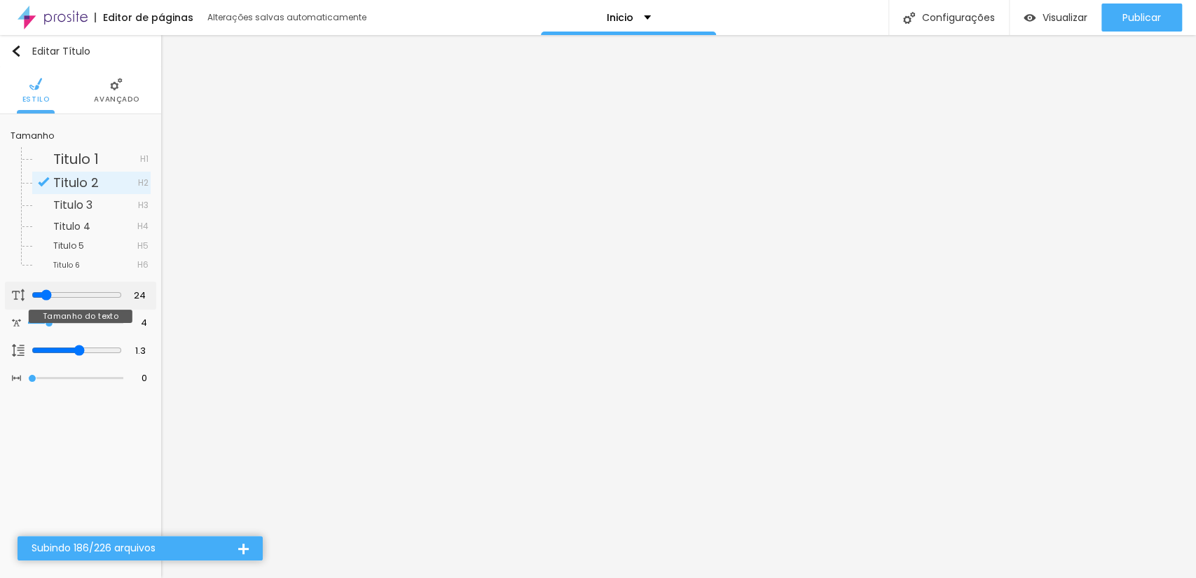
type input "27"
type input "29"
type input "30"
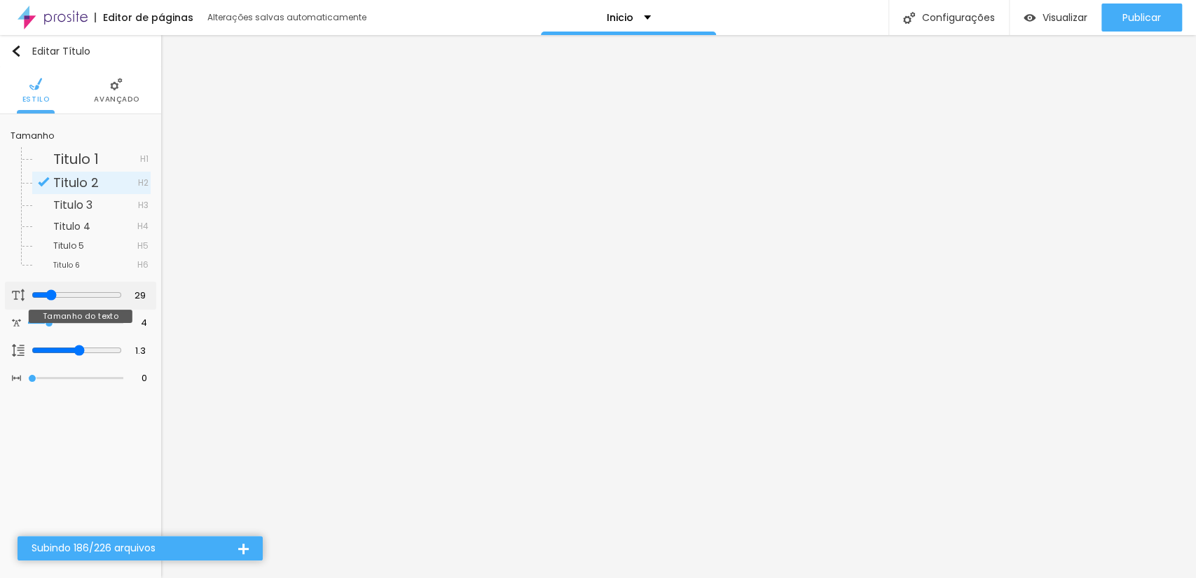
type input "30"
type input "37"
type input "36"
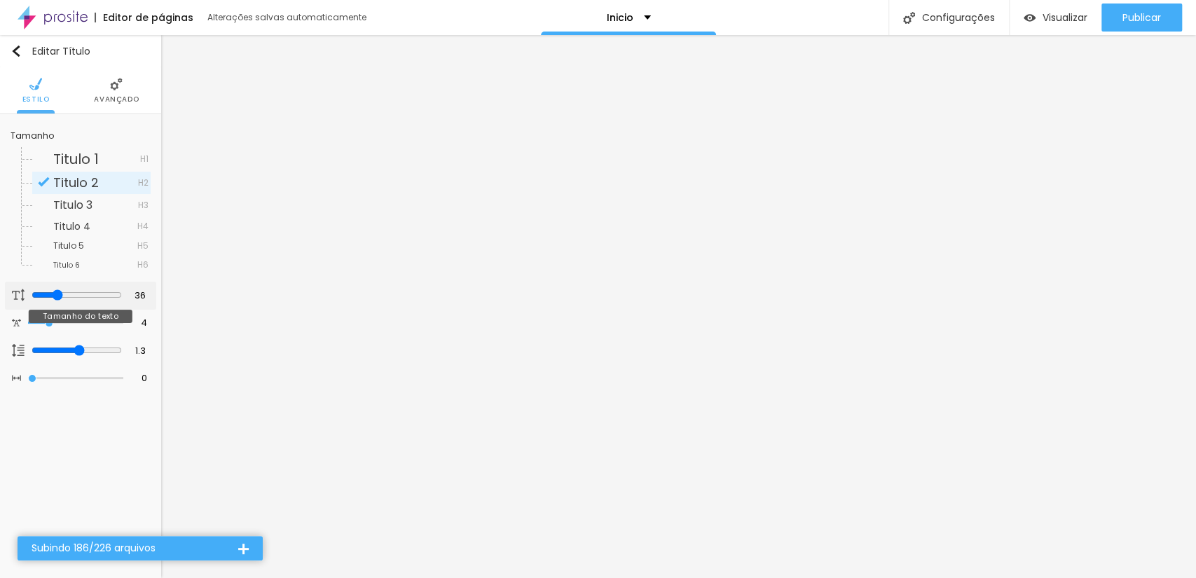
type input "35"
type input "34"
type input "32"
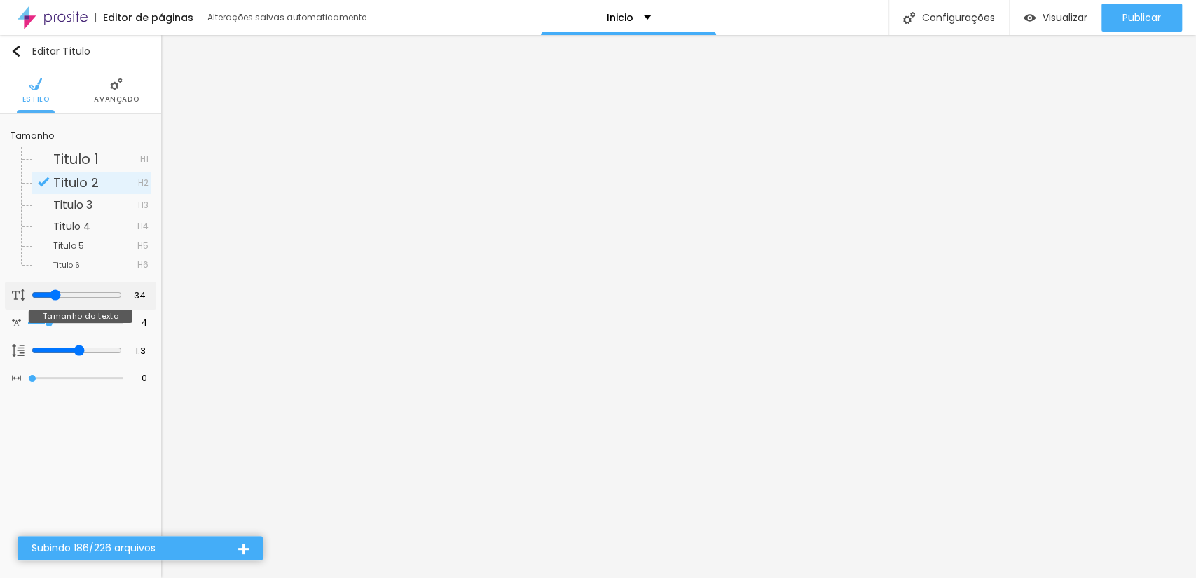
type input "32"
type input "31"
type input "30"
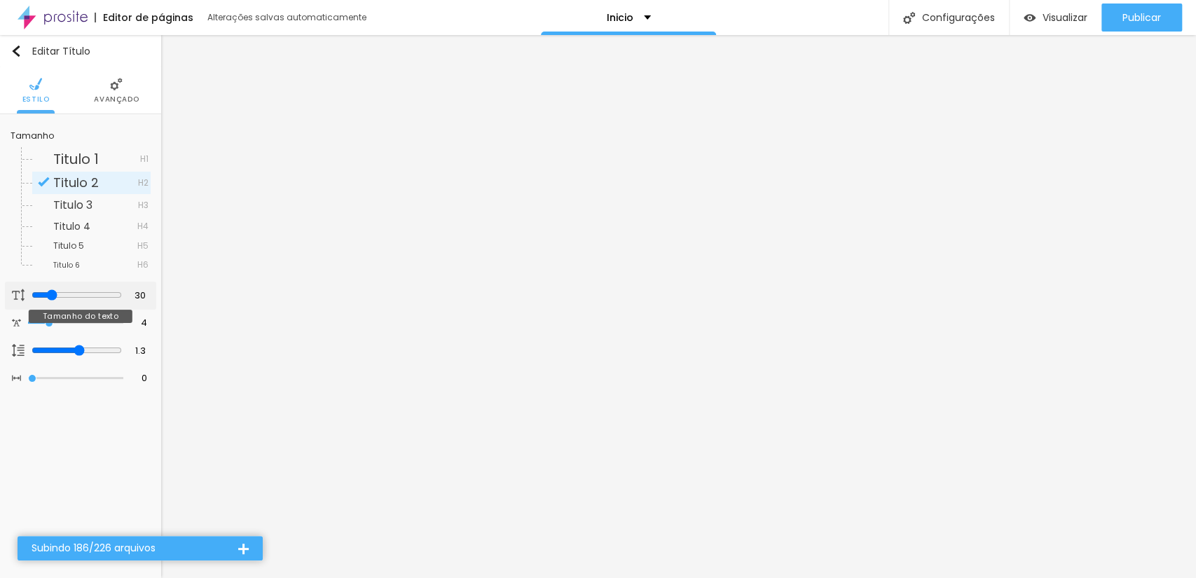
type input "31"
type input "34"
type input "35"
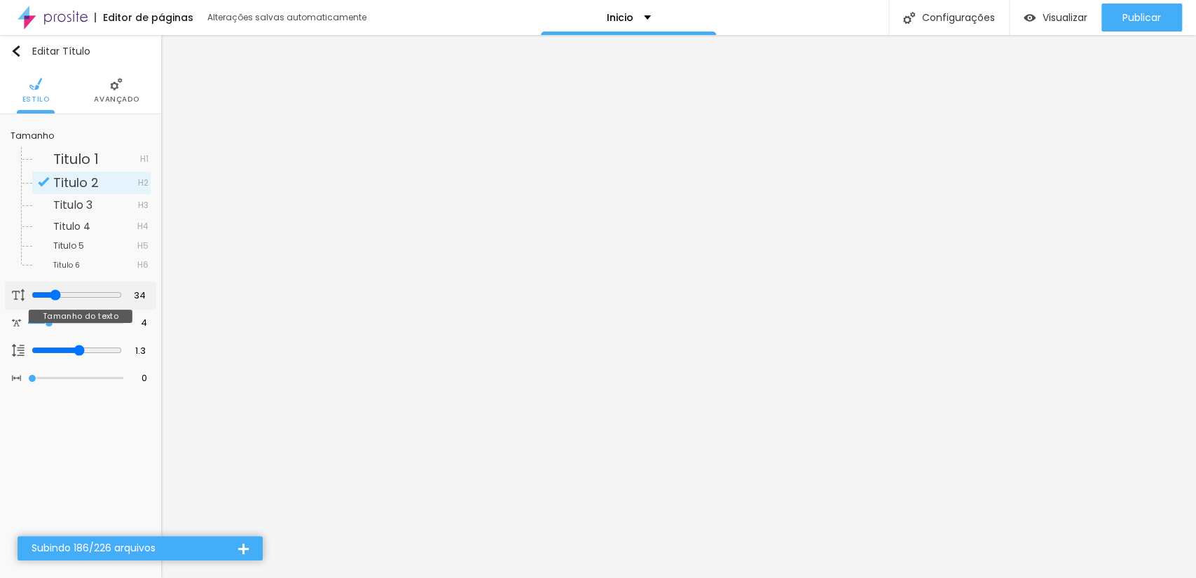
type input "35"
type input "34"
type input "33"
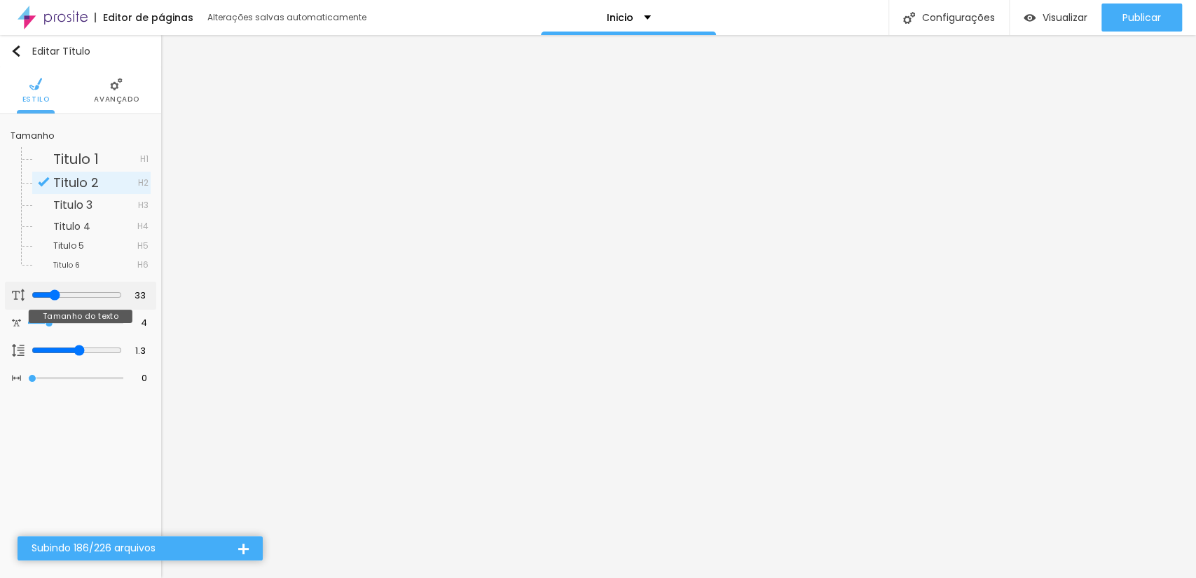
type input "32"
click at [50, 296] on input "range" at bounding box center [77, 294] width 90 height 11
type input "1.2"
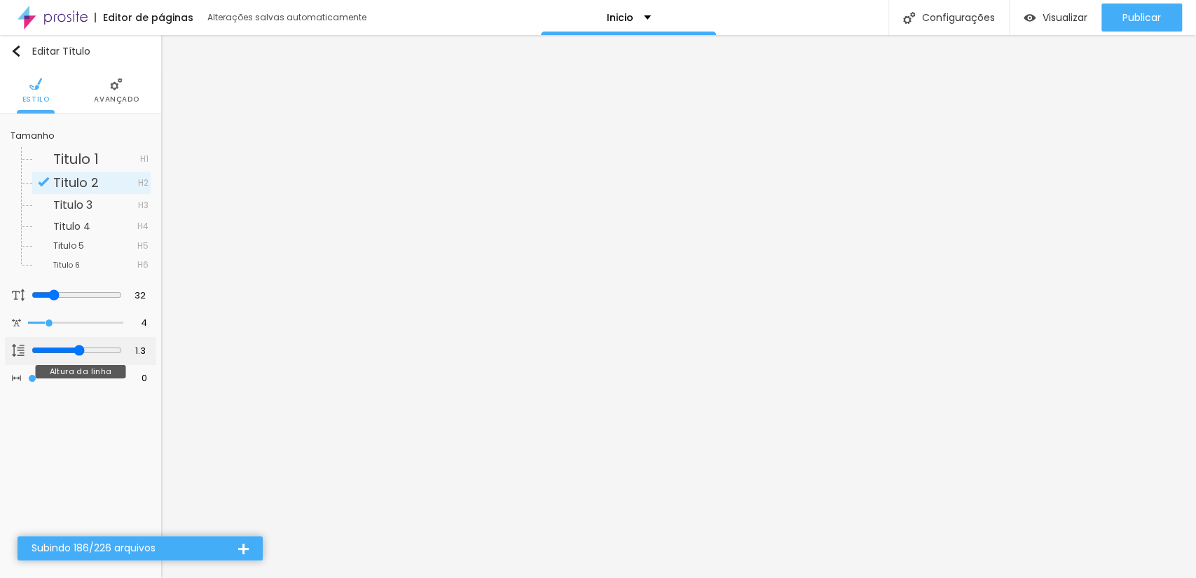
type input "1.2"
type input "1.1"
type input "1"
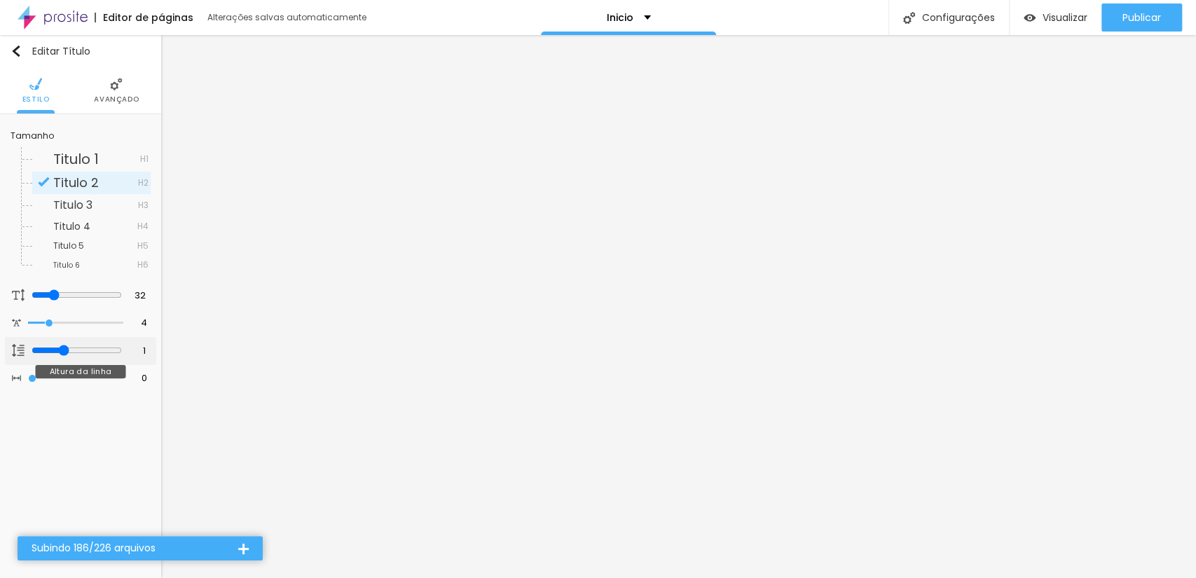
type input "0.9"
type input "0.8"
type input "0.7"
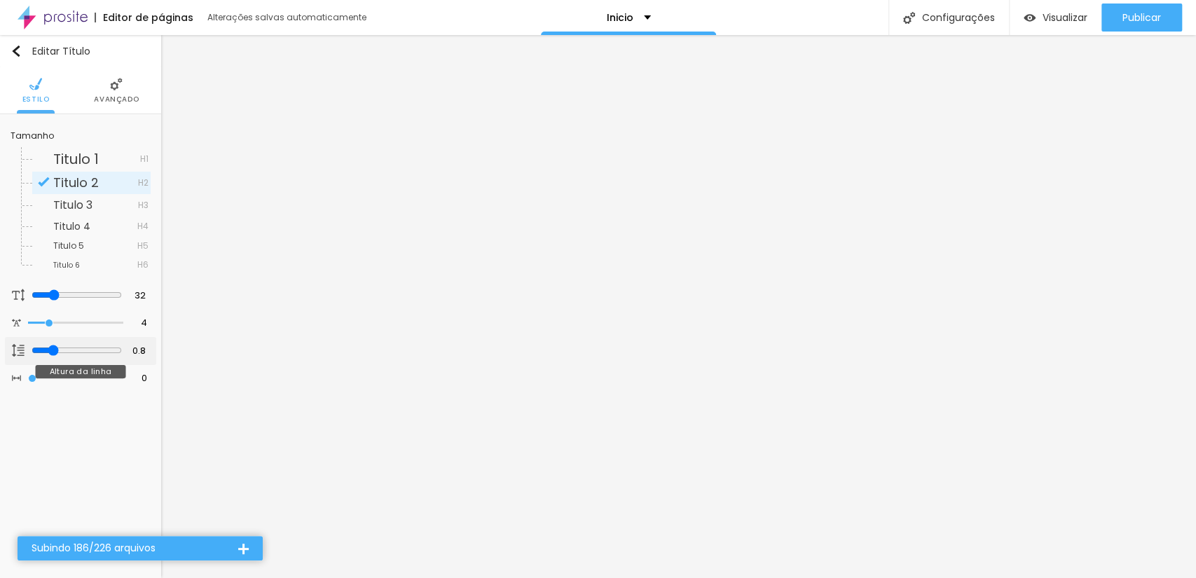
type input "0.7"
type input "0.6"
type input "0.5"
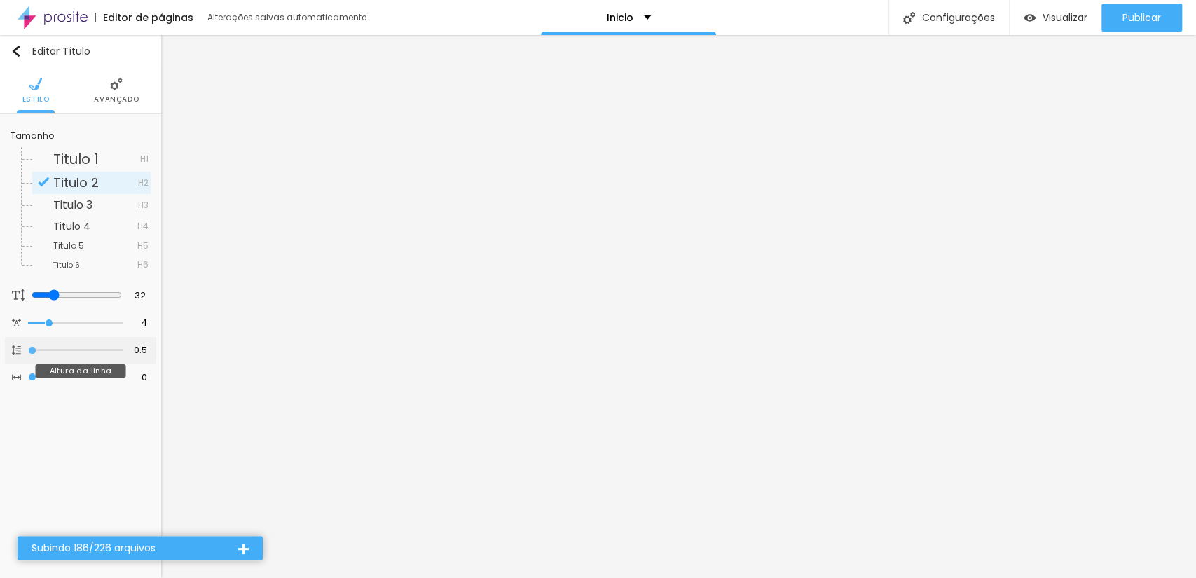
drag, startPoint x: 83, startPoint y: 348, endPoint x: 34, endPoint y: 360, distance: 50.5
type input "0.5"
click at [34, 354] on input "range" at bounding box center [75, 350] width 95 height 7
click at [151, 310] on div "4 Espaço entre letras" at bounding box center [80, 323] width 151 height 27
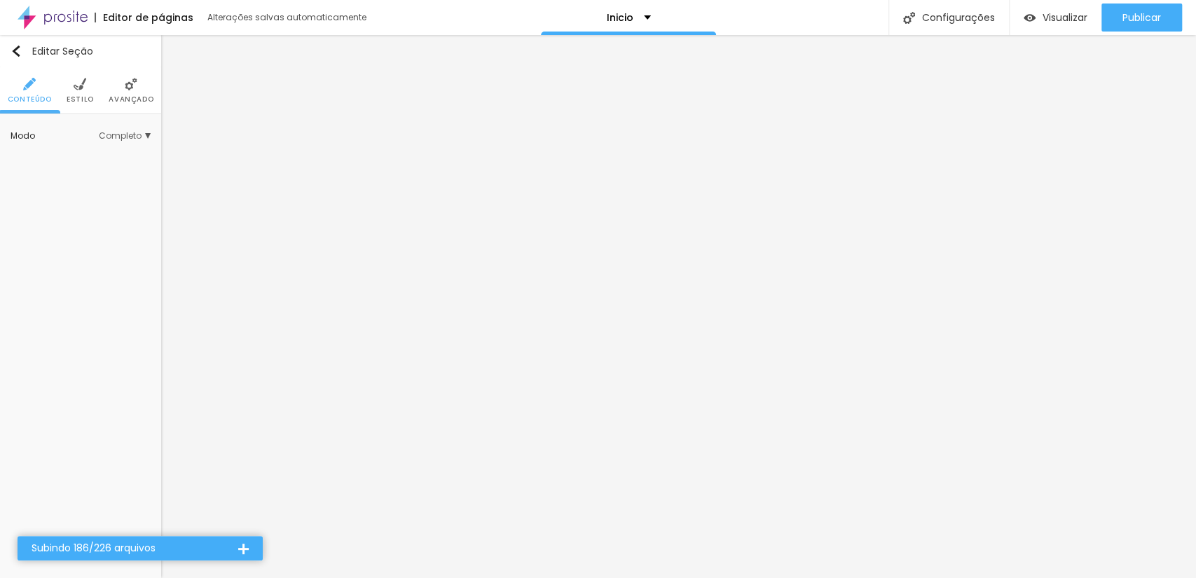
click at [81, 81] on img at bounding box center [80, 84] width 13 height 13
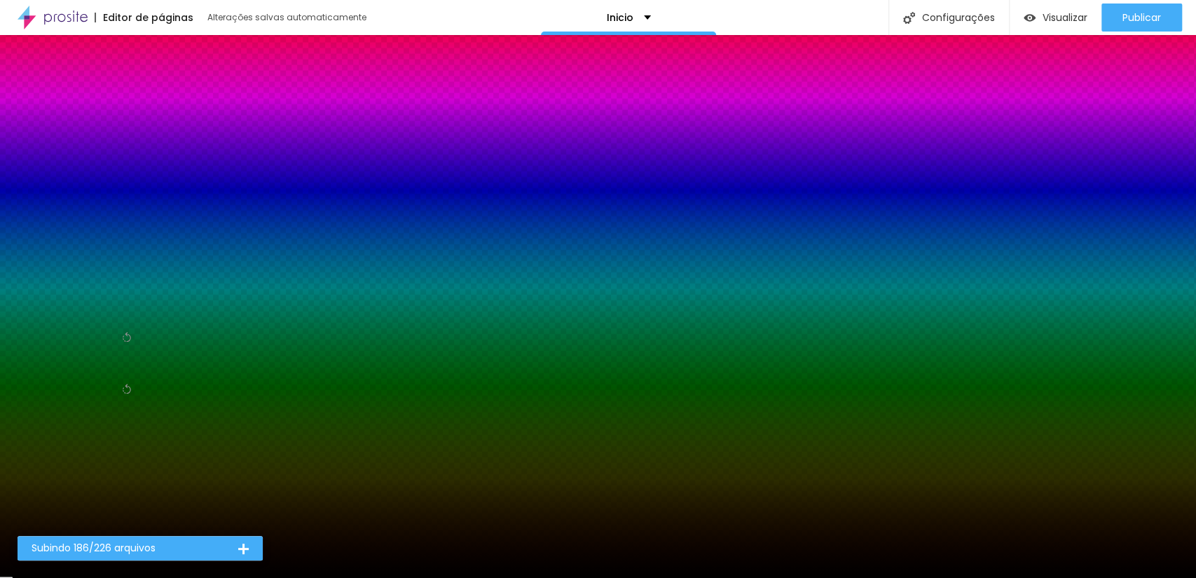
click at [135, 231] on span "Nenhum" at bounding box center [128, 227] width 46 height 8
click at [87, 267] on span "Parallax" at bounding box center [100, 266] width 95 height 8
click at [135, 80] on img at bounding box center [131, 84] width 13 height 13
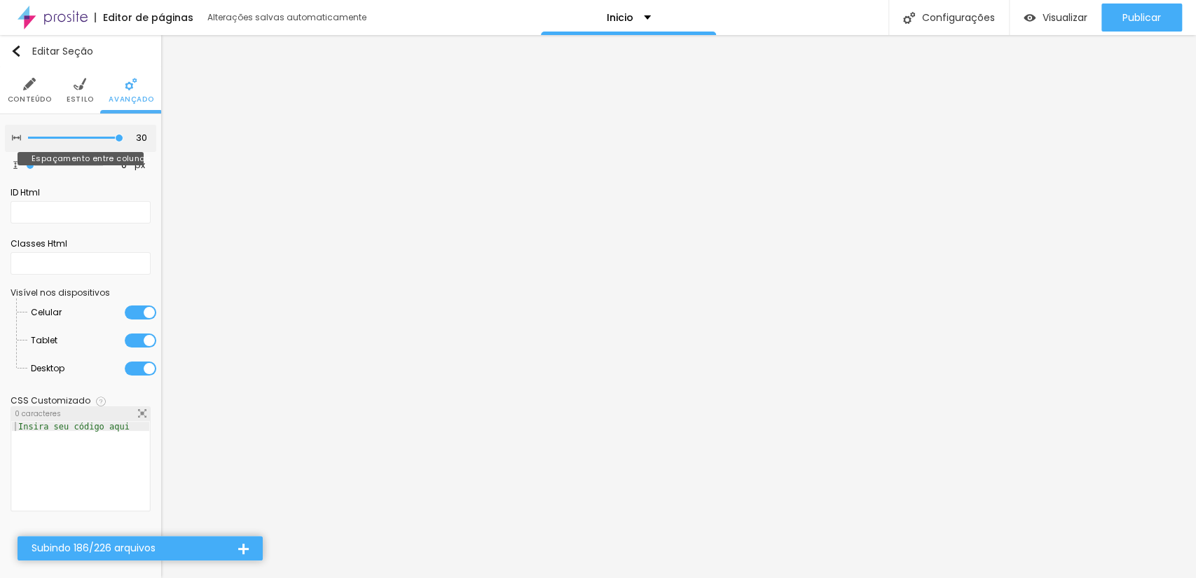
type input "25"
type input "20"
type input "25"
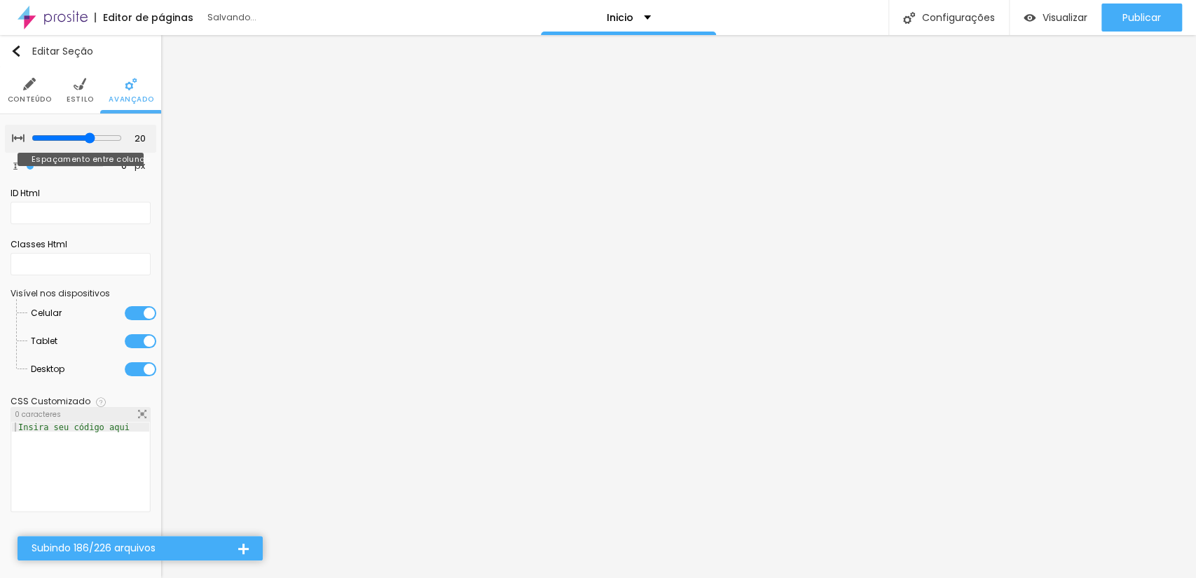
type input "25"
type input "30"
drag, startPoint x: 120, startPoint y: 139, endPoint x: 133, endPoint y: 138, distance: 13.3
click at [123, 138] on input "range" at bounding box center [75, 138] width 95 height 7
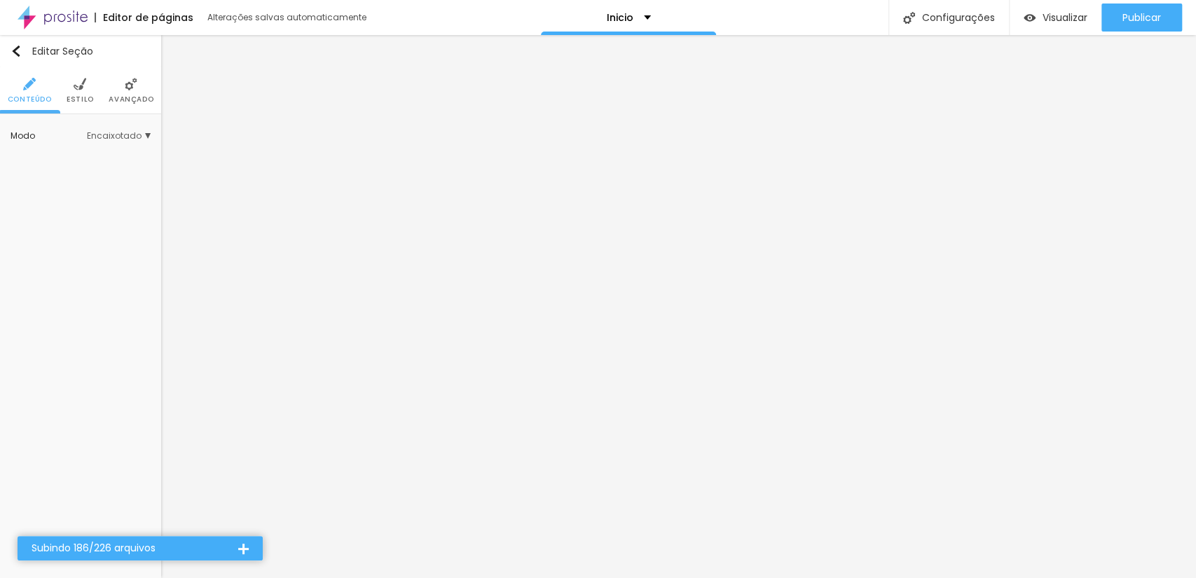
click at [132, 88] on img at bounding box center [131, 84] width 13 height 13
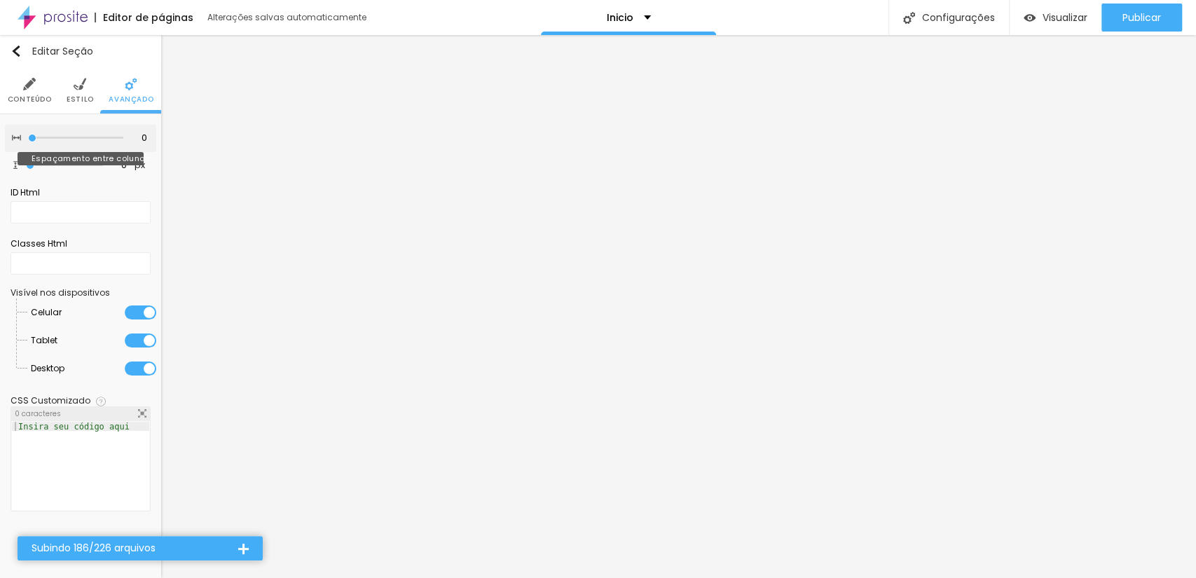
type input "5"
type input "10"
type input "15"
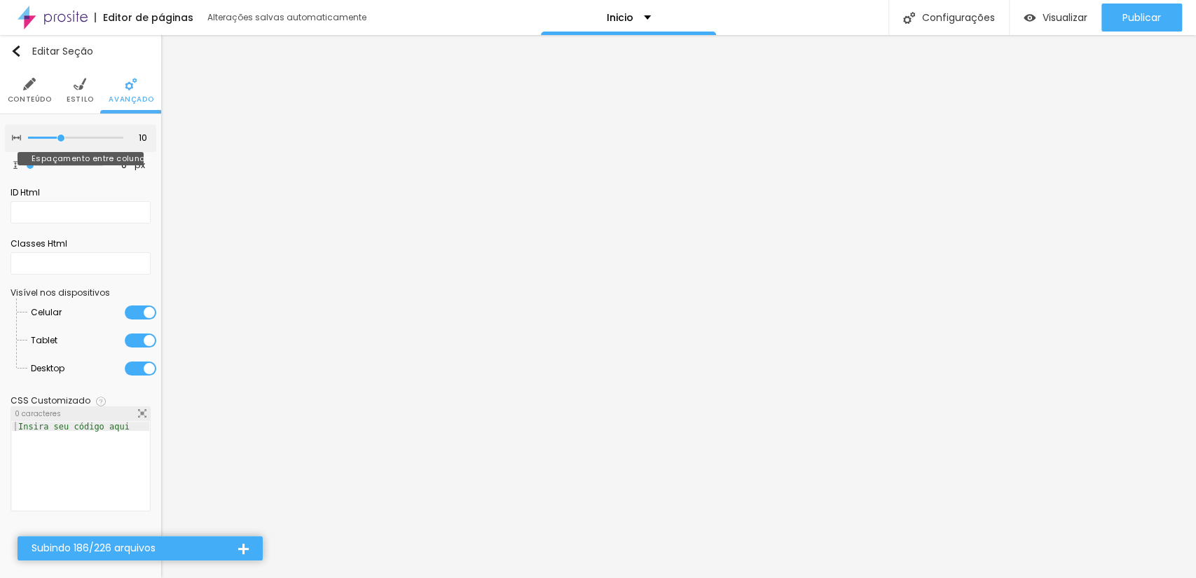
type input "15"
type input "20"
type input "25"
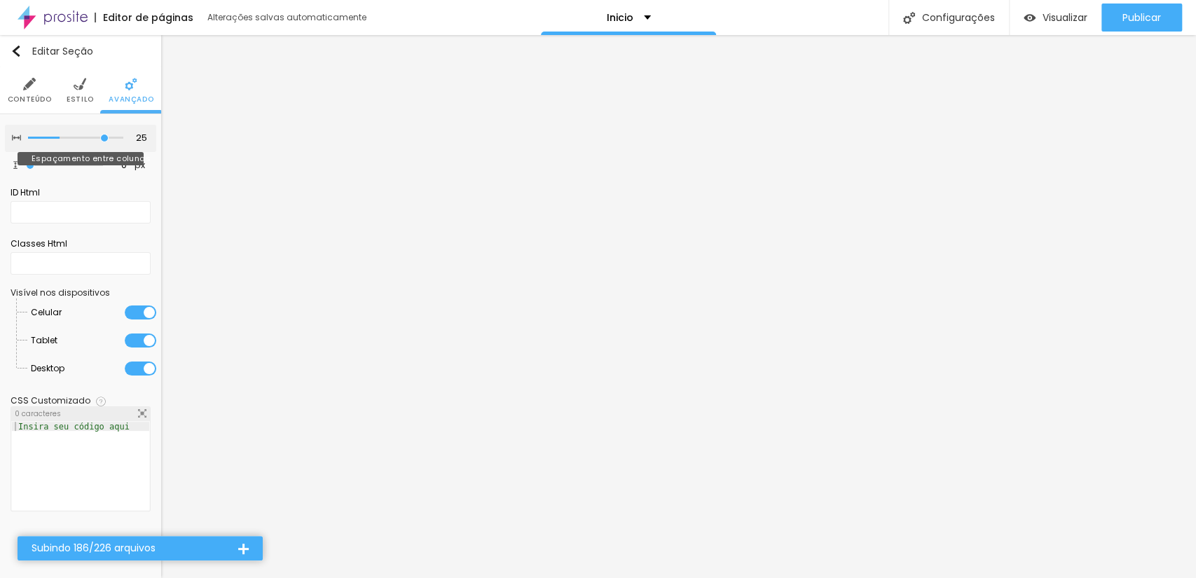
type input "30"
drag, startPoint x: 28, startPoint y: 137, endPoint x: 233, endPoint y: 140, distance: 205.4
type input "30"
click at [123, 140] on input "range" at bounding box center [75, 138] width 95 height 7
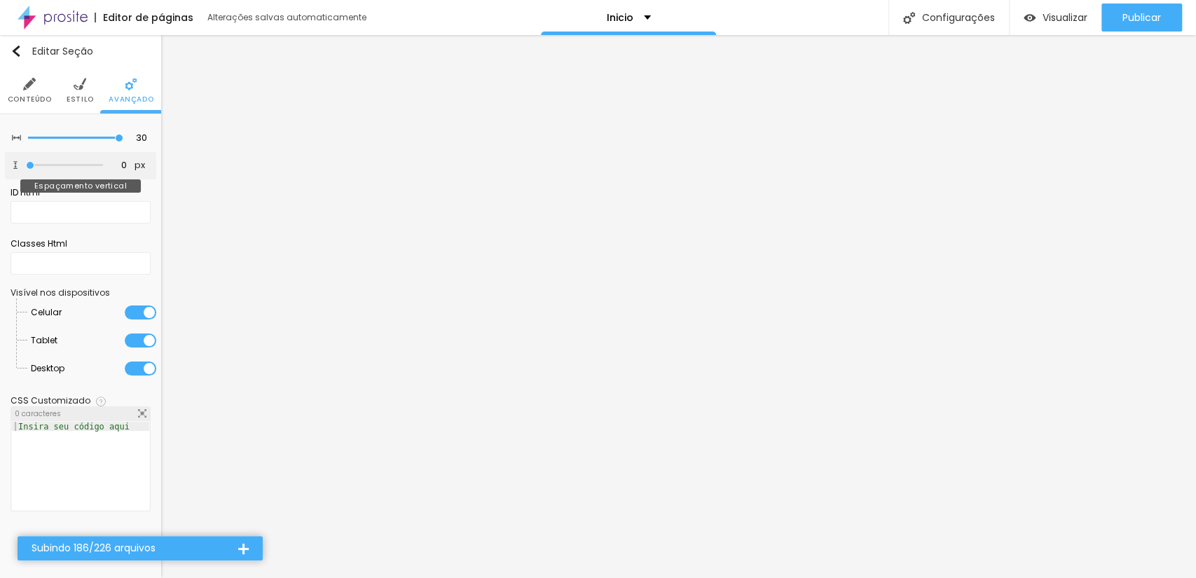
type input "32"
type input "500"
type input "341"
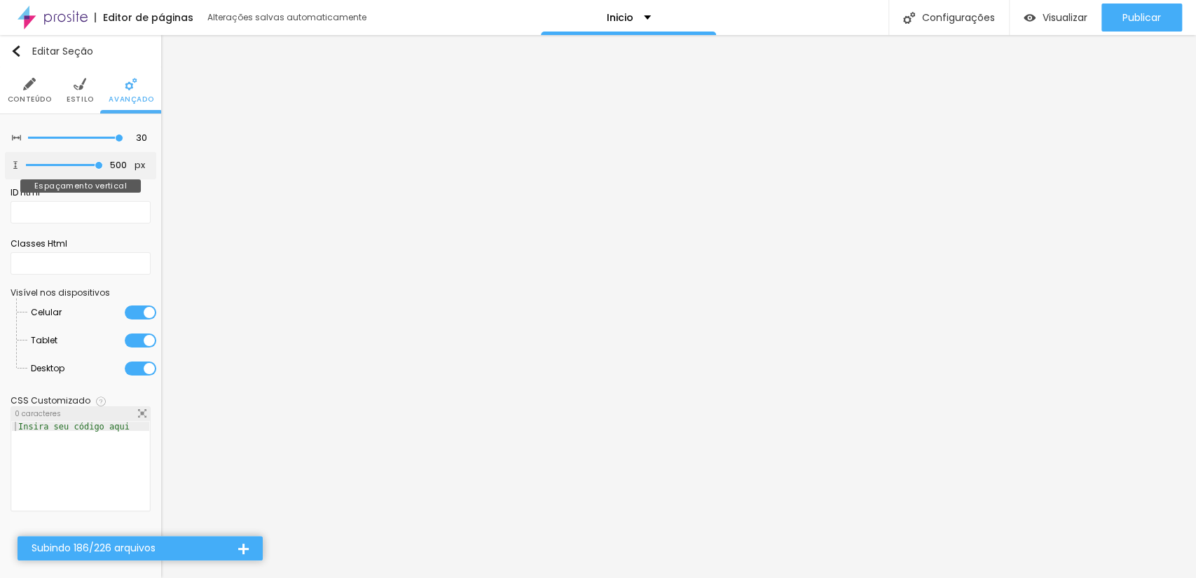
type input "341"
type input "280"
type input "0"
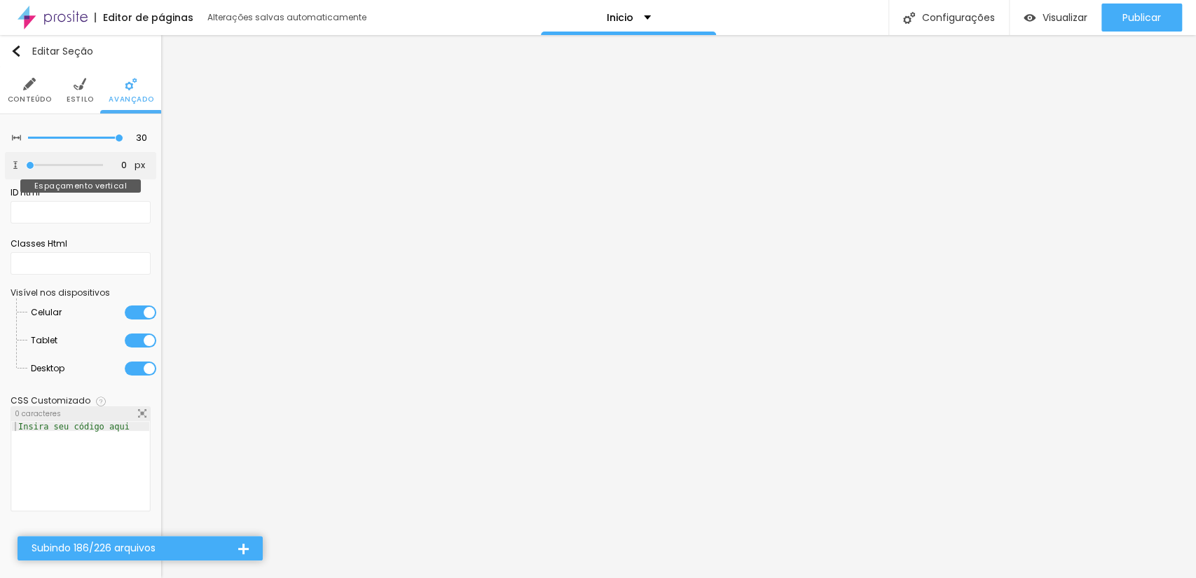
drag, startPoint x: 32, startPoint y: 167, endPoint x: 0, endPoint y: 279, distance: 116.5
click at [26, 169] on input "range" at bounding box center [64, 165] width 77 height 7
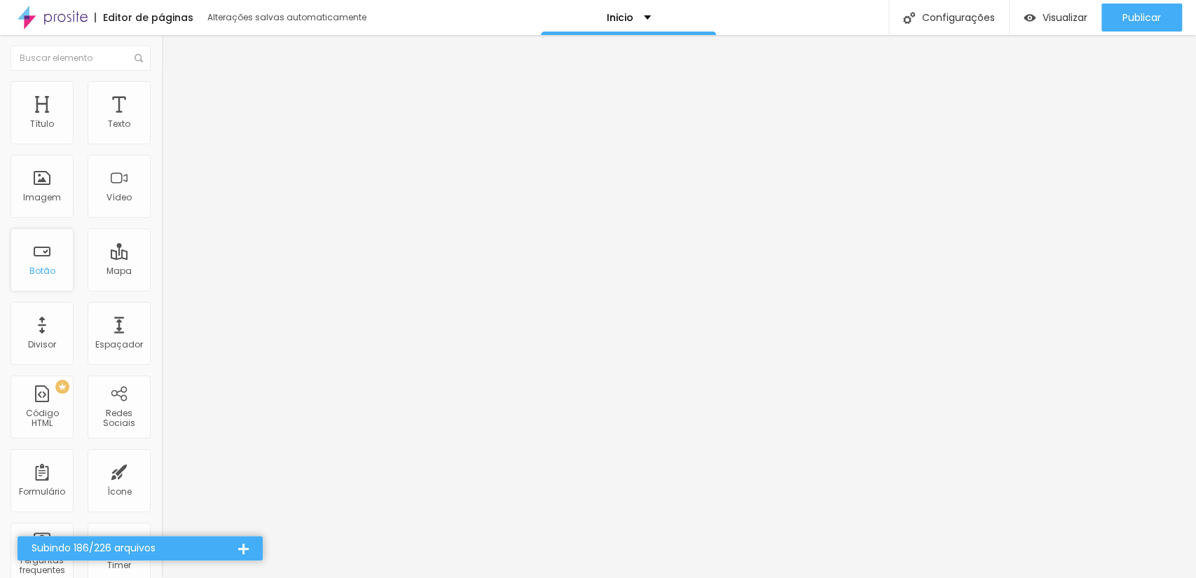
click at [18, 273] on div "Botão" at bounding box center [42, 260] width 63 height 63
click at [47, 268] on div "Botão" at bounding box center [42, 271] width 26 height 10
click at [42, 257] on div "Botão" at bounding box center [42, 260] width 63 height 63
click at [15, 273] on div "Botão" at bounding box center [42, 260] width 63 height 63
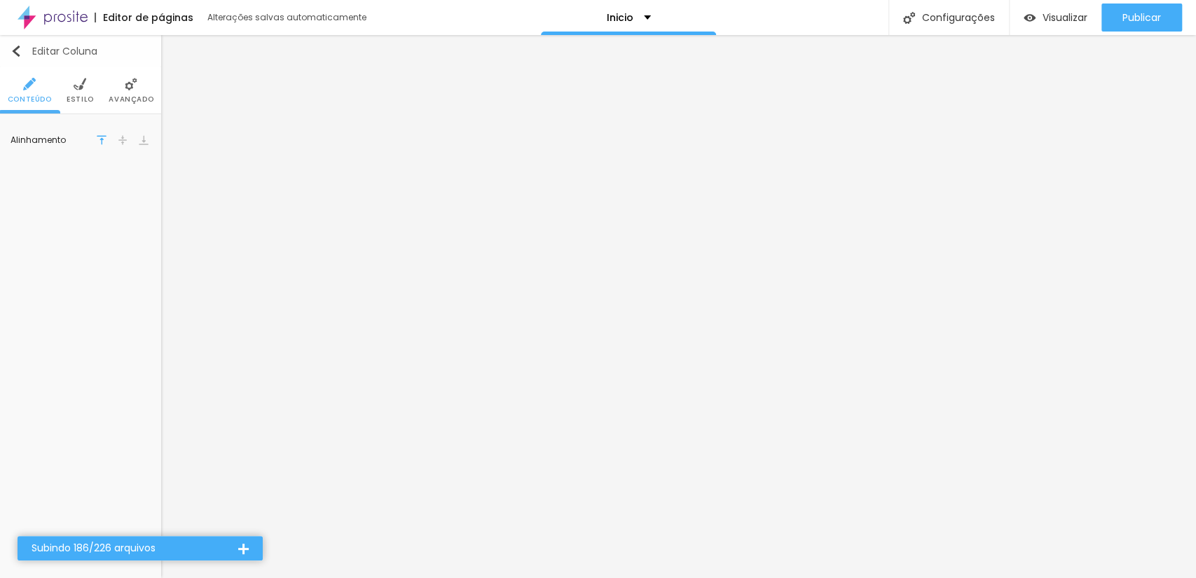
click at [8, 50] on button "Editar Coluna" at bounding box center [80, 51] width 161 height 32
click at [70, 97] on span "Estilo" at bounding box center [80, 99] width 27 height 7
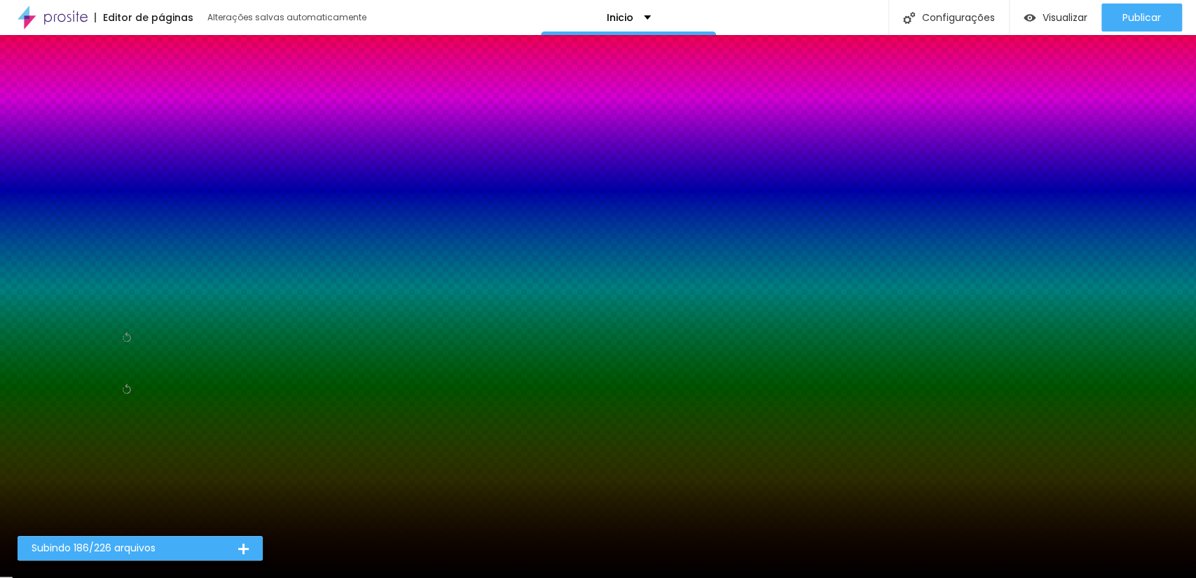
click at [125, 90] on img at bounding box center [131, 84] width 13 height 13
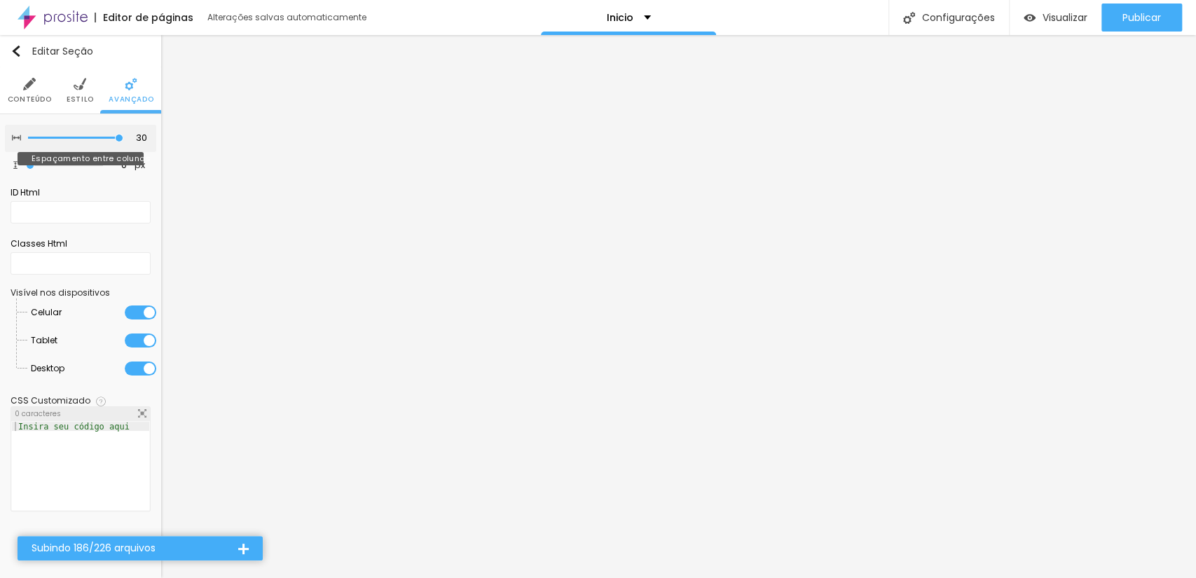
type input "25"
type input "20"
type input "15"
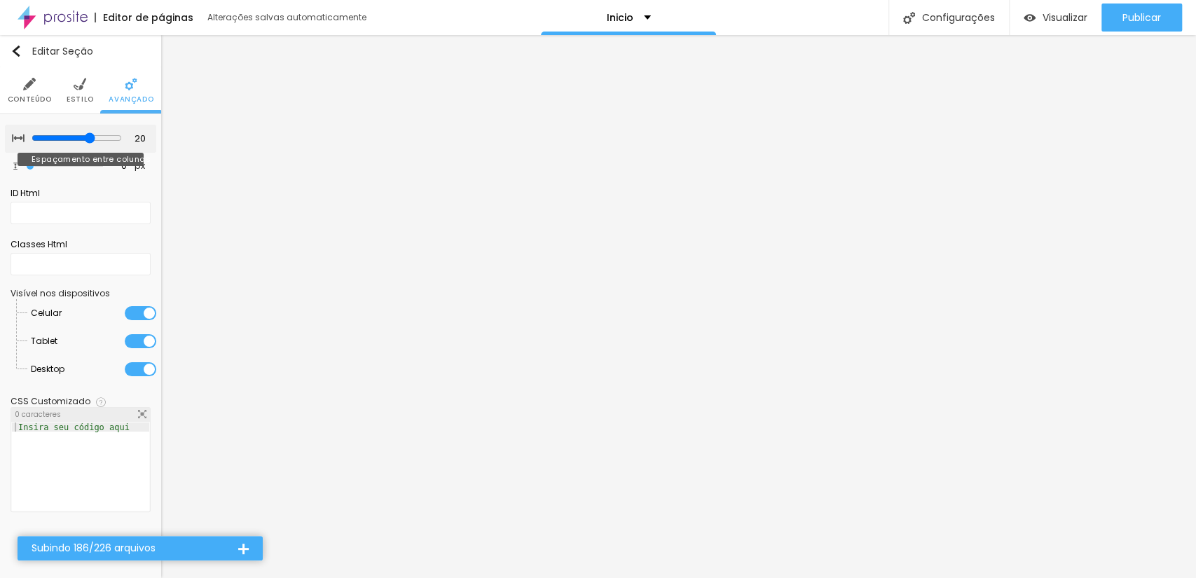
type input "15"
type input "10"
type input "5"
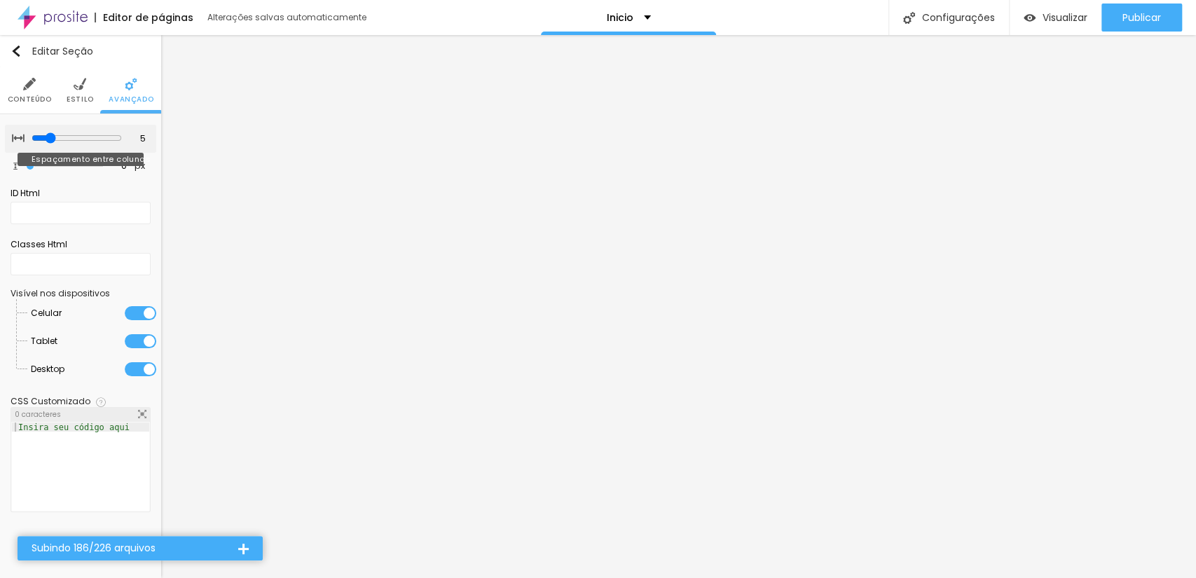
type input "10"
type input "15"
type input "20"
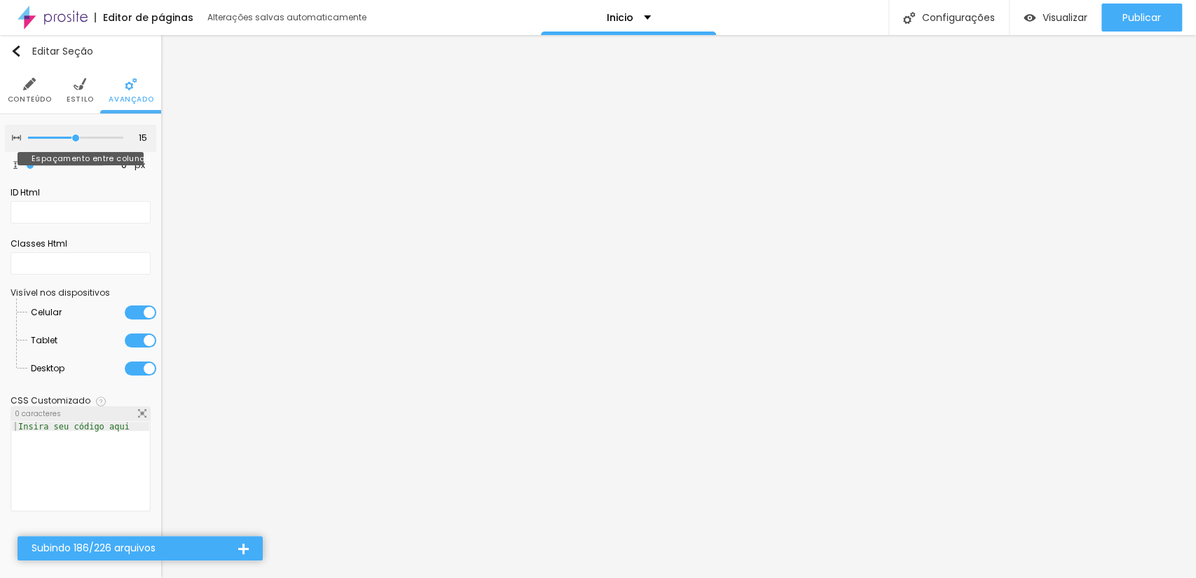
type input "20"
type input "25"
type input "30"
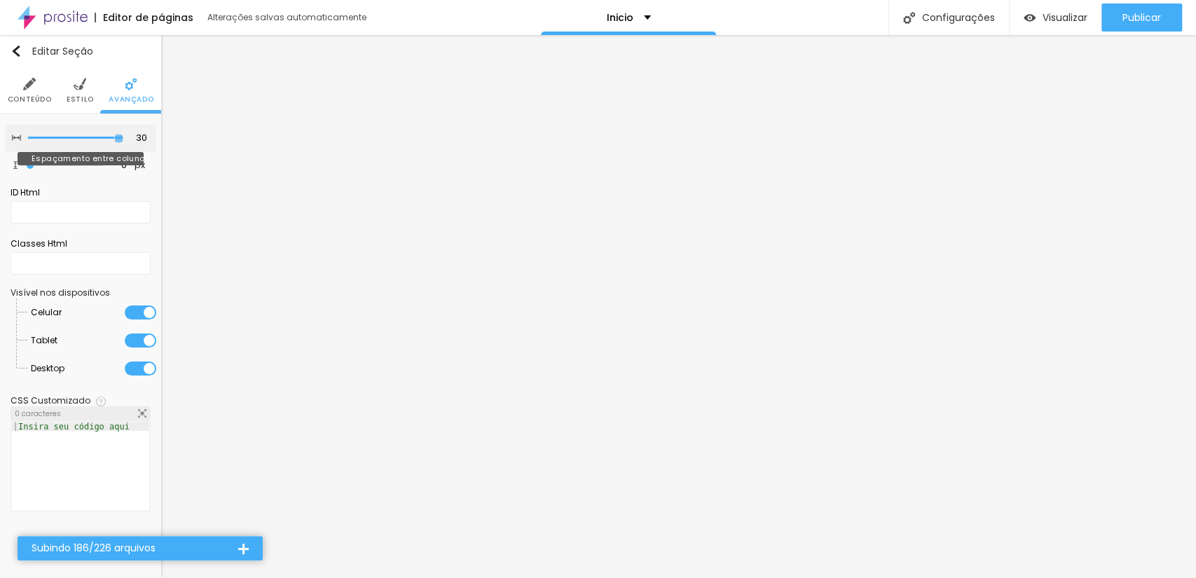
drag, startPoint x: 103, startPoint y: 135, endPoint x: 118, endPoint y: 141, distance: 15.8
click at [118, 141] on input "range" at bounding box center [75, 138] width 95 height 7
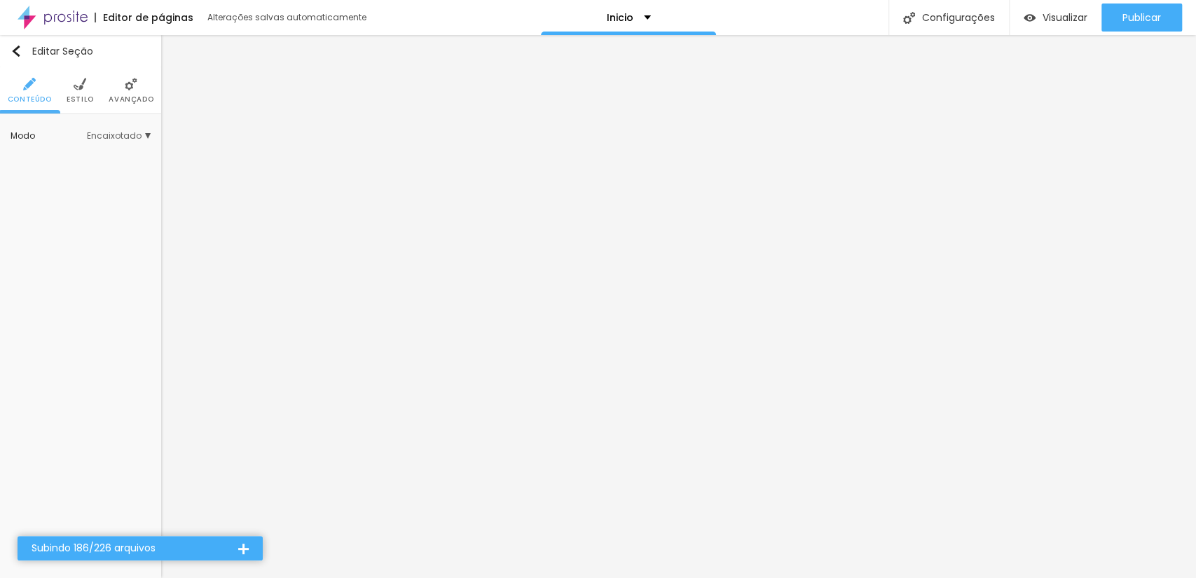
click at [131, 101] on span "Avançado" at bounding box center [131, 99] width 45 height 7
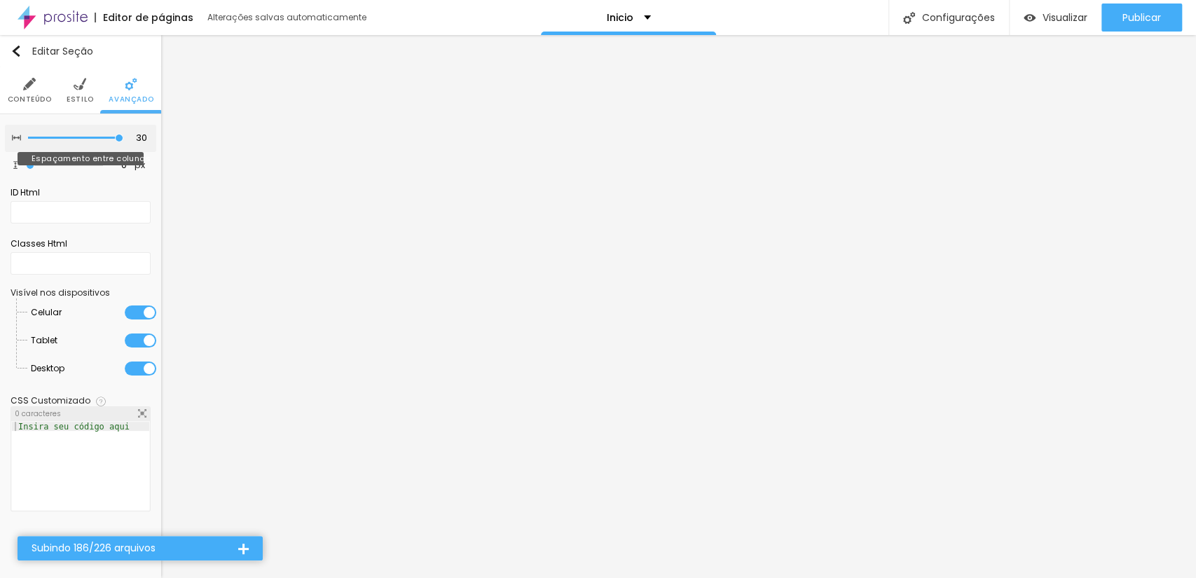
type input "25"
type input "20"
type input "15"
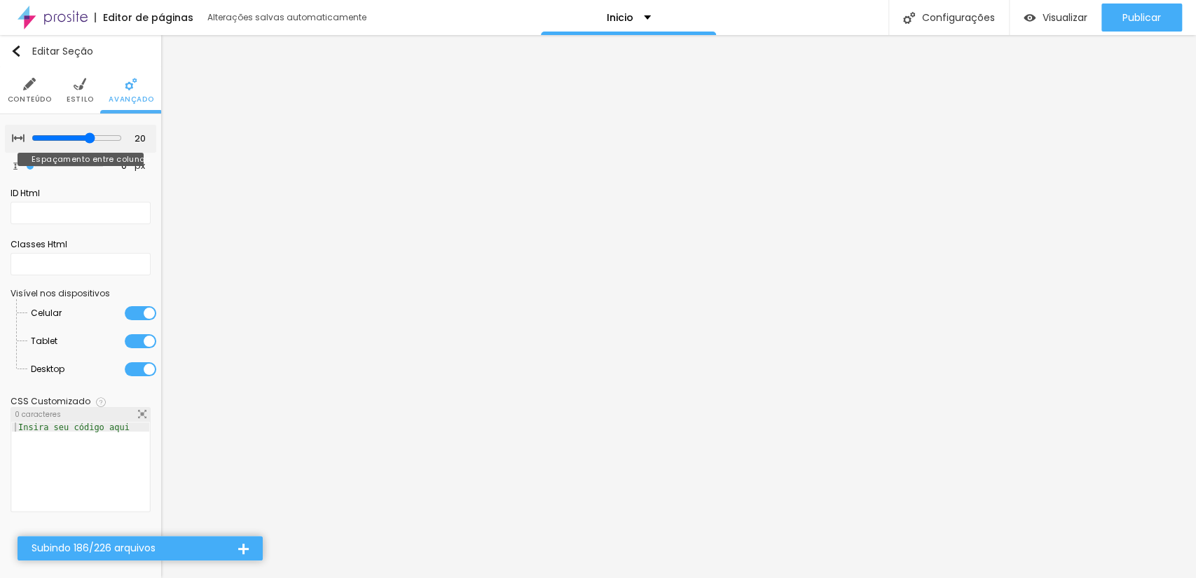
type input "15"
type input "10"
drag, startPoint x: 101, startPoint y: 133, endPoint x: 65, endPoint y: 137, distance: 36.0
type input "10"
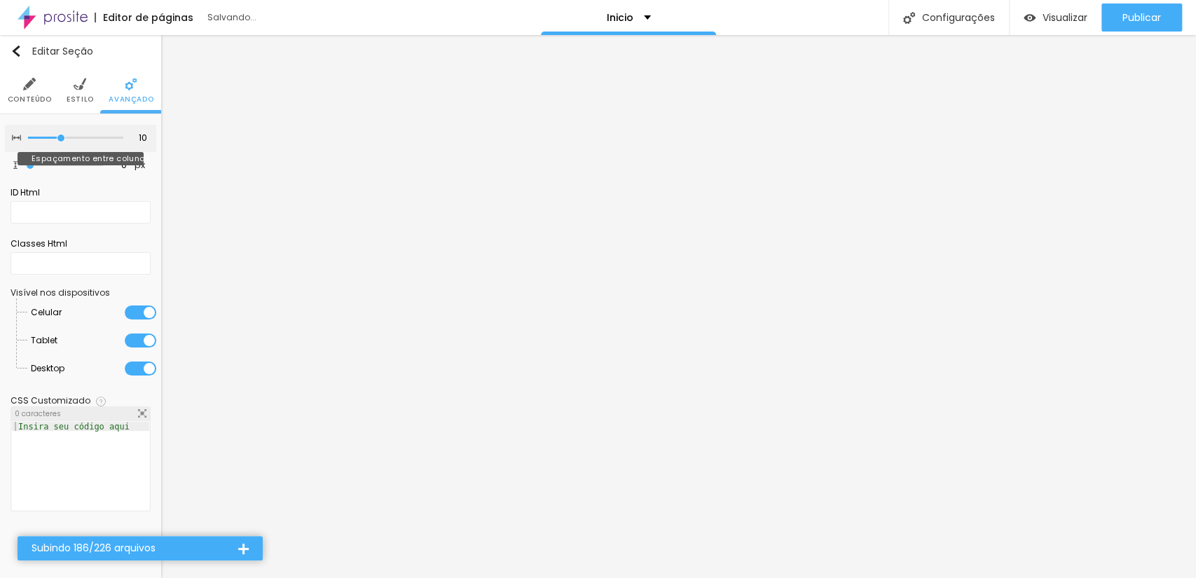
click at [65, 137] on input "range" at bounding box center [75, 138] width 95 height 7
click at [70, 89] on li "Estilo" at bounding box center [80, 90] width 27 height 46
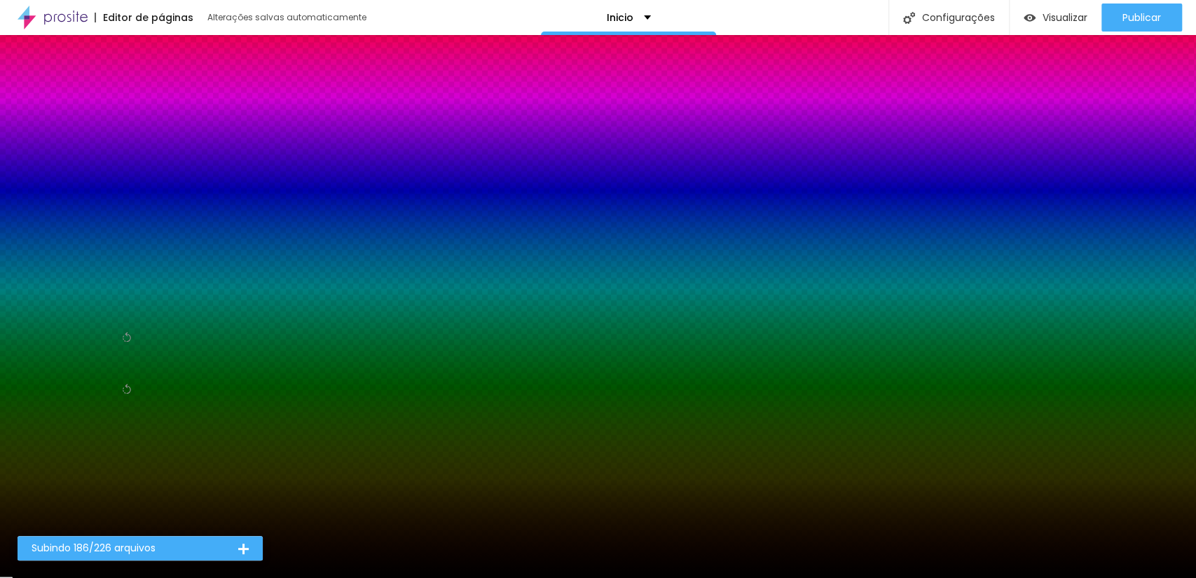
click at [111, 71] on li "Avançado" at bounding box center [131, 90] width 45 height 46
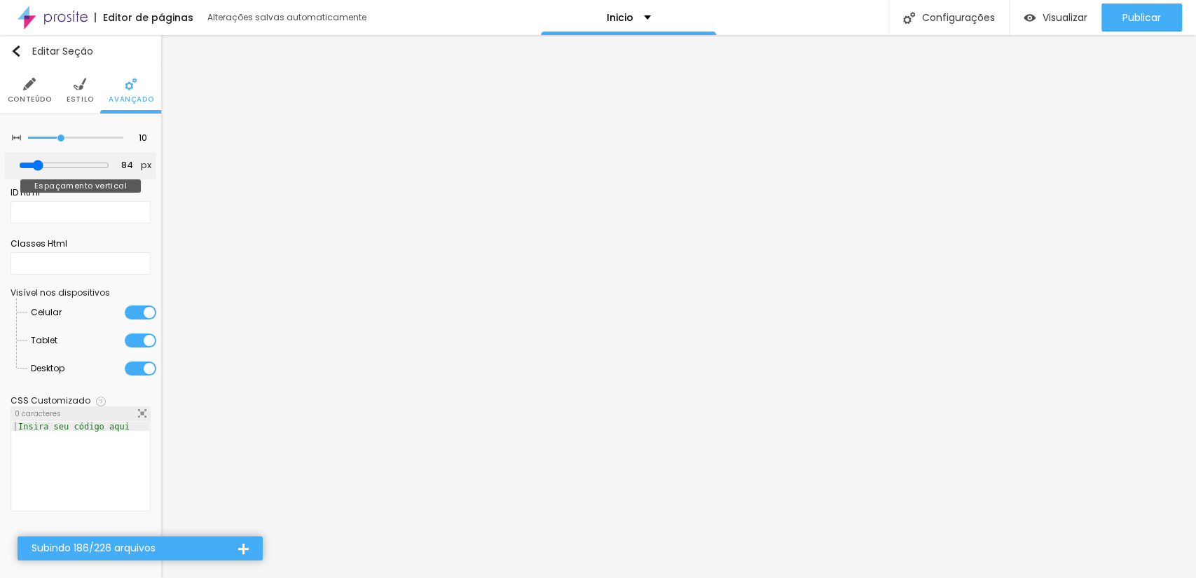
drag, startPoint x: 32, startPoint y: 168, endPoint x: 42, endPoint y: 178, distance: 14.4
click at [42, 171] on input "range" at bounding box center [64, 165] width 90 height 11
drag, startPoint x: 42, startPoint y: 178, endPoint x: 34, endPoint y: 179, distance: 8.4
click at [34, 179] on div "10 Espaçamento entre colunas 84 px Espaçamento vertical ID Html Classes Html Vi…" at bounding box center [80, 321] width 161 height 414
click at [39, 162] on input "range" at bounding box center [64, 165] width 90 height 11
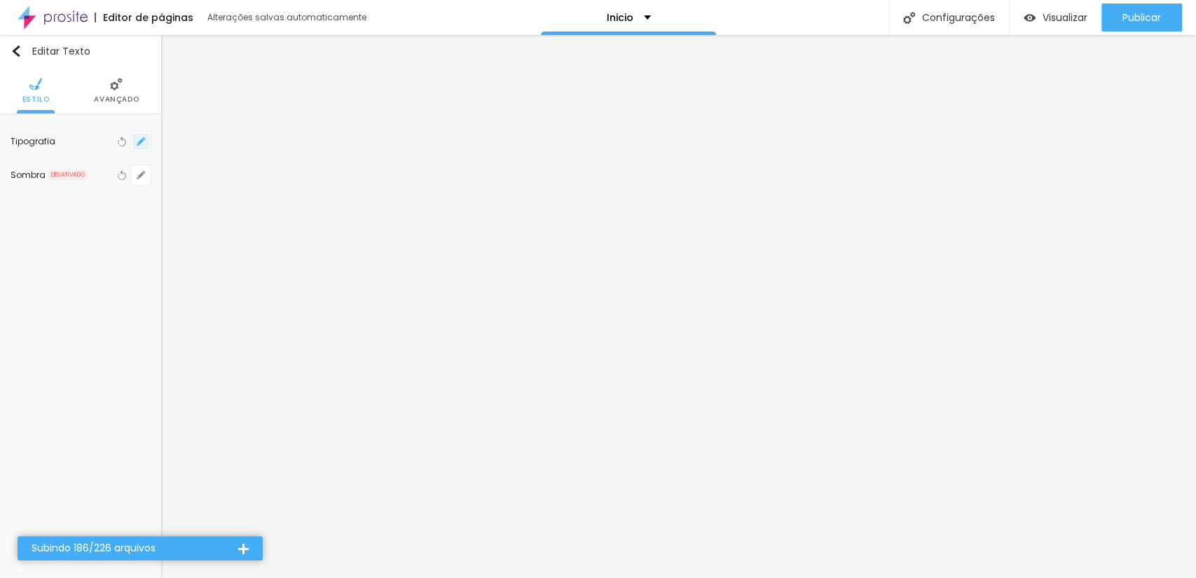
click at [137, 136] on button "button" at bounding box center [141, 142] width 20 height 20
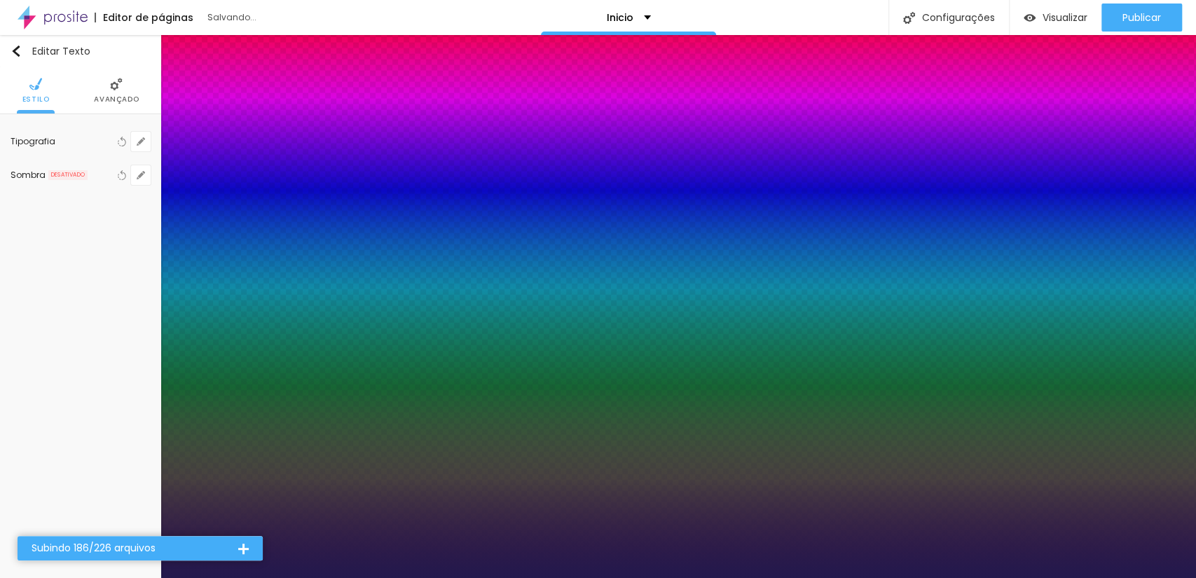
drag, startPoint x: 177, startPoint y: 304, endPoint x: 155, endPoint y: 329, distance: 33.8
drag, startPoint x: 188, startPoint y: 236, endPoint x: 189, endPoint y: 245, distance: 9.9
drag, startPoint x: 178, startPoint y: 268, endPoint x: 197, endPoint y: 268, distance: 18.9
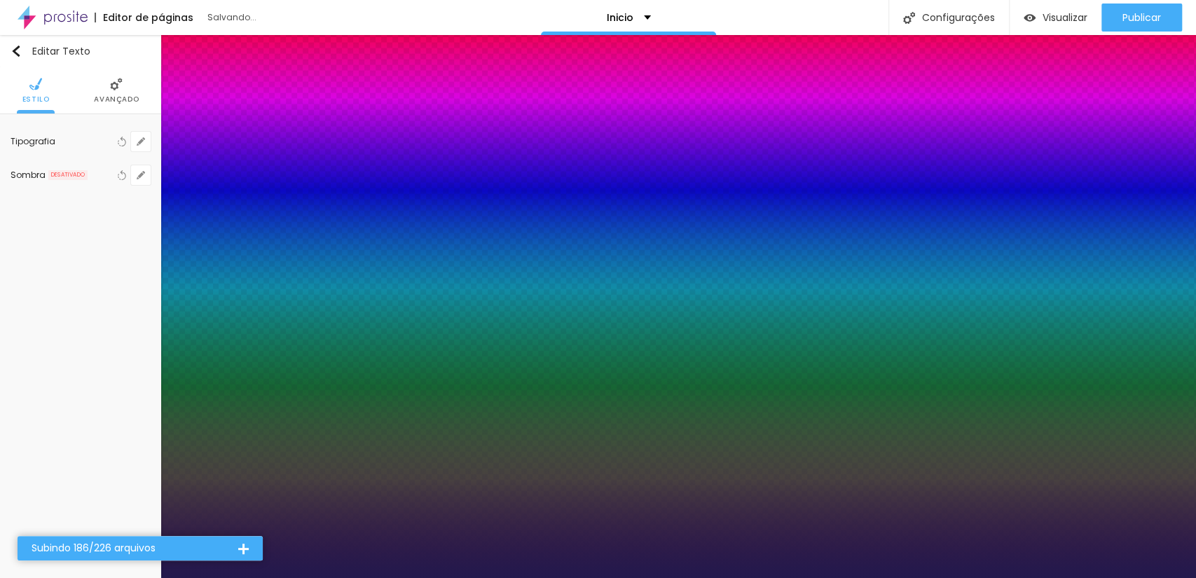
click at [238, 578] on div at bounding box center [598, 578] width 1196 height 0
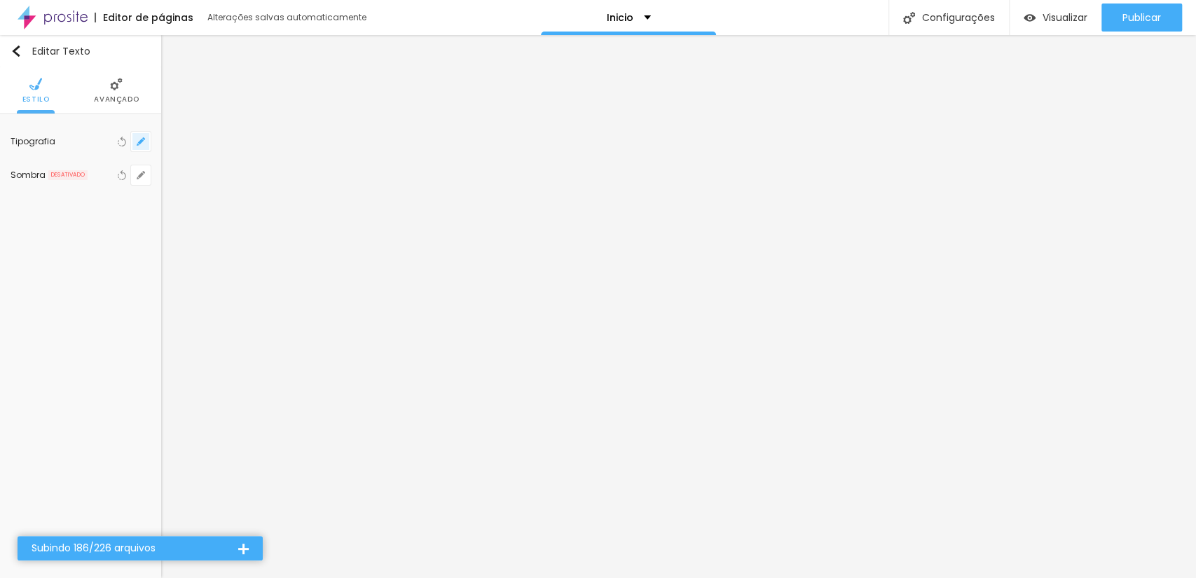
click at [141, 144] on icon "button" at bounding box center [141, 141] width 8 height 8
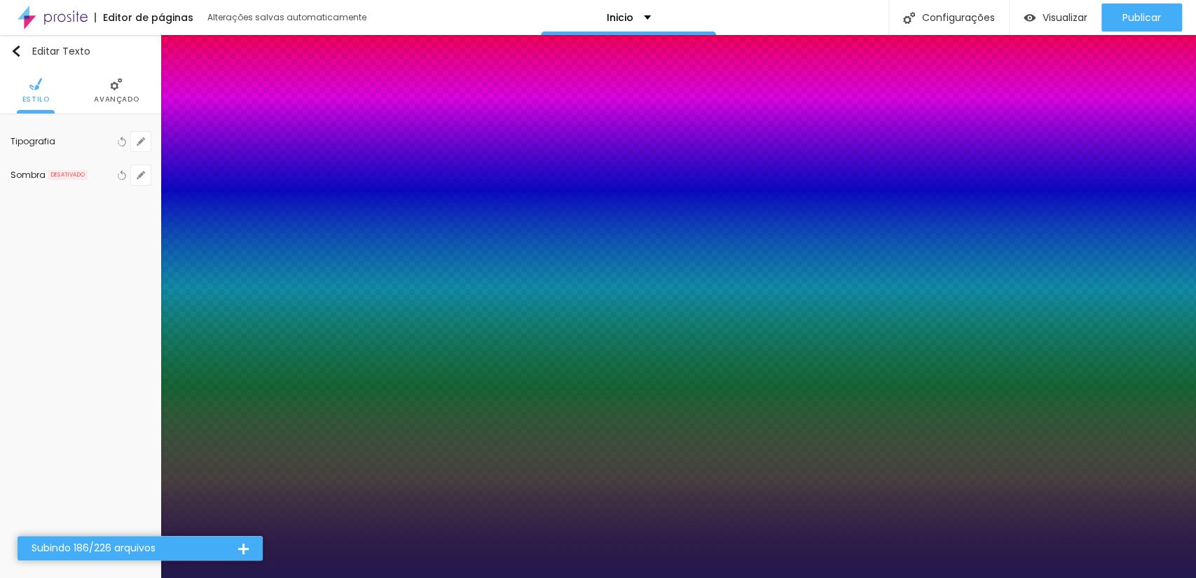
drag, startPoint x: 177, startPoint y: 273, endPoint x: 191, endPoint y: 271, distance: 13.4
click at [514, 578] on div at bounding box center [598, 578] width 1196 height 0
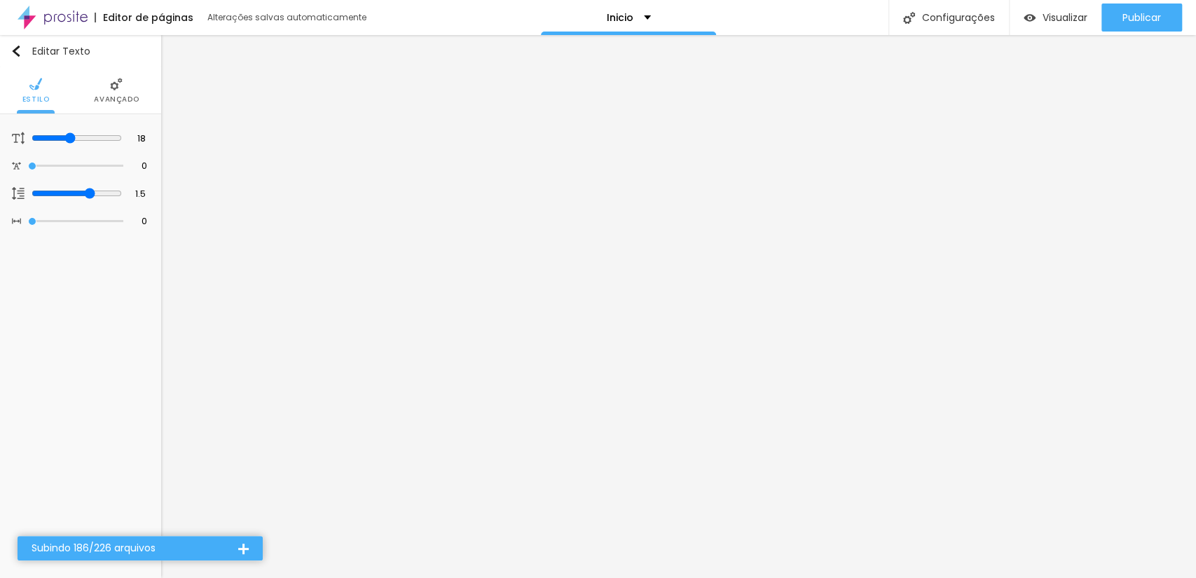
click at [121, 84] on img at bounding box center [116, 84] width 13 height 13
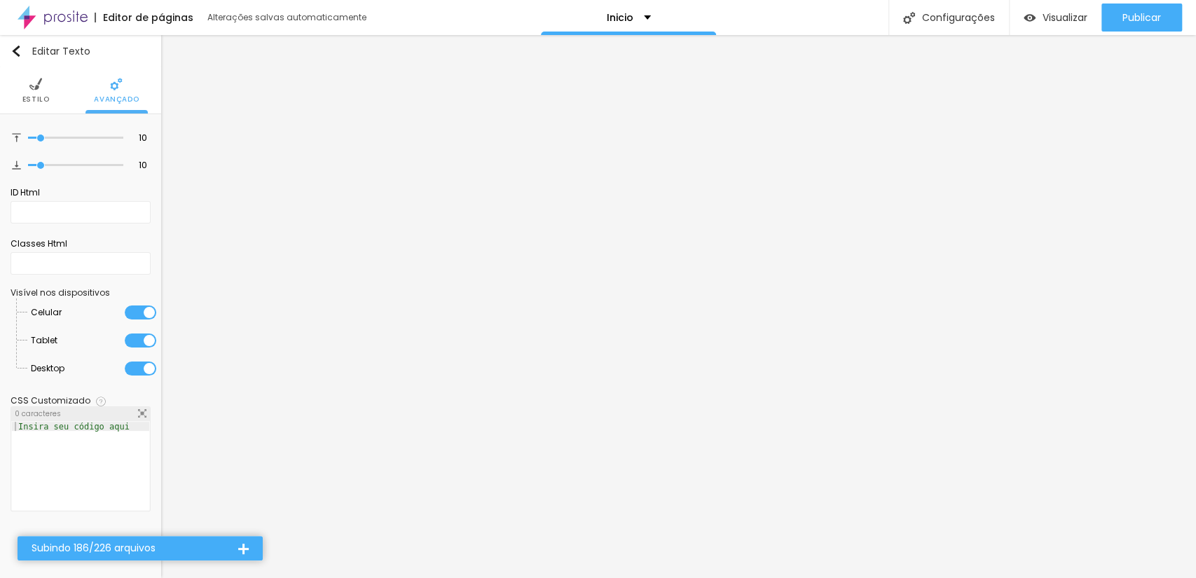
click at [43, 90] on li "Estilo" at bounding box center [35, 90] width 27 height 46
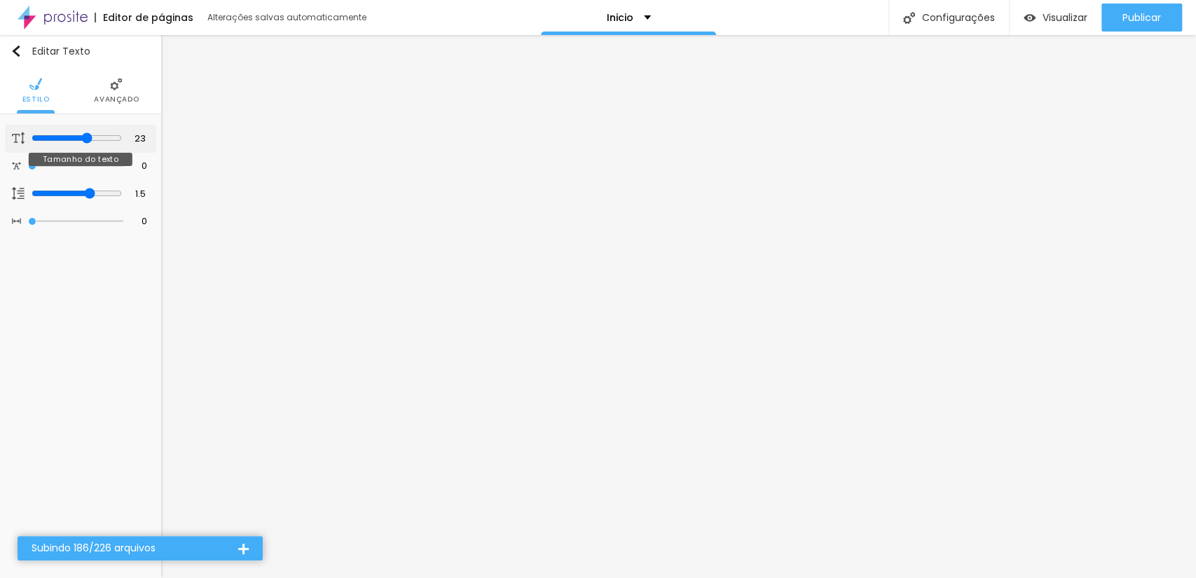
drag, startPoint x: 67, startPoint y: 137, endPoint x: 88, endPoint y: 135, distance: 21.1
click at [88, 135] on input "range" at bounding box center [77, 137] width 90 height 11
click at [39, 165] on input "range" at bounding box center [75, 166] width 95 height 7
click at [113, 79] on img at bounding box center [116, 84] width 13 height 13
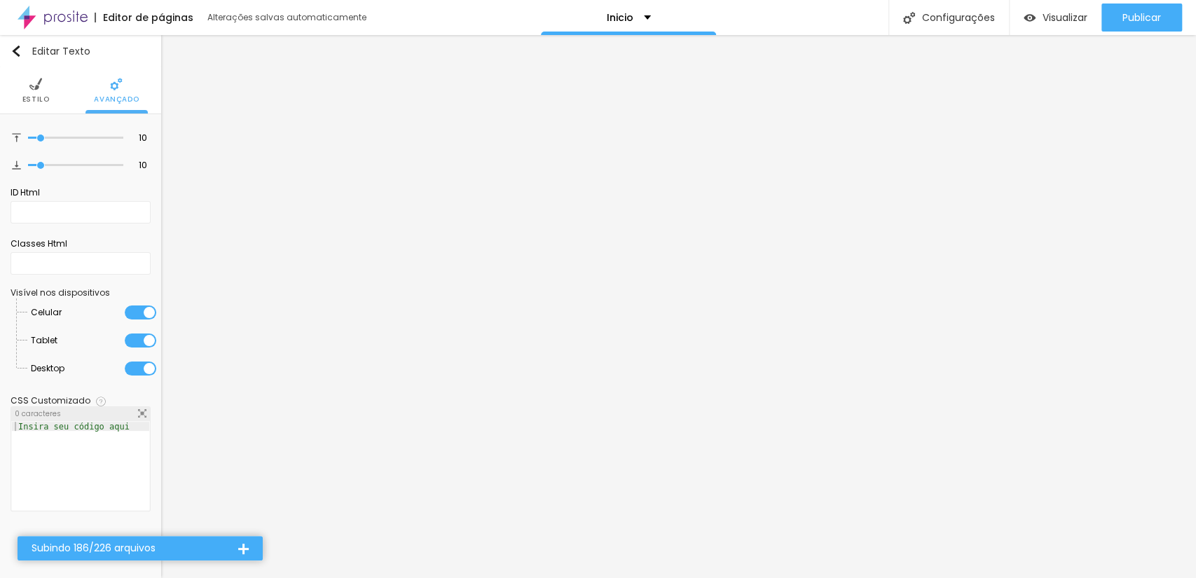
click at [47, 103] on span "Estilo" at bounding box center [35, 99] width 27 height 7
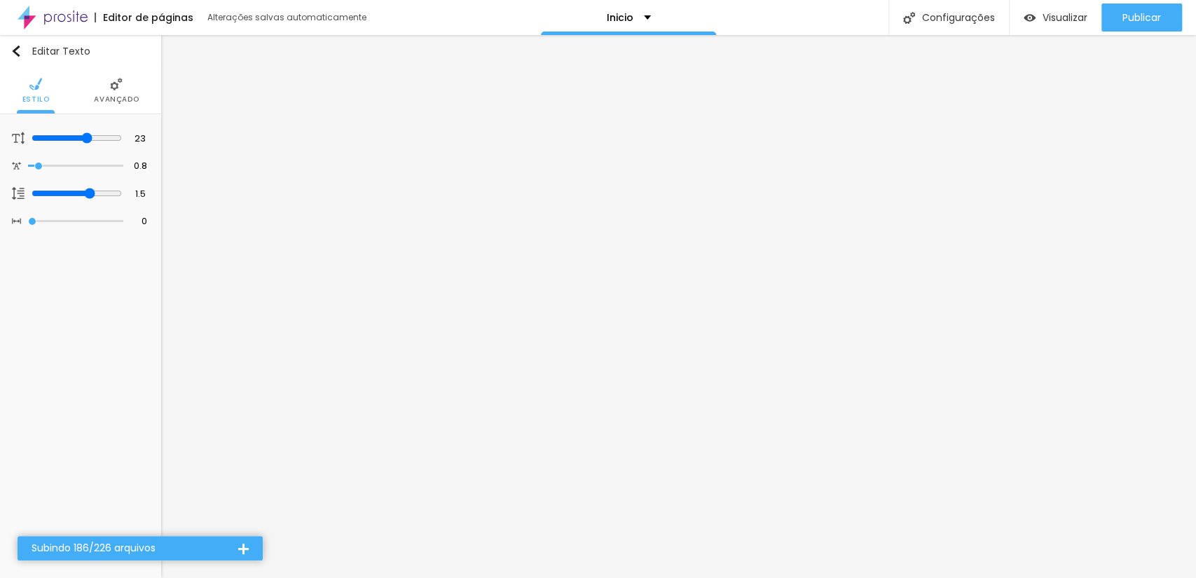
click at [107, 91] on li "Avançado" at bounding box center [116, 90] width 45 height 46
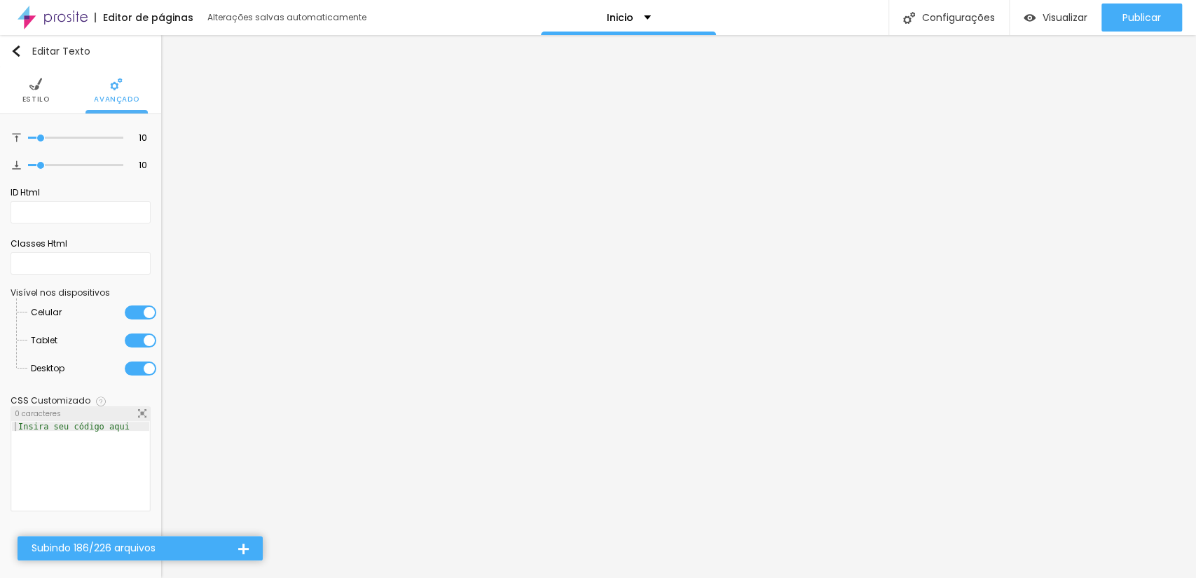
click at [35, 88] on img at bounding box center [35, 84] width 13 height 13
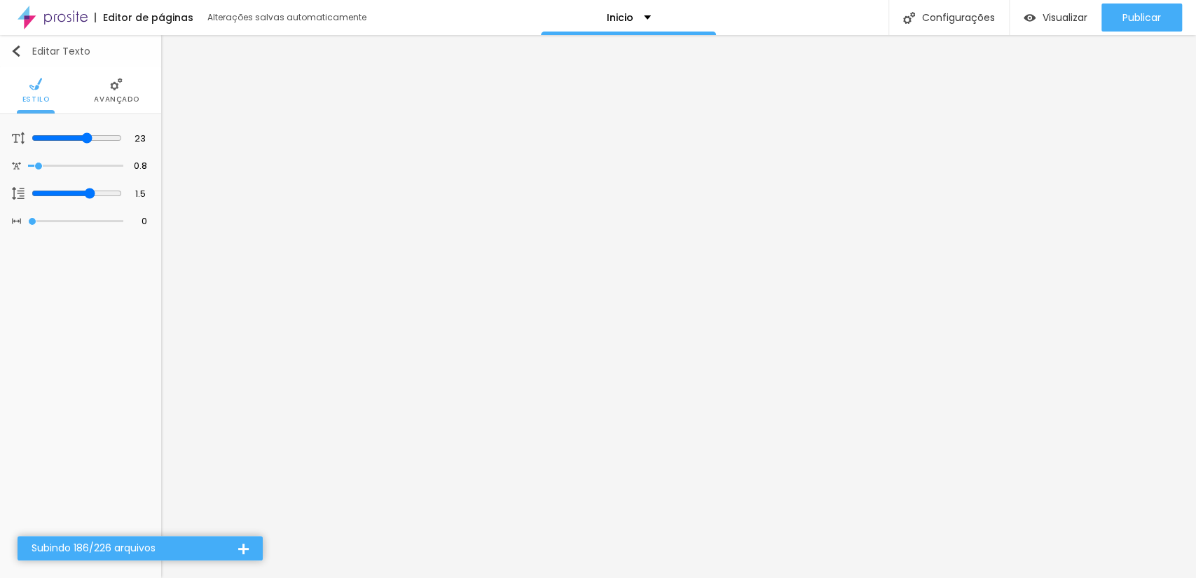
click at [28, 57] on button "Editar Texto" at bounding box center [80, 51] width 161 height 32
click at [25, 60] on button "Editar Texto" at bounding box center [80, 51] width 161 height 32
click at [28, 51] on div "Editar Texto" at bounding box center [51, 51] width 80 height 11
click at [8, 53] on button "Editar Texto" at bounding box center [80, 51] width 161 height 32
click at [11, 43] on button "Editar Texto" at bounding box center [80, 51] width 161 height 32
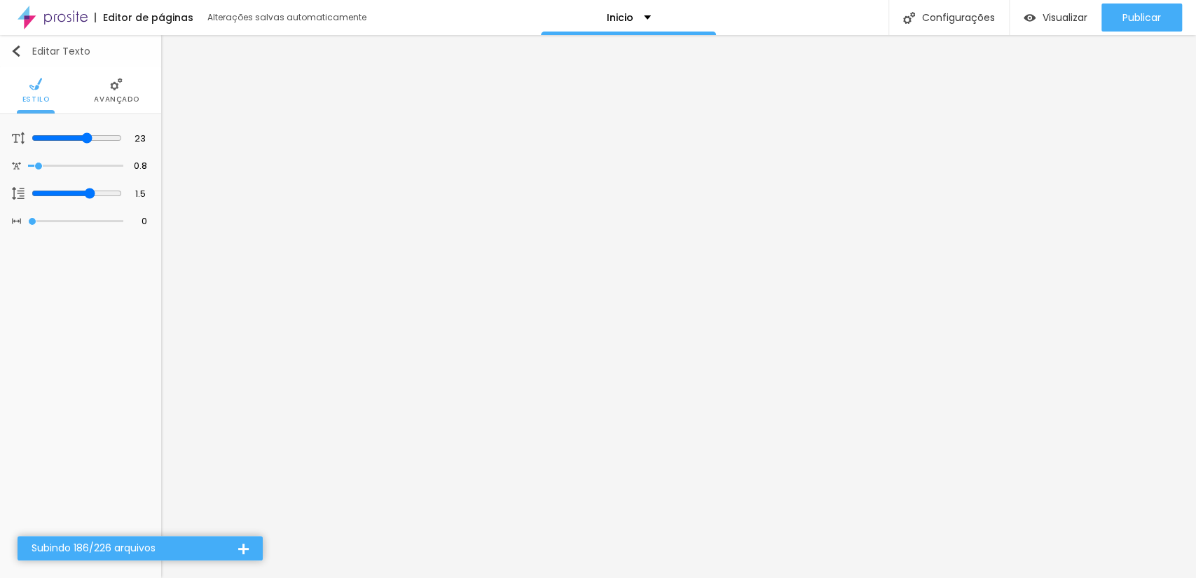
click at [12, 48] on img "button" at bounding box center [16, 51] width 11 height 11
click at [13, 49] on img "button" at bounding box center [16, 51] width 11 height 11
click at [32, 52] on div "Editar Texto" at bounding box center [51, 51] width 80 height 11
click at [4, 57] on button "Editar Texto" at bounding box center [80, 51] width 161 height 32
click at [40, 50] on div "Editar Texto" at bounding box center [51, 51] width 80 height 11
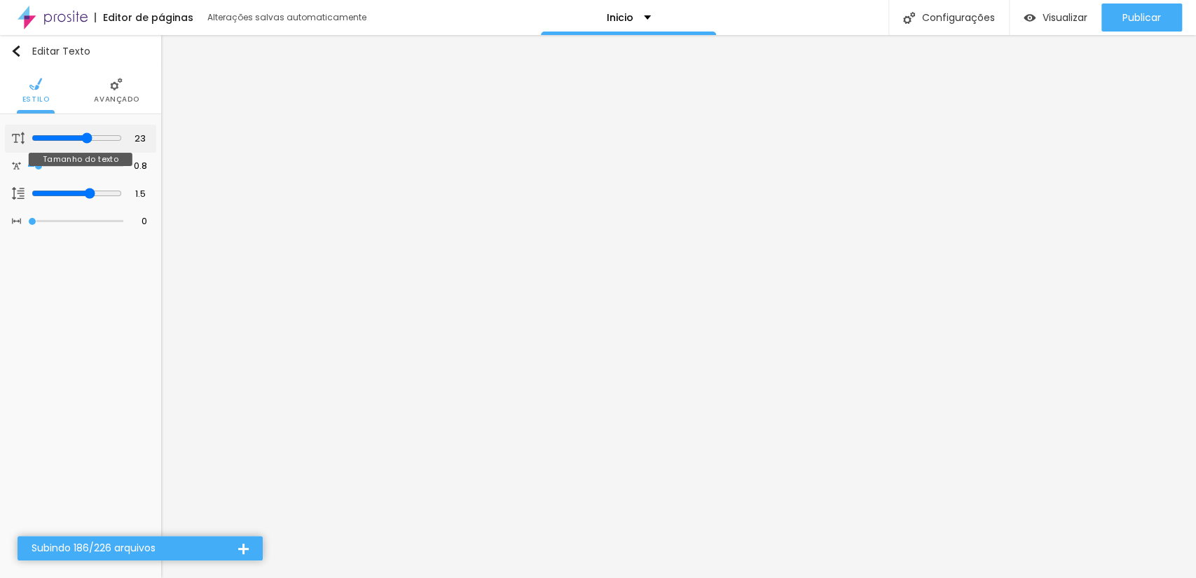
click at [84, 139] on input "range" at bounding box center [77, 137] width 90 height 11
click at [83, 135] on input "range" at bounding box center [77, 137] width 90 height 11
drag, startPoint x: 83, startPoint y: 188, endPoint x: 102, endPoint y: 179, distance: 20.7
click at [102, 190] on input "range" at bounding box center [75, 193] width 95 height 7
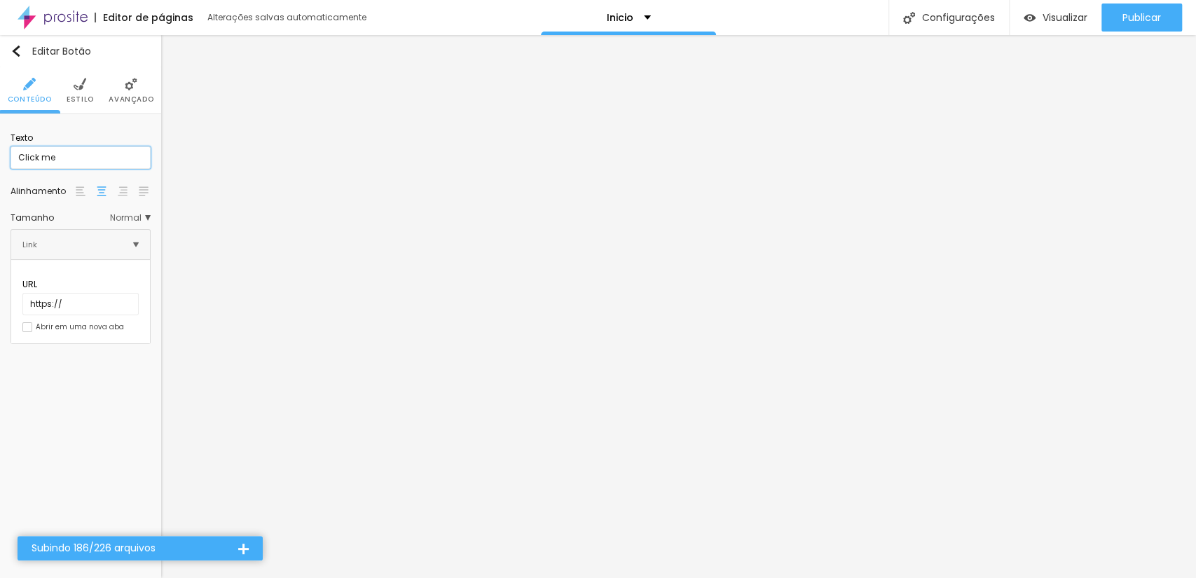
click at [67, 151] on input "Click me" at bounding box center [81, 157] width 140 height 22
drag, startPoint x: 67, startPoint y: 151, endPoint x: 0, endPoint y: 159, distance: 67.7
click at [0, 159] on div "Texto Click me Alinhamento [GEOGRAPHIC_DATA] Link URL https:// Abrir em uma nov…" at bounding box center [80, 234] width 161 height 240
